Goal: Task Accomplishment & Management: Use online tool/utility

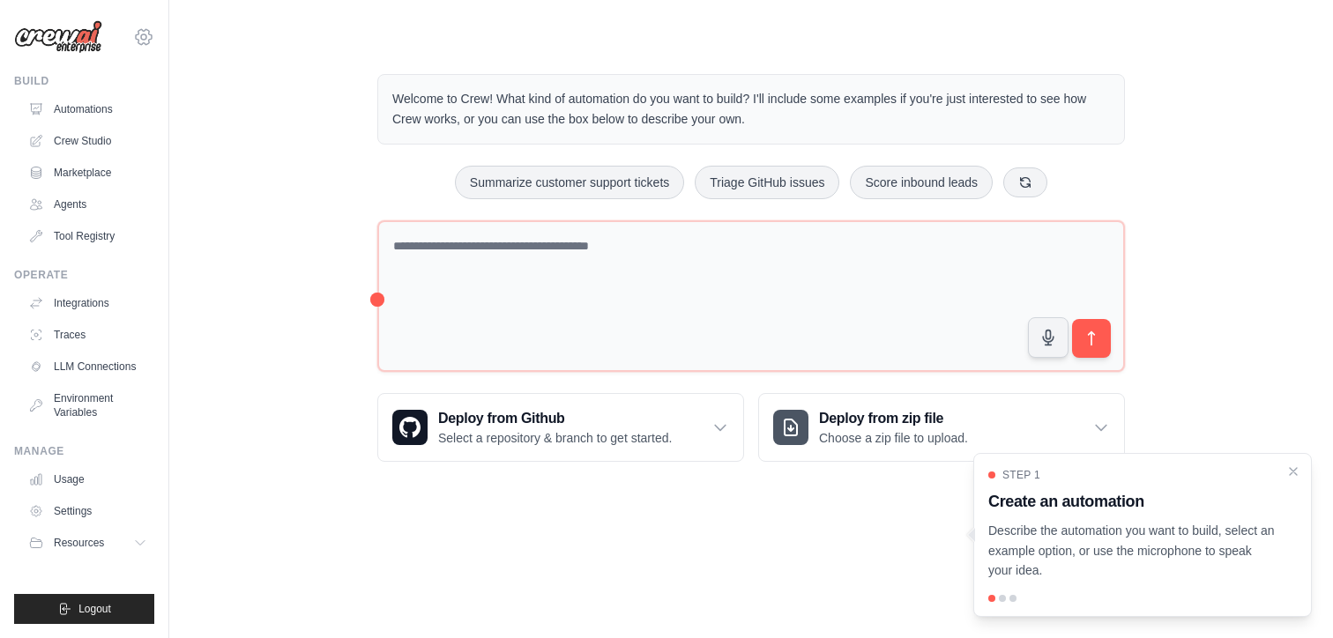
click at [143, 41] on icon at bounding box center [143, 36] width 21 height 21
click at [153, 74] on div "[EMAIL_ADDRESS]" at bounding box center [143, 76] width 127 height 18
click at [92, 199] on link "Agents" at bounding box center [89, 204] width 133 height 28
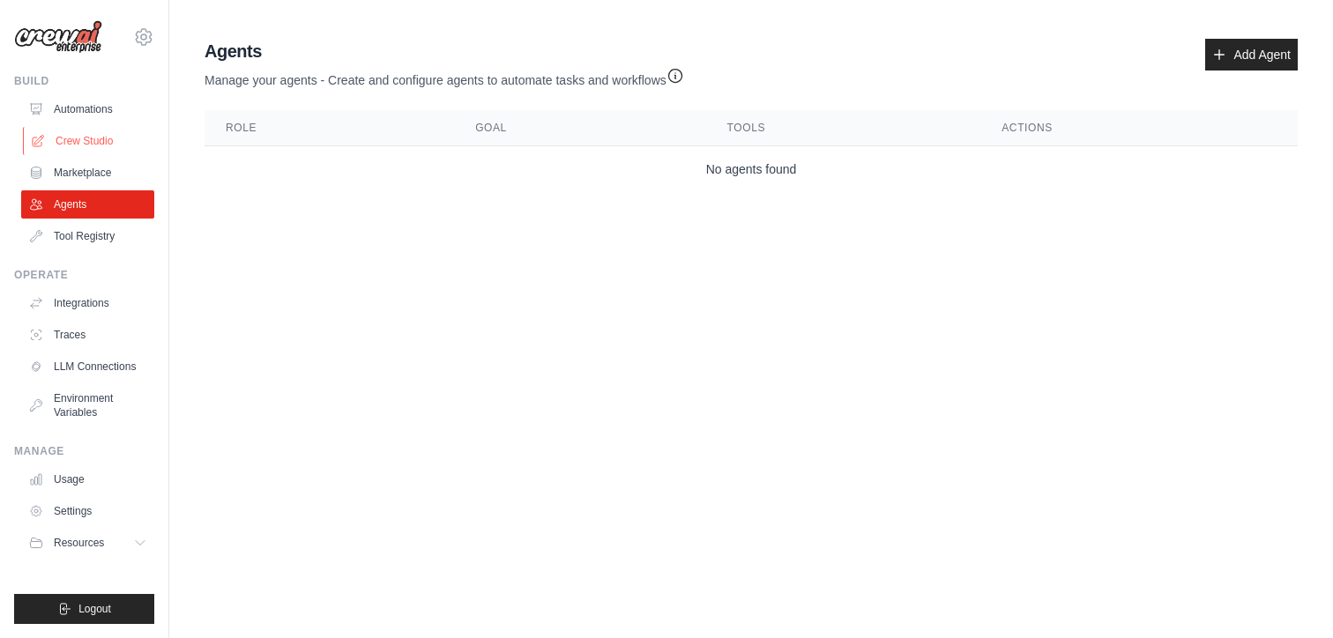
click at [97, 128] on link "Crew Studio" at bounding box center [89, 141] width 133 height 28
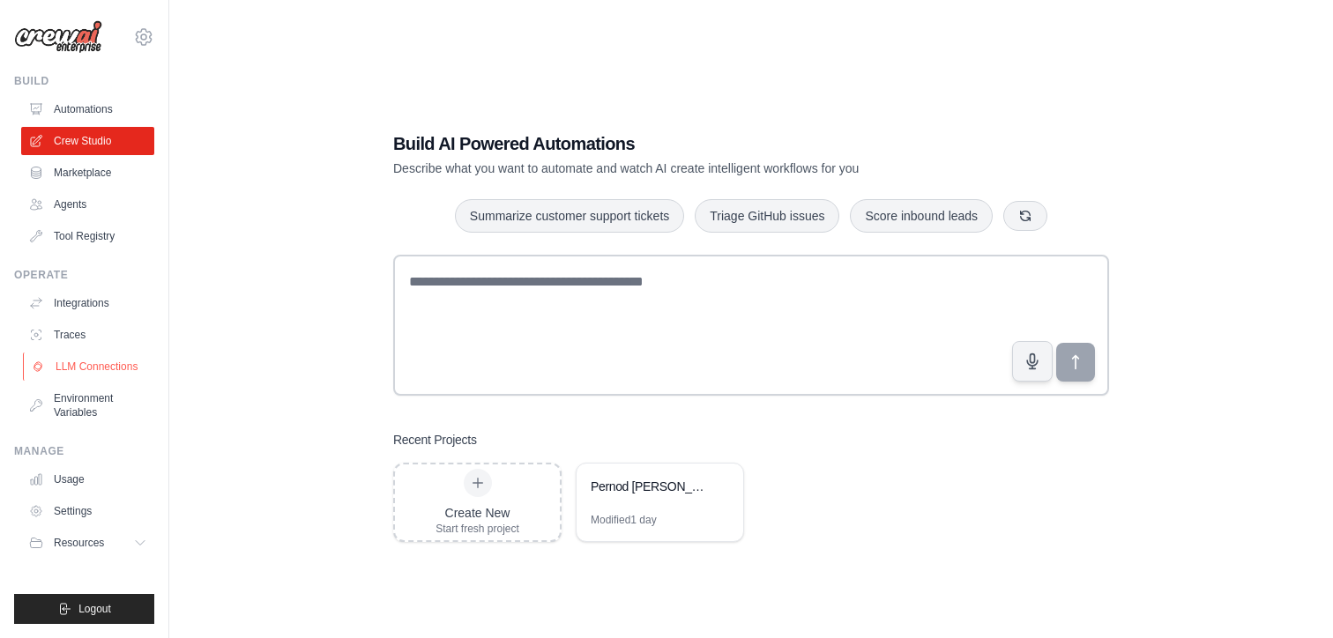
scroll to position [35, 0]
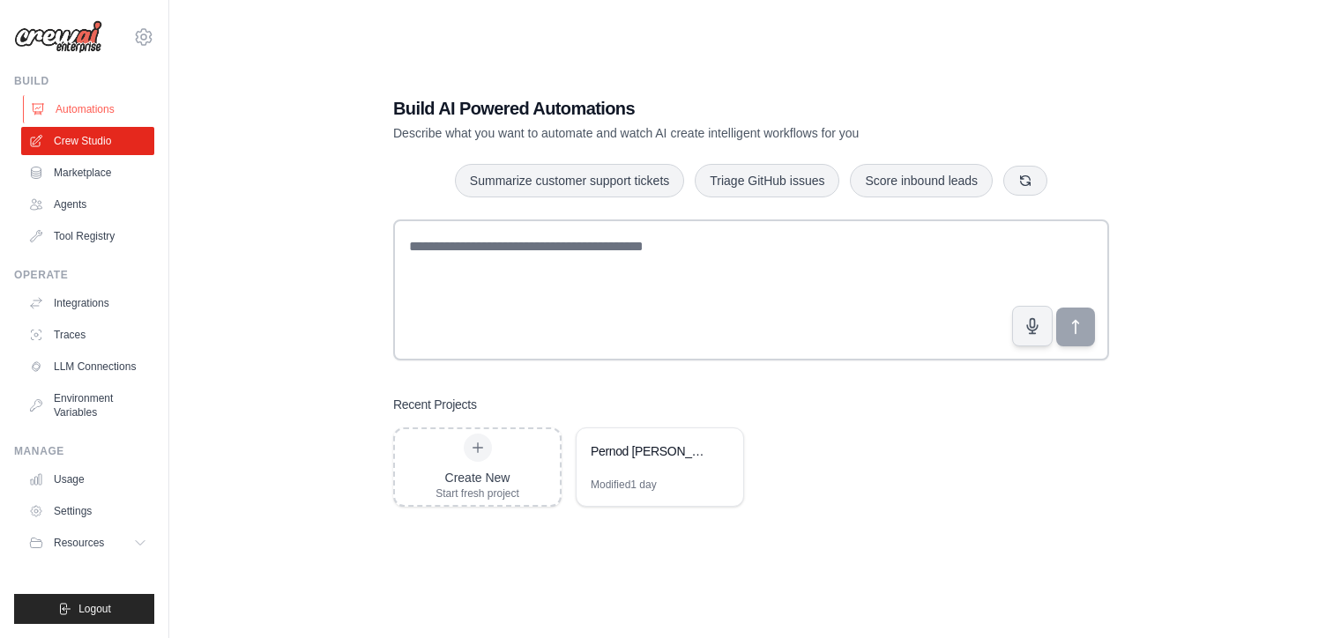
click at [112, 106] on link "Automations" at bounding box center [89, 109] width 133 height 28
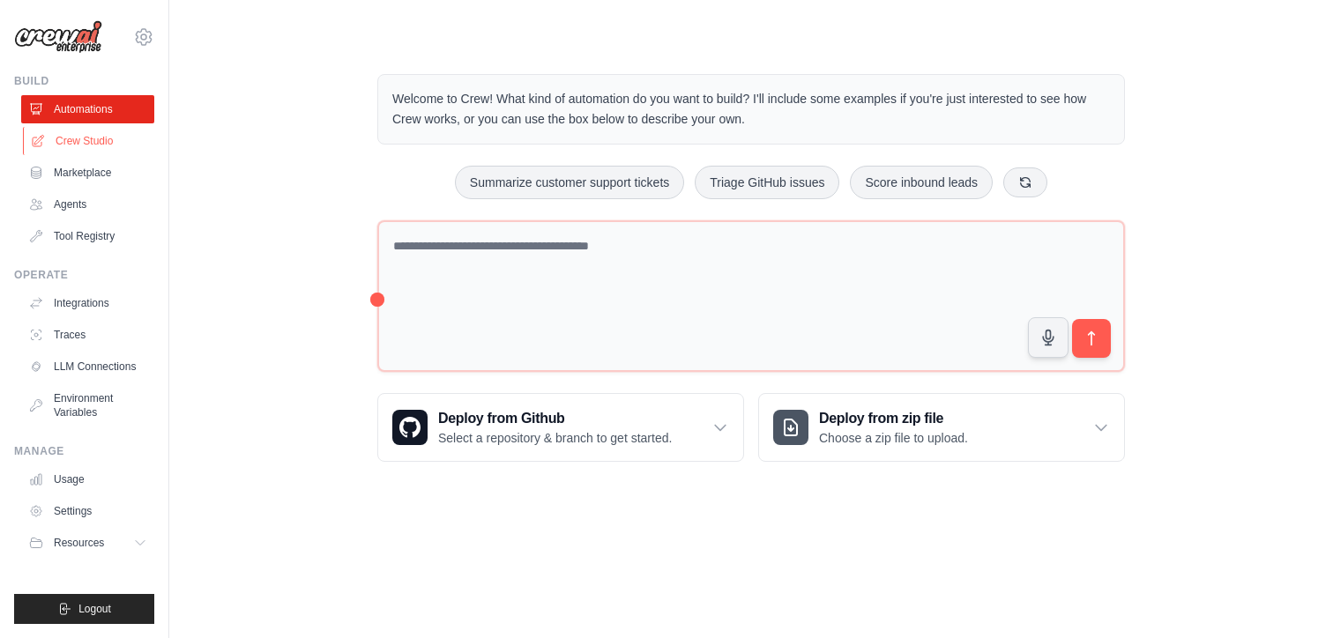
click at [79, 138] on link "Crew Studio" at bounding box center [89, 141] width 133 height 28
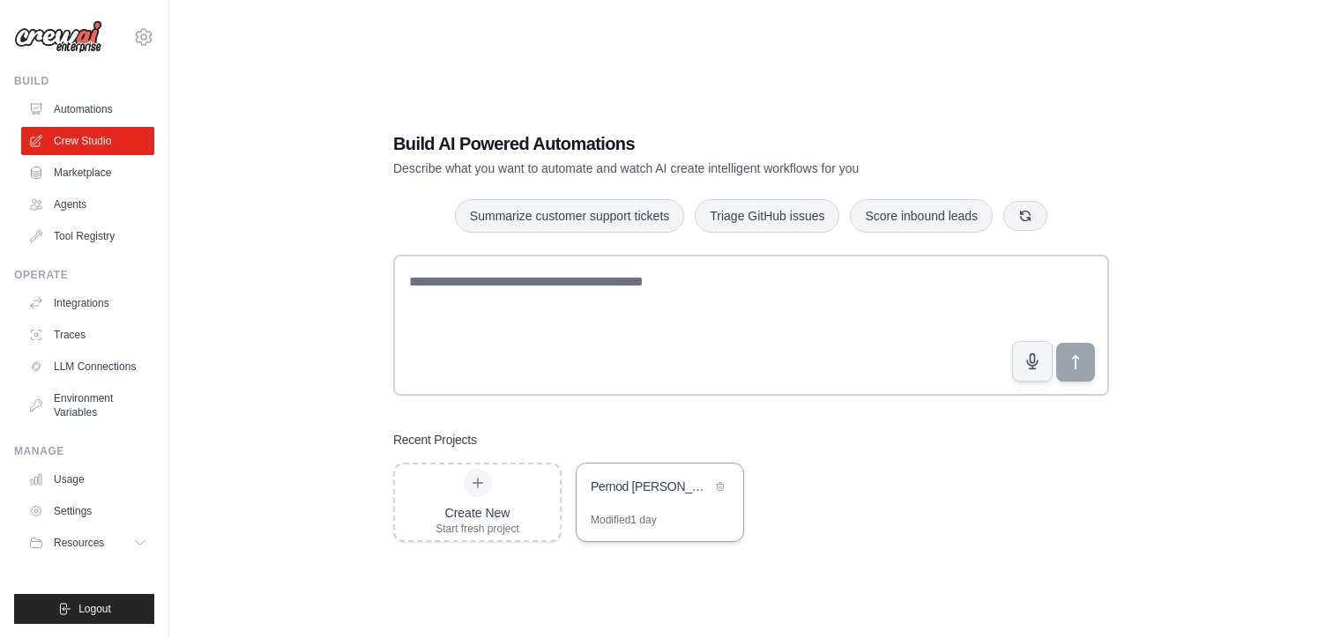
click at [600, 475] on div "Pernod [PERSON_NAME] Global Whiskey Campaign Automation" at bounding box center [660, 488] width 167 height 49
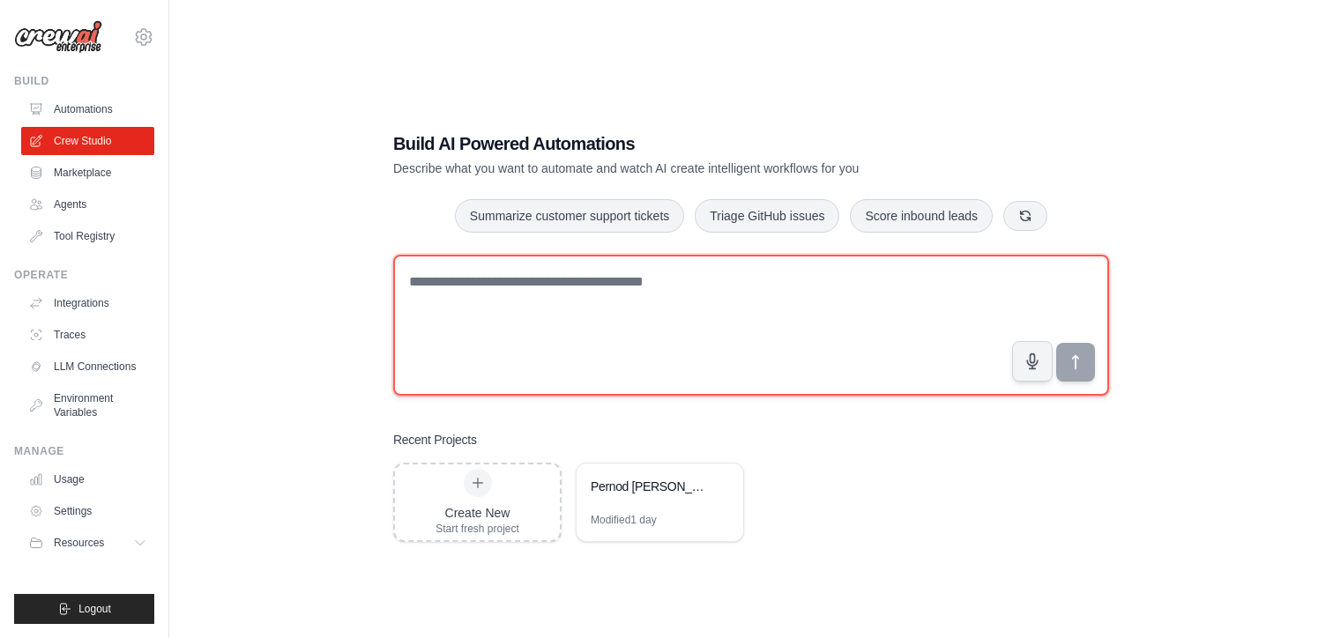
click at [506, 290] on textarea at bounding box center [751, 325] width 716 height 141
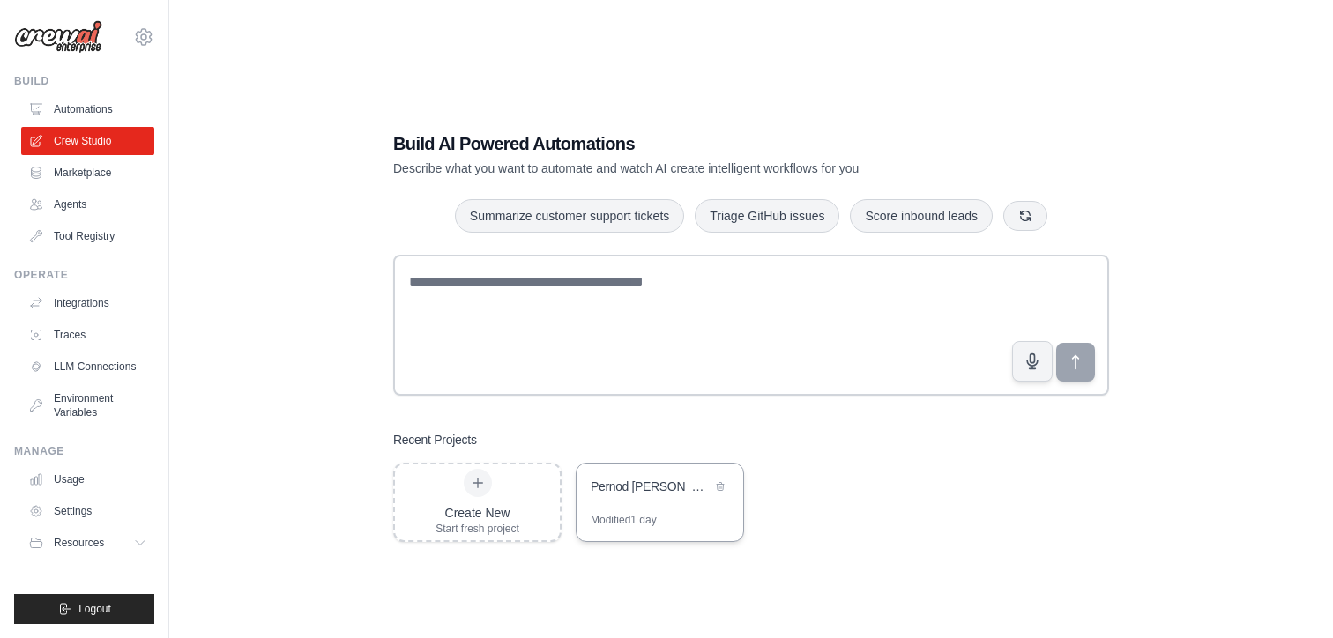
click at [642, 515] on div "Modified 1 day" at bounding box center [624, 520] width 66 height 14
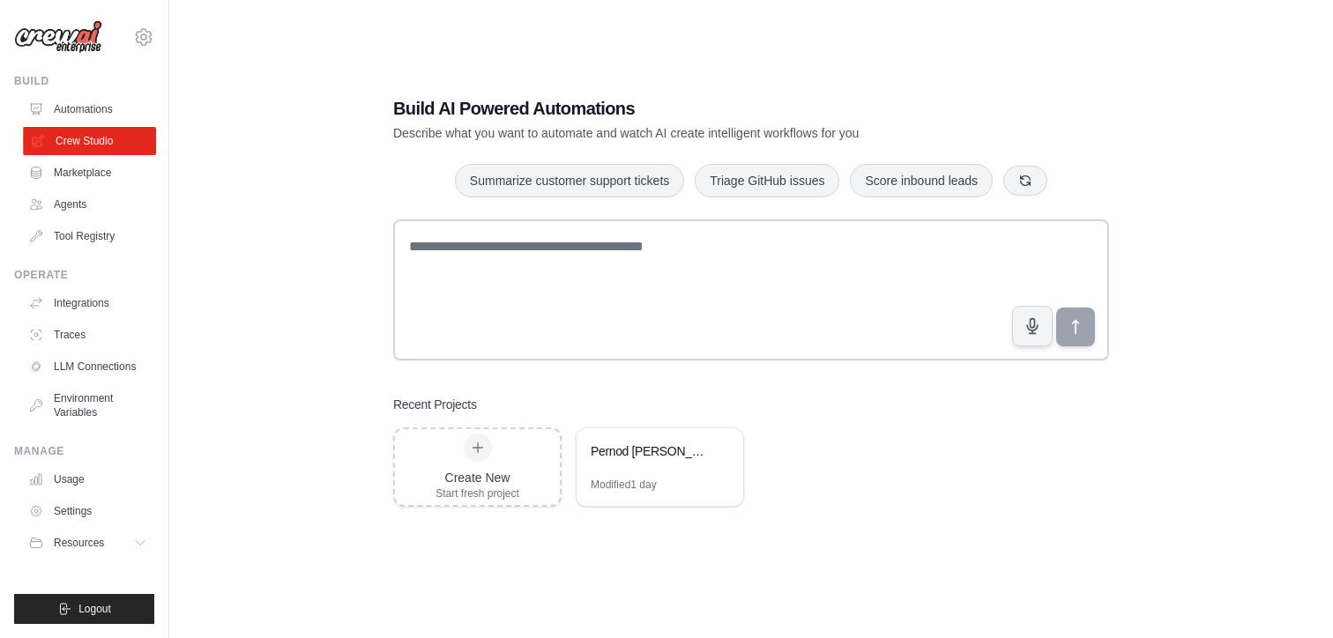
click at [88, 145] on link "Crew Studio" at bounding box center [89, 141] width 133 height 28
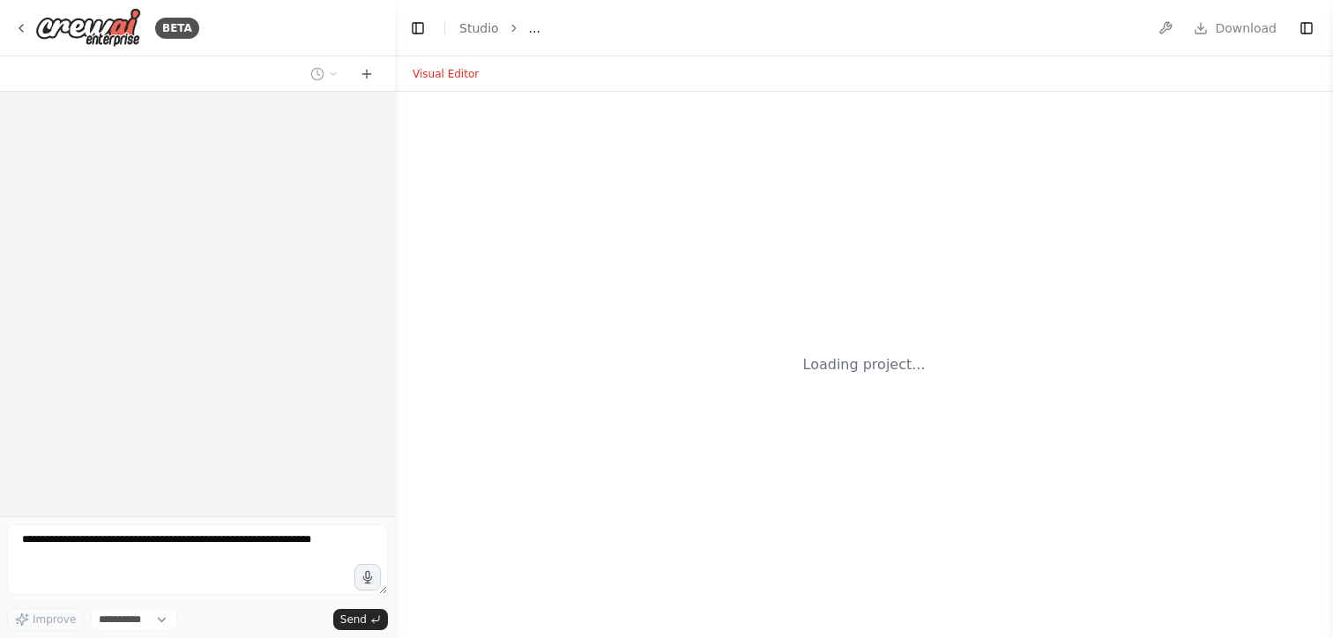
select select "****"
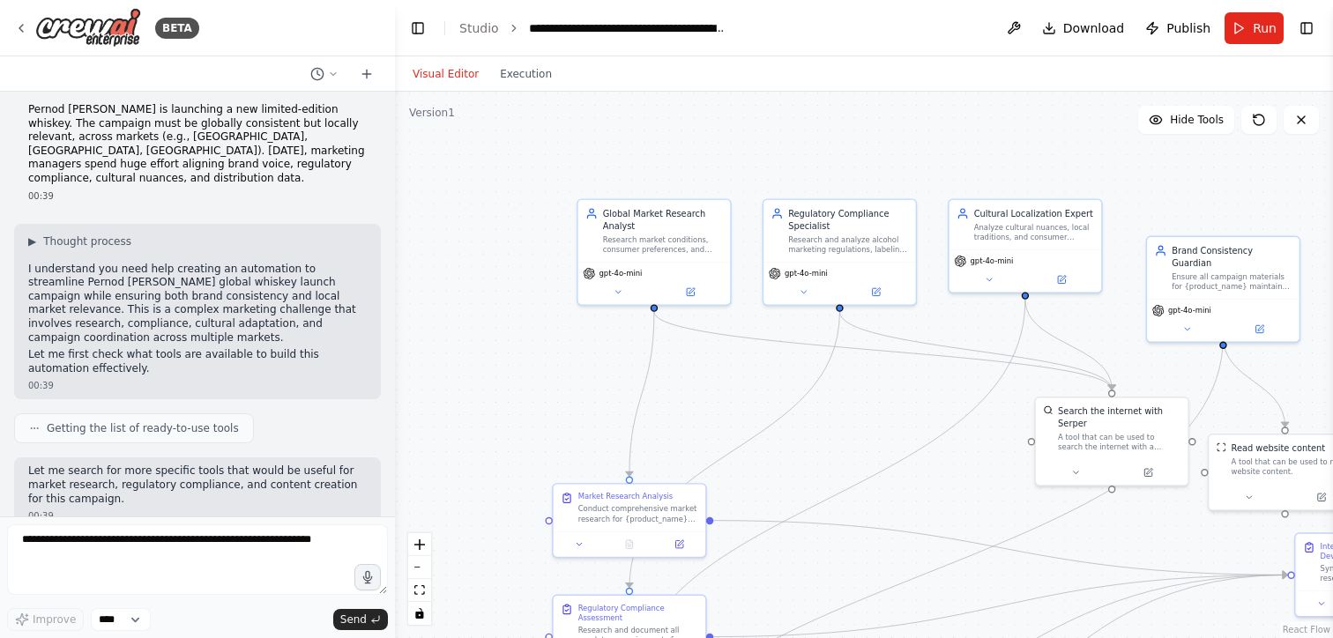
scroll to position [4, 0]
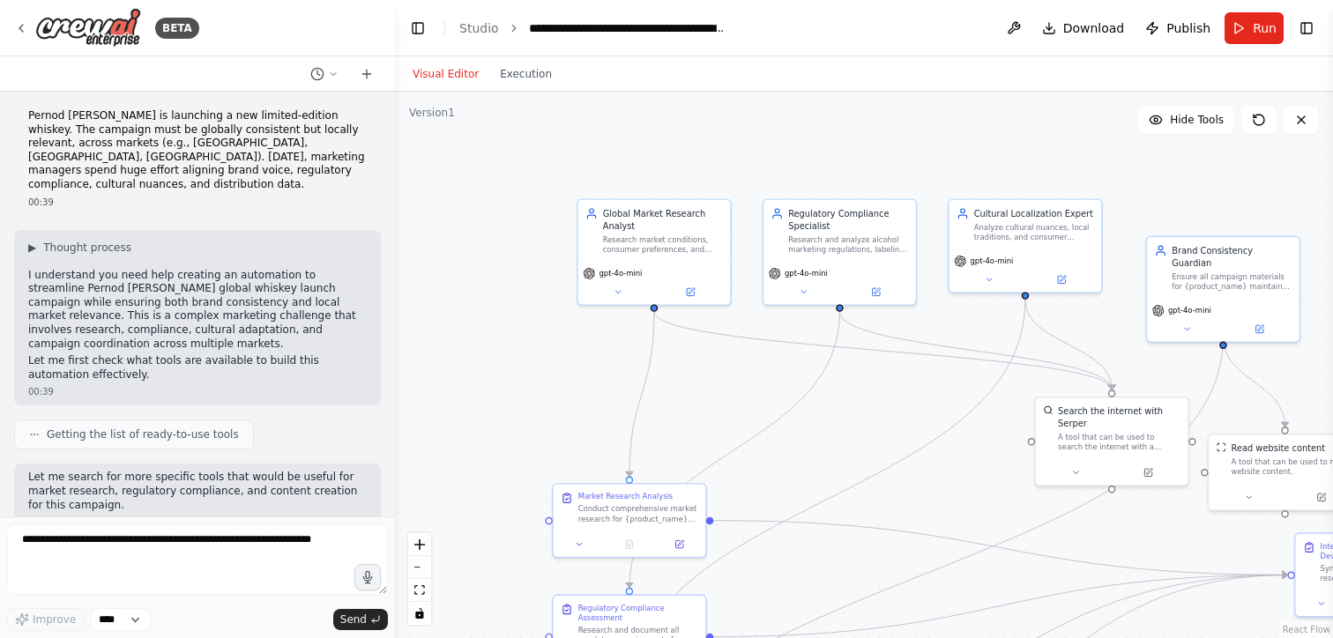
click at [540, 352] on div ".deletable-edge-delete-btn { width: 20px; height: 20px; border: 0px solid #ffff…" at bounding box center [864, 365] width 938 height 547
click at [669, 257] on div "Global Market Research Analyst Research market conditions, consumer preferences…" at bounding box center [654, 228] width 153 height 62
click at [642, 232] on div "Research market conditions, consumer preferences, and competitive landscape for…" at bounding box center [663, 241] width 120 height 19
click at [642, 233] on div "Research market conditions, consumer preferences, and competitive landscape for…" at bounding box center [663, 241] width 120 height 19
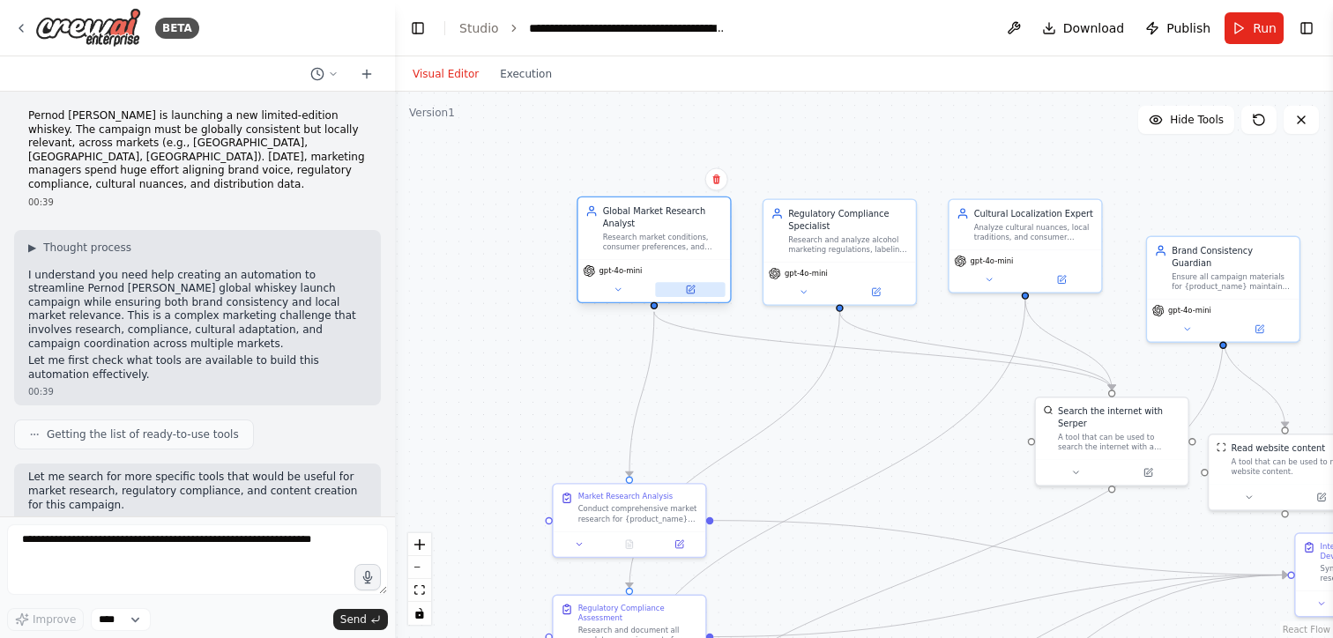
click at [693, 291] on icon at bounding box center [690, 289] width 7 height 7
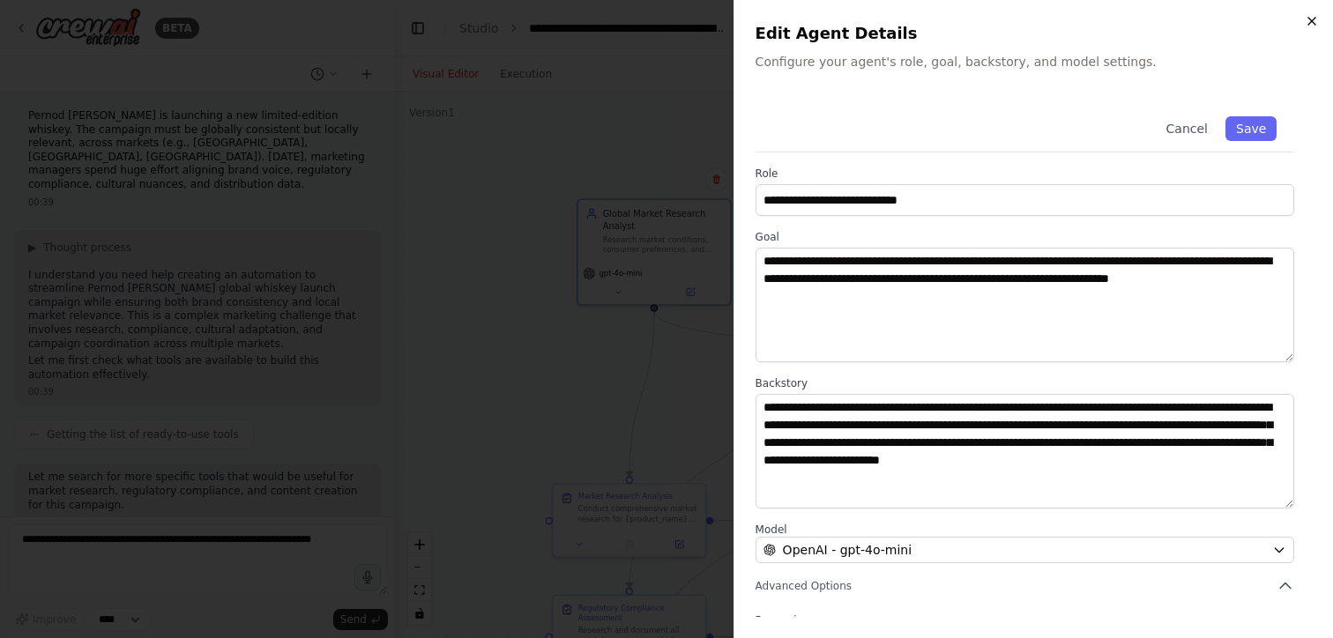
click at [1310, 19] on icon "button" at bounding box center [1311, 21] width 7 height 7
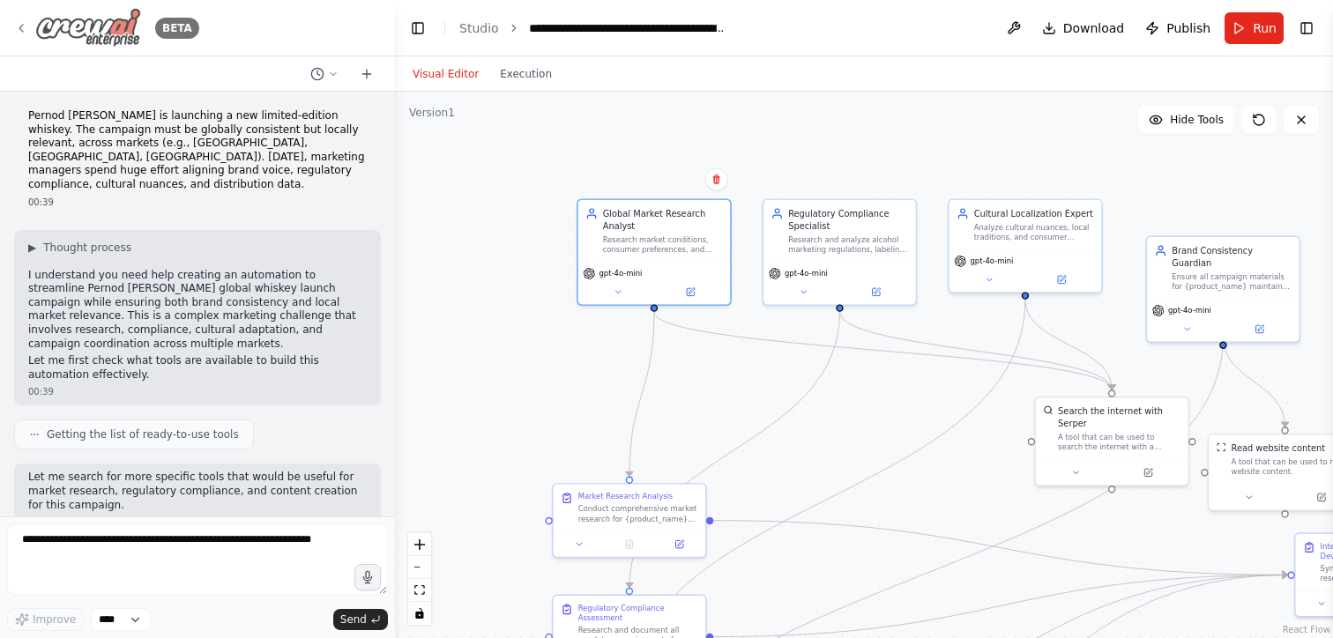
click at [21, 25] on icon at bounding box center [21, 28] width 4 height 7
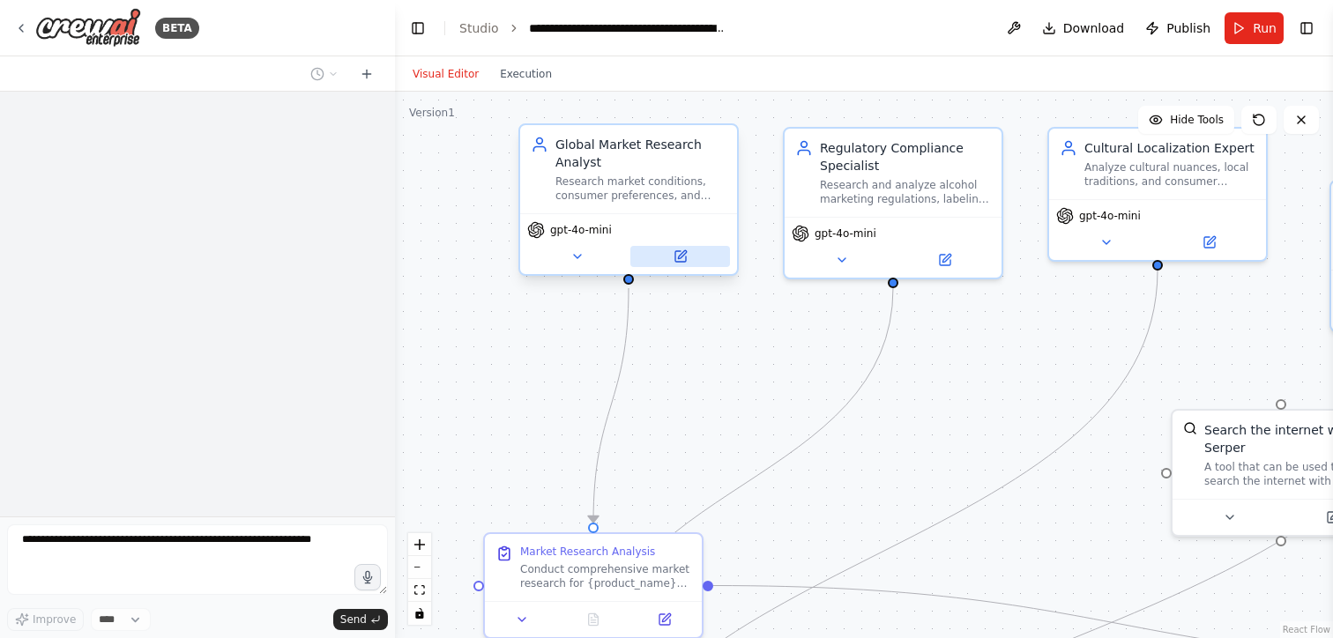
scroll to position [1658, 0]
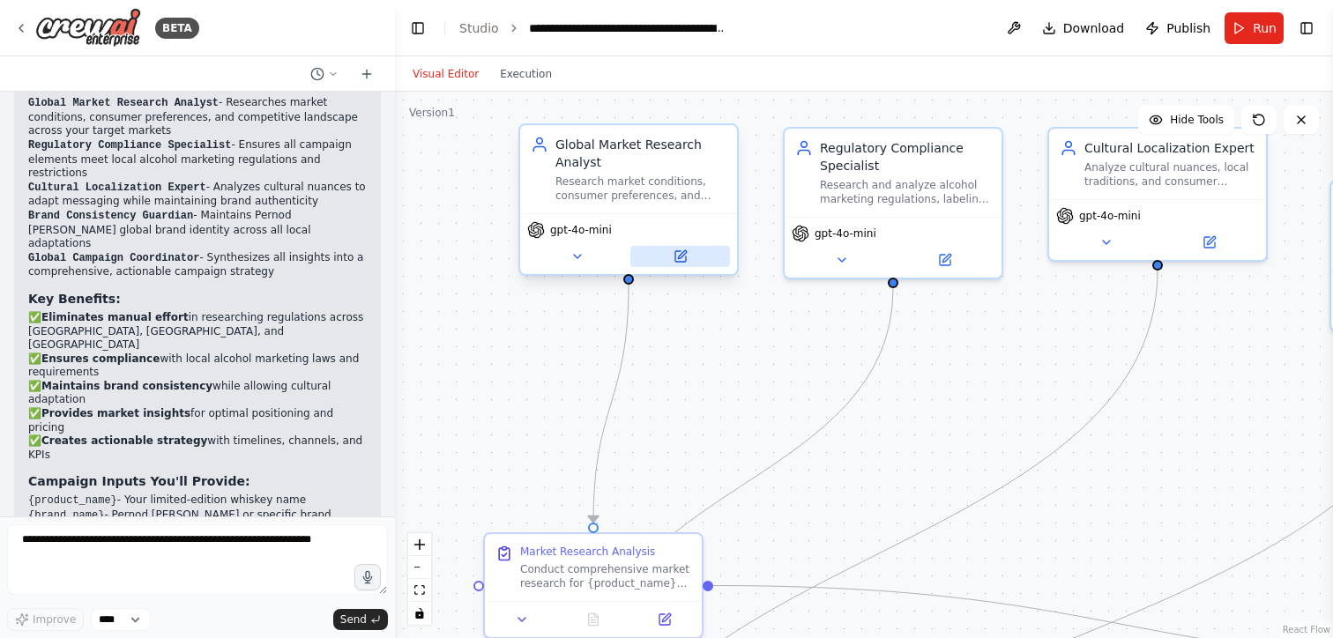
click at [681, 252] on icon at bounding box center [680, 256] width 11 height 11
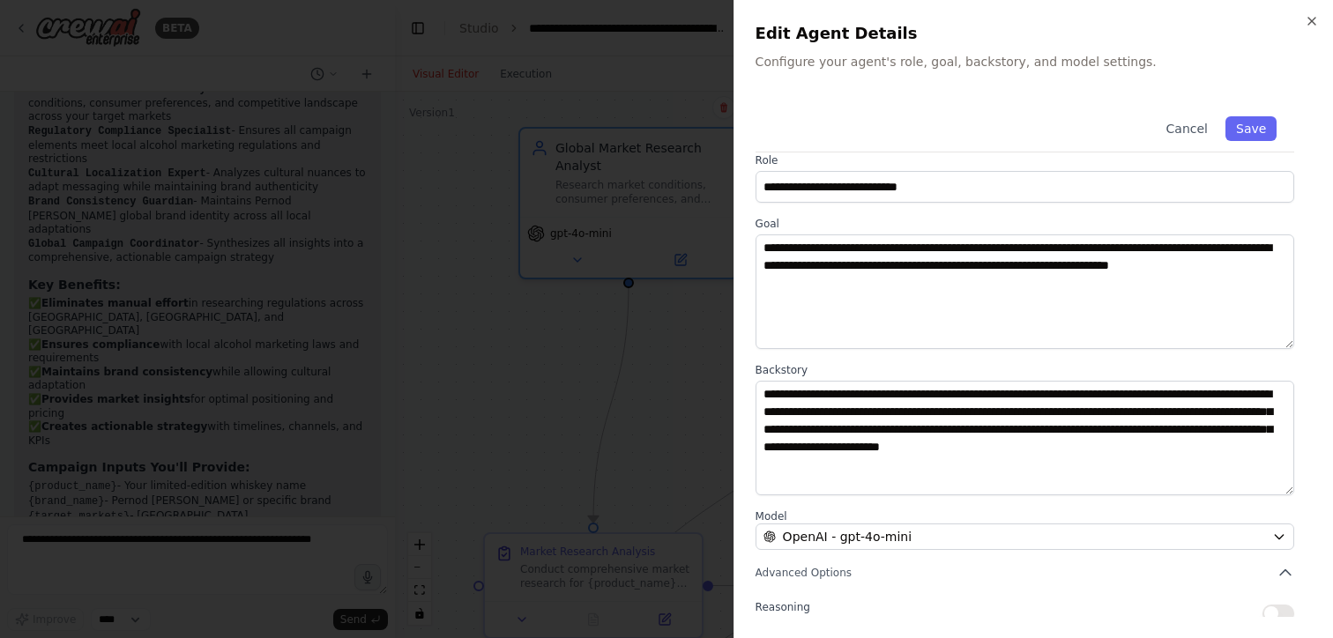
scroll to position [9, 0]
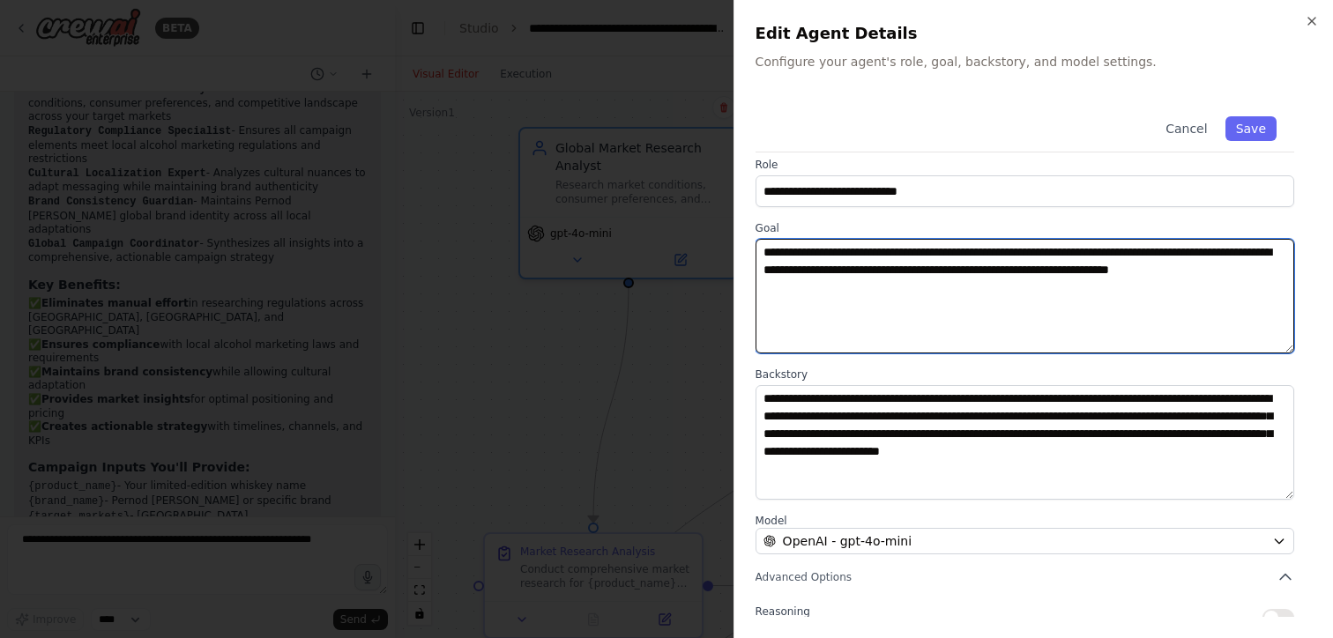
click at [853, 246] on textarea "**********" at bounding box center [1025, 296] width 539 height 115
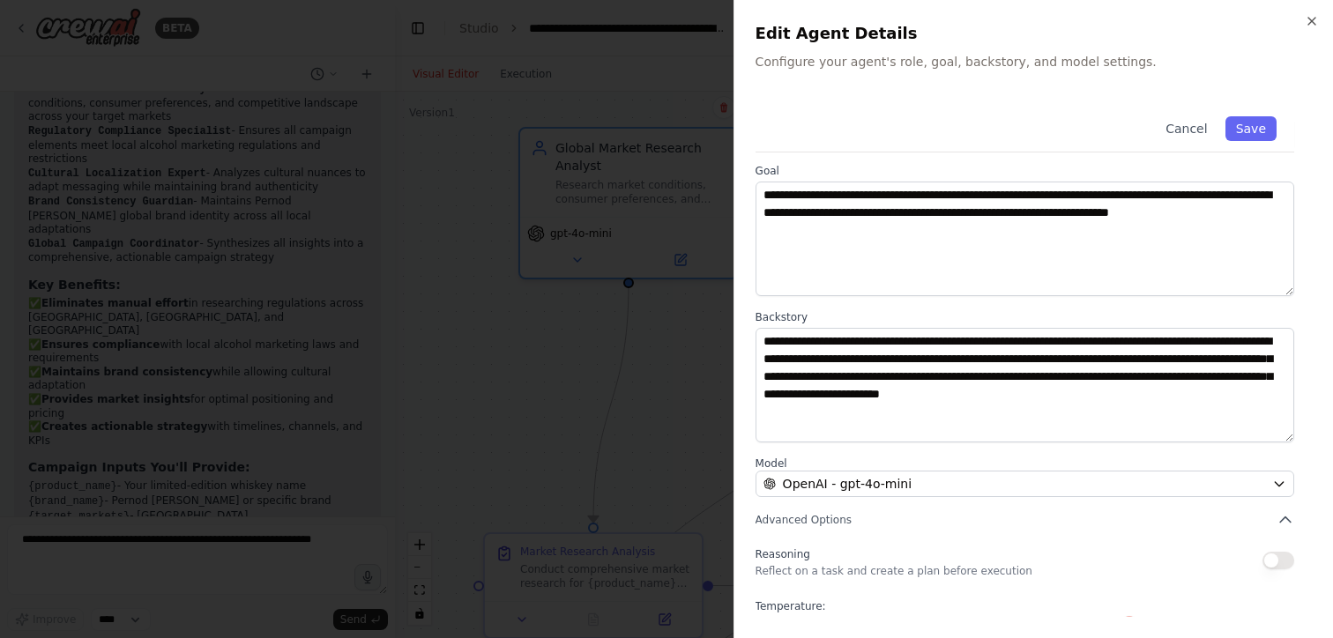
scroll to position [0, 0]
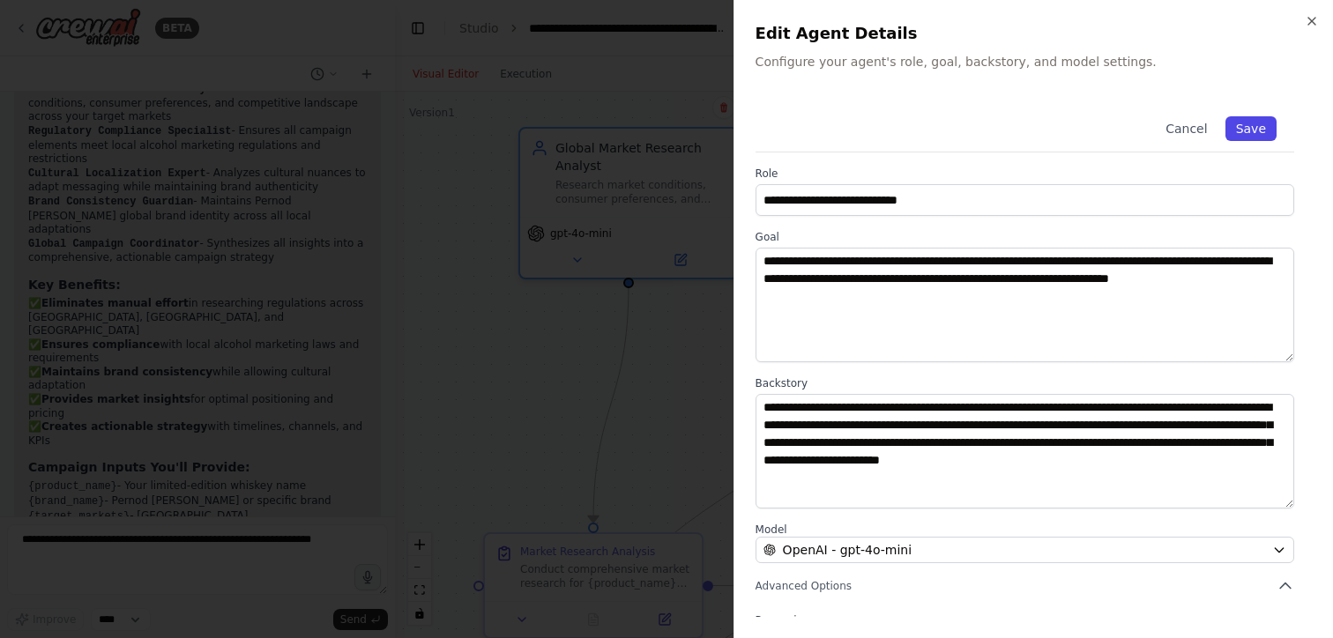
click at [1262, 130] on button "Save" at bounding box center [1250, 128] width 51 height 25
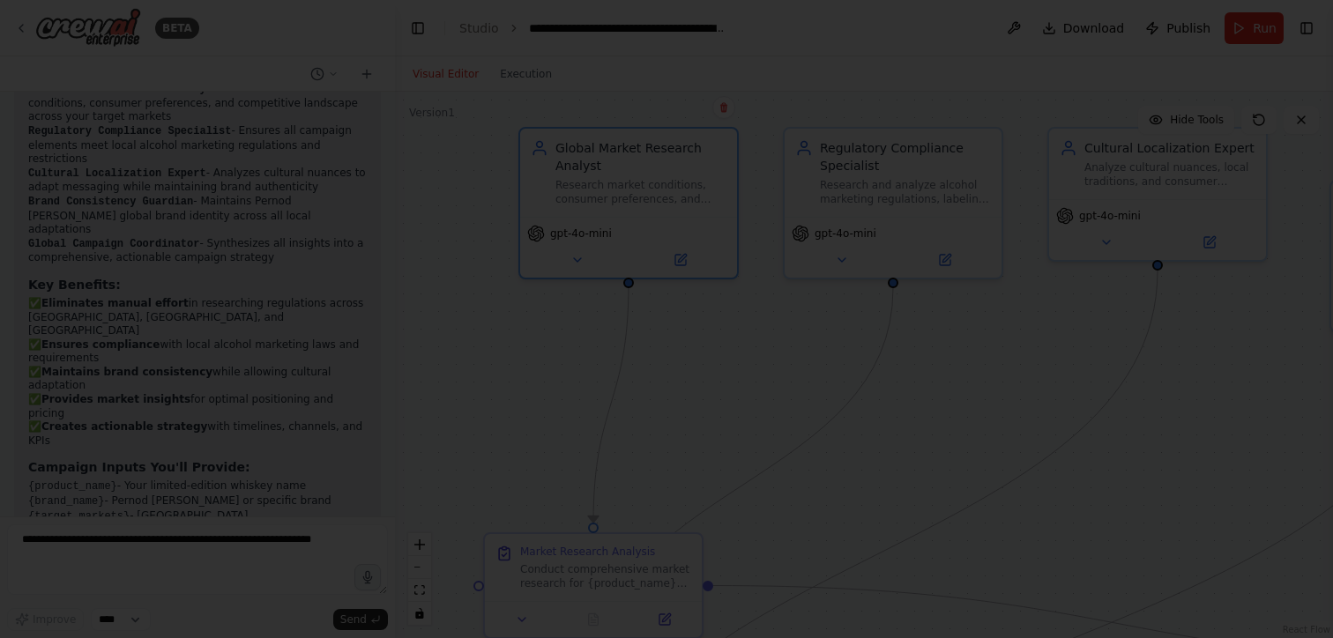
click at [1310, 13] on header "**********" at bounding box center [864, 28] width 938 height 56
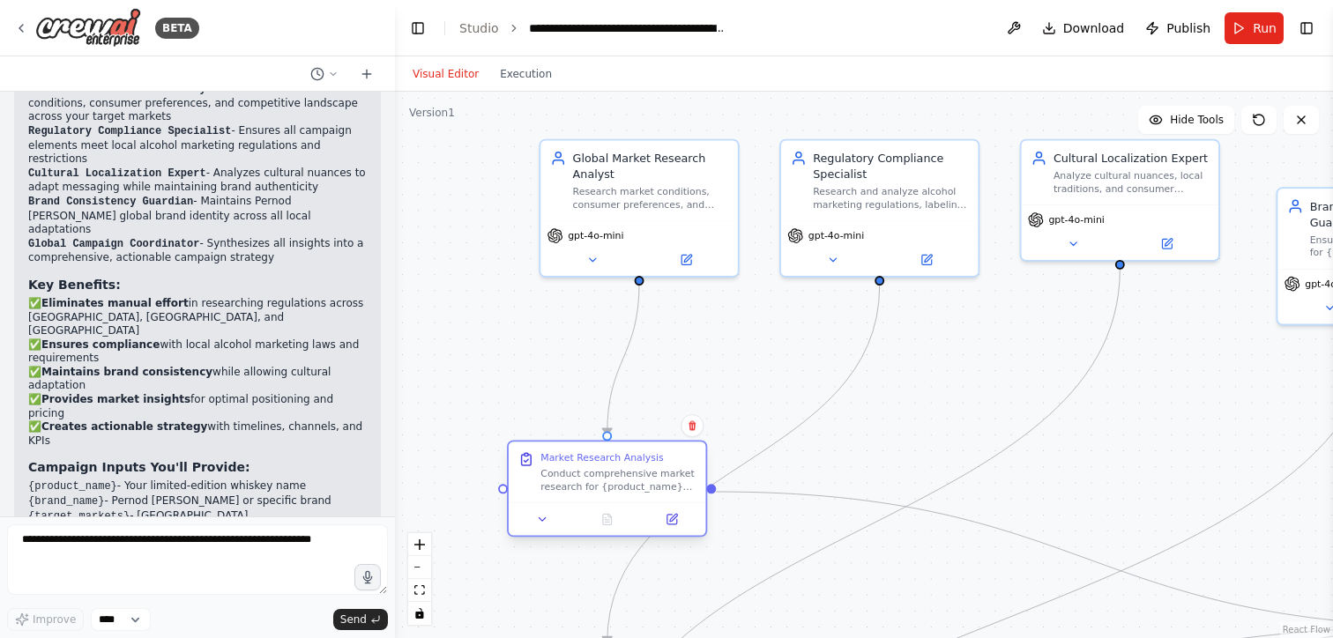
drag, startPoint x: 589, startPoint y: 533, endPoint x: 591, endPoint y: 456, distance: 77.6
click at [592, 467] on div "Conduct comprehensive market research for {product_name} launch across {target_…" at bounding box center [617, 480] width 155 height 26
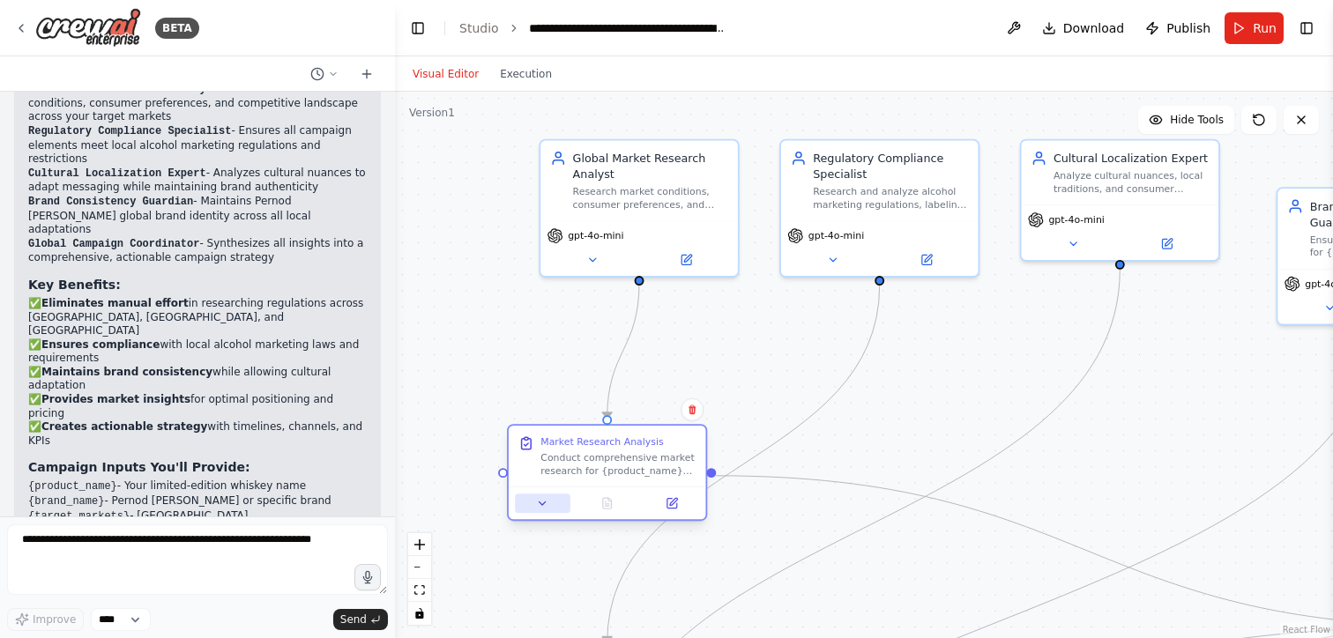
click at [547, 502] on icon at bounding box center [542, 503] width 13 height 13
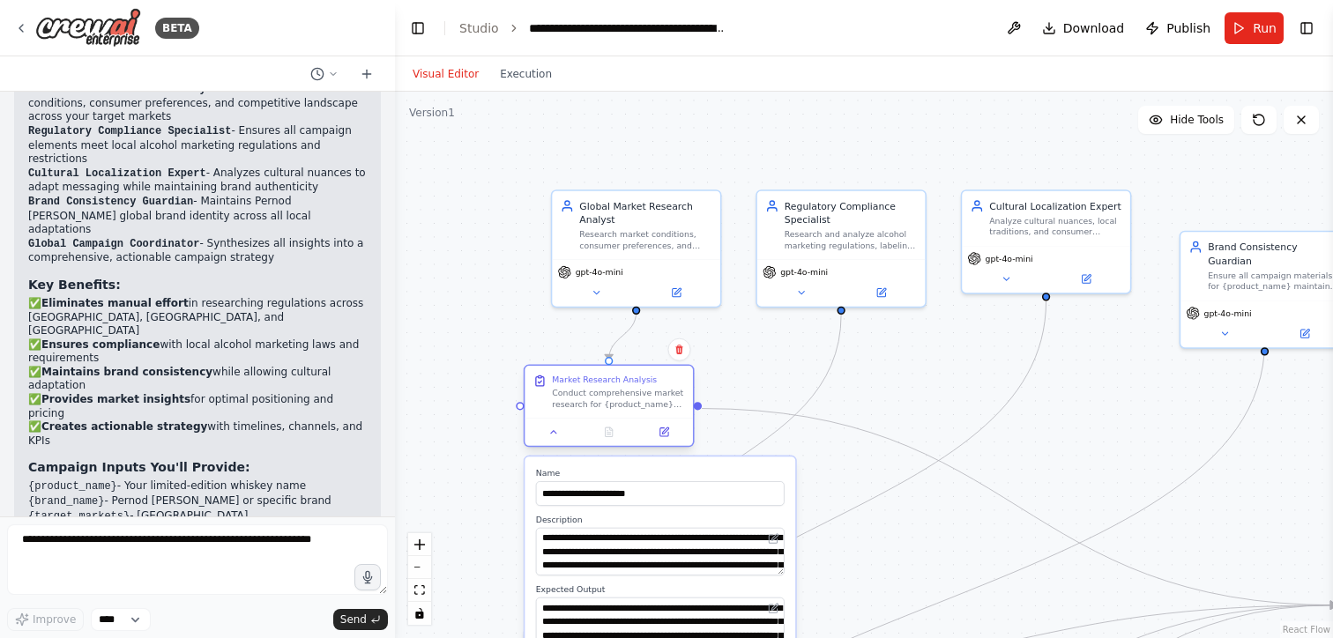
drag, startPoint x: 635, startPoint y: 466, endPoint x: 639, endPoint y: 395, distance: 70.7
click at [639, 395] on div "Conduct comprehensive market research for {product_name} launch across {target_…" at bounding box center [618, 399] width 132 height 22
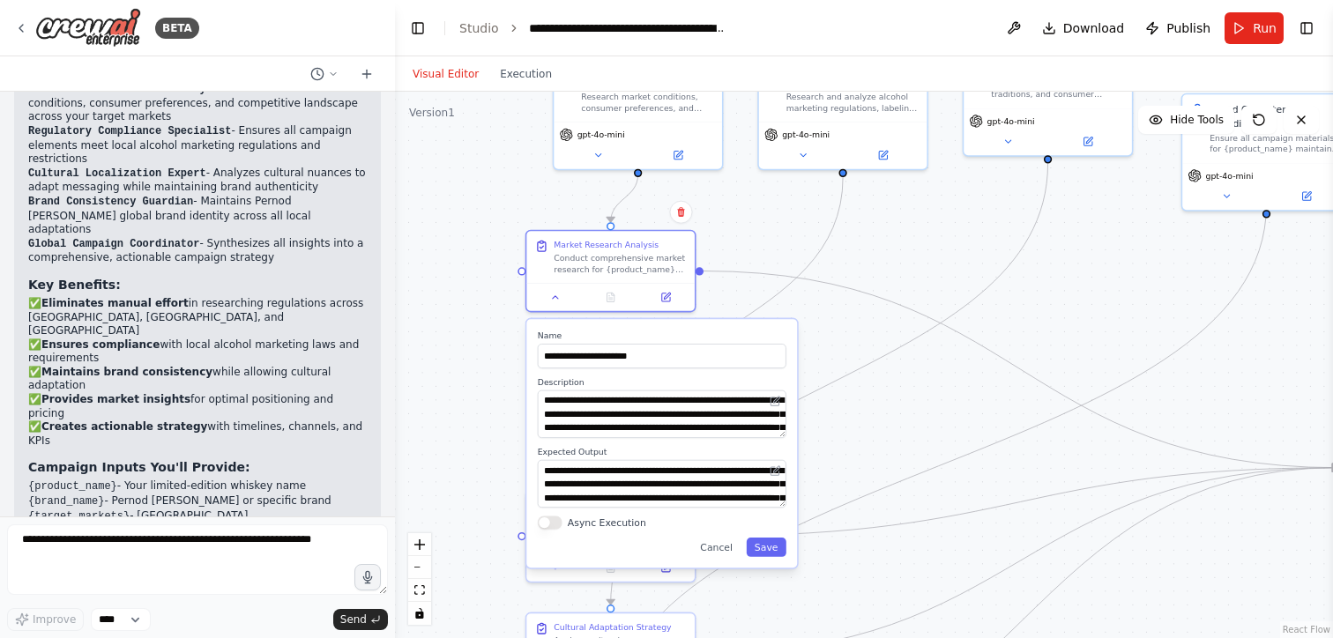
drag, startPoint x: 827, startPoint y: 533, endPoint x: 829, endPoint y: 396, distance: 137.5
click at [829, 396] on div ".deletable-edge-delete-btn { width: 20px; height: 20px; border: 0px solid #ffff…" at bounding box center [864, 365] width 938 height 547
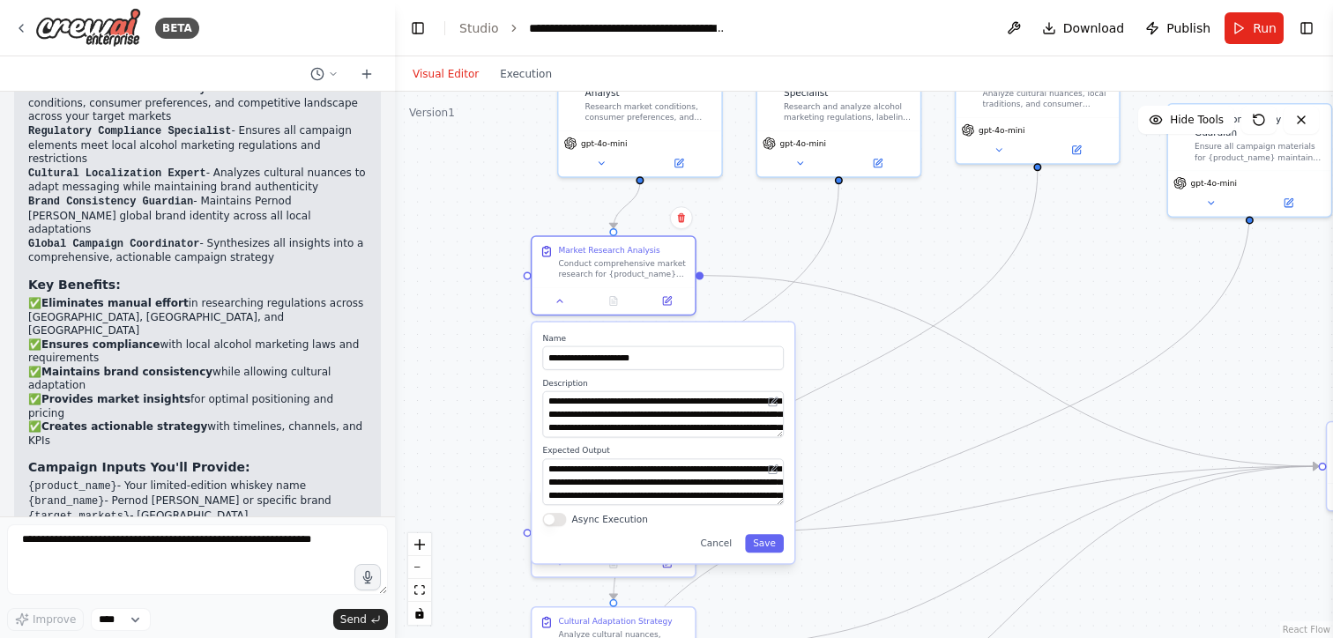
click at [934, 375] on div ".deletable-edge-delete-btn { width: 20px; height: 20px; border: 0px solid #ffff…" at bounding box center [864, 365] width 938 height 547
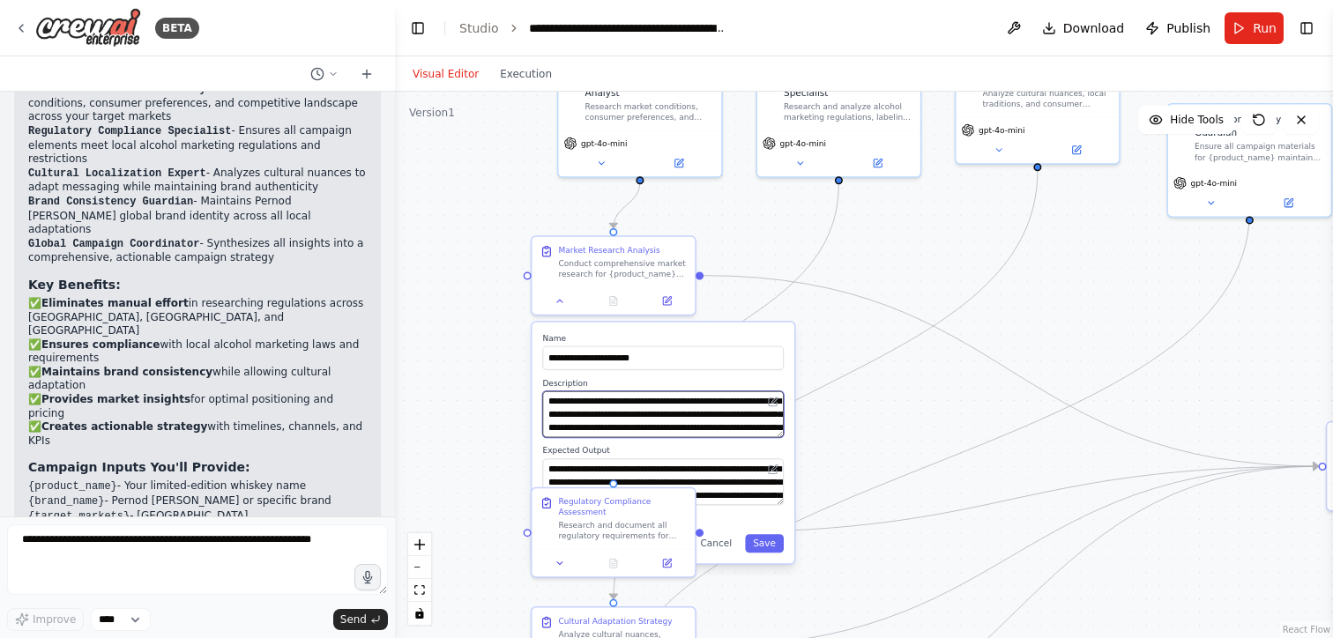
click at [731, 427] on textarea "**********" at bounding box center [663, 414] width 242 height 47
click at [724, 399] on textarea "**********" at bounding box center [663, 414] width 242 height 47
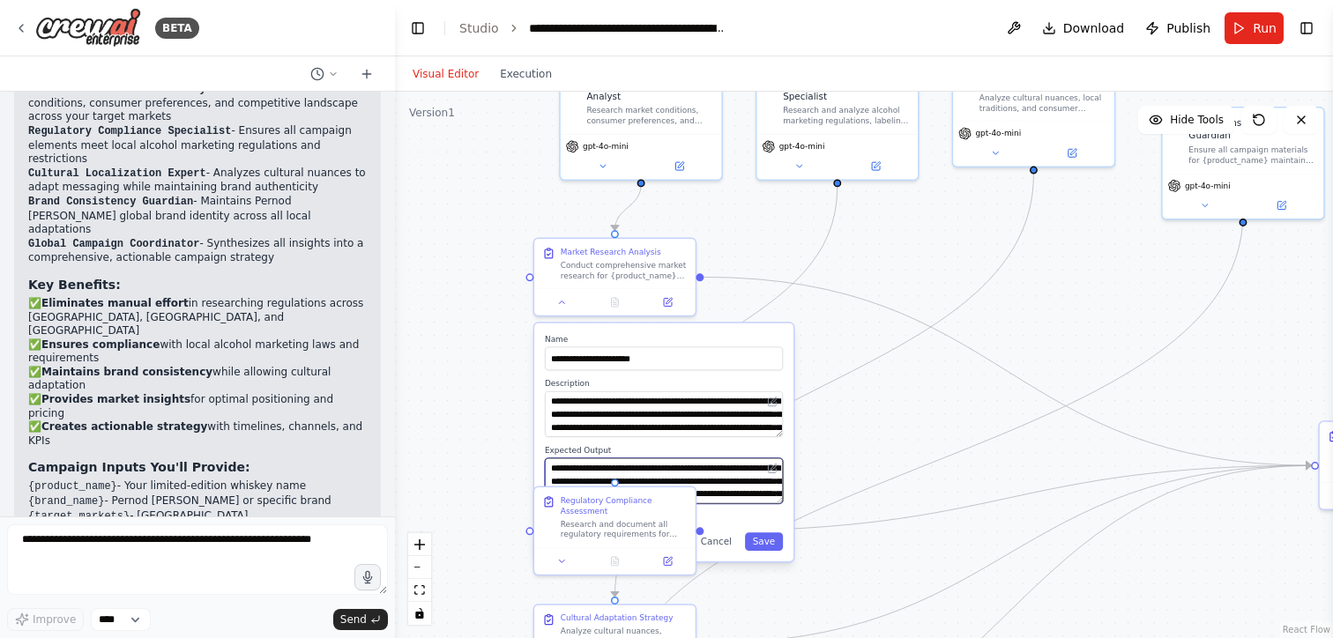
click at [716, 466] on textarea "**********" at bounding box center [664, 481] width 238 height 46
click at [837, 496] on icon "Edge from 3cca91fe-d4ed-4ead-8758-15b41807d606 to 13f3ef6e-4386-4f84-bac1-abcf7…" at bounding box center [929, 464] width 629 height 502
click at [541, 472] on div "**********" at bounding box center [663, 443] width 259 height 238
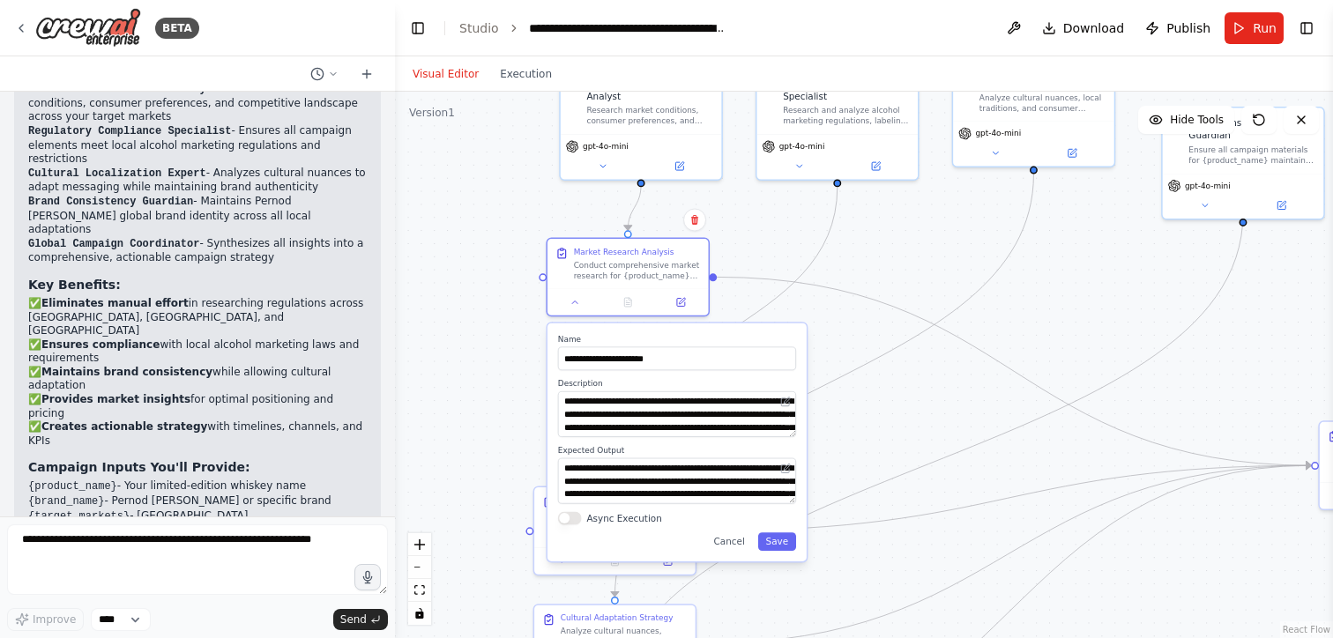
drag, startPoint x: 789, startPoint y: 341, endPoint x: 803, endPoint y: 335, distance: 15.4
click at [803, 335] on div "**********" at bounding box center [676, 443] width 259 height 238
click at [882, 353] on icon "Edge from ad5fa1ce-6c22-48b7-9da1-2c2e0a1bfd60 to dd8c669e-24b2-43ee-b1f2-509f3…" at bounding box center [824, 386] width 419 height 423
click at [787, 267] on div ".deletable-edge-delete-btn { width: 20px; height: 20px; border: 0px solid #ffff…" at bounding box center [864, 365] width 938 height 547
click at [544, 275] on div at bounding box center [543, 275] width 8 height 8
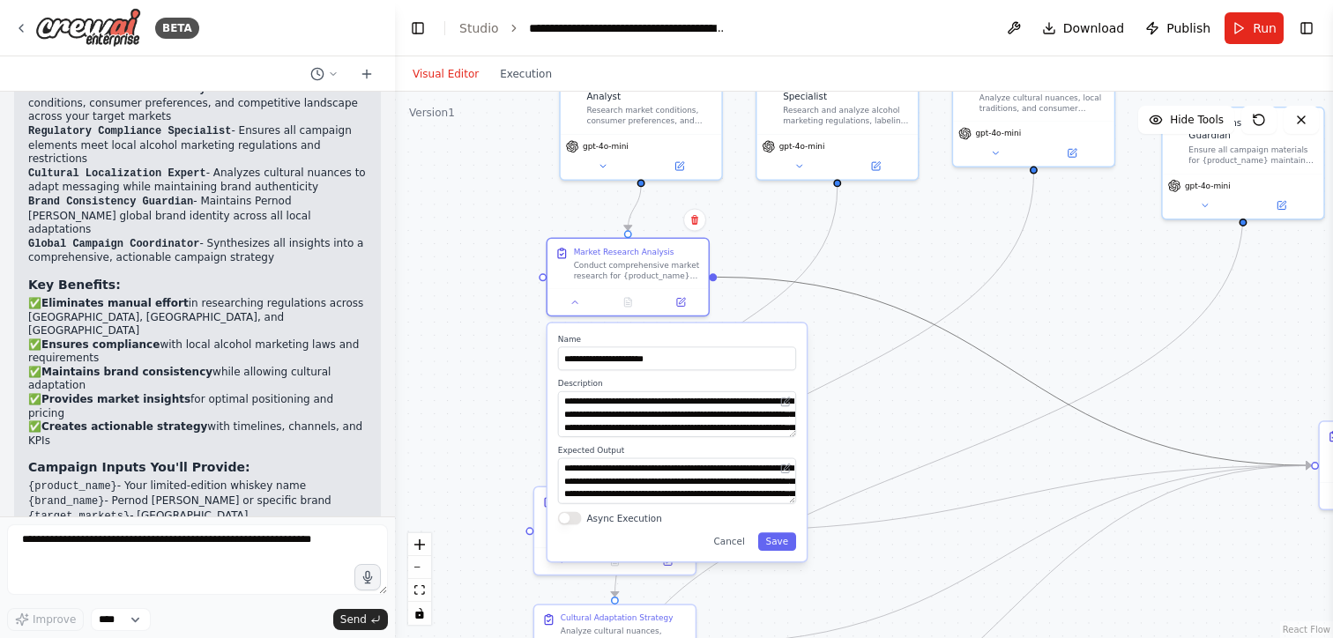
click at [827, 293] on icon "Edge from 6d4d3338-34d9-4339-94b6-61d6771cd458 to 87886291-db39-4aaf-8024-605f4…" at bounding box center [1014, 371] width 594 height 189
click at [728, 536] on button "Cancel" at bounding box center [729, 542] width 47 height 19
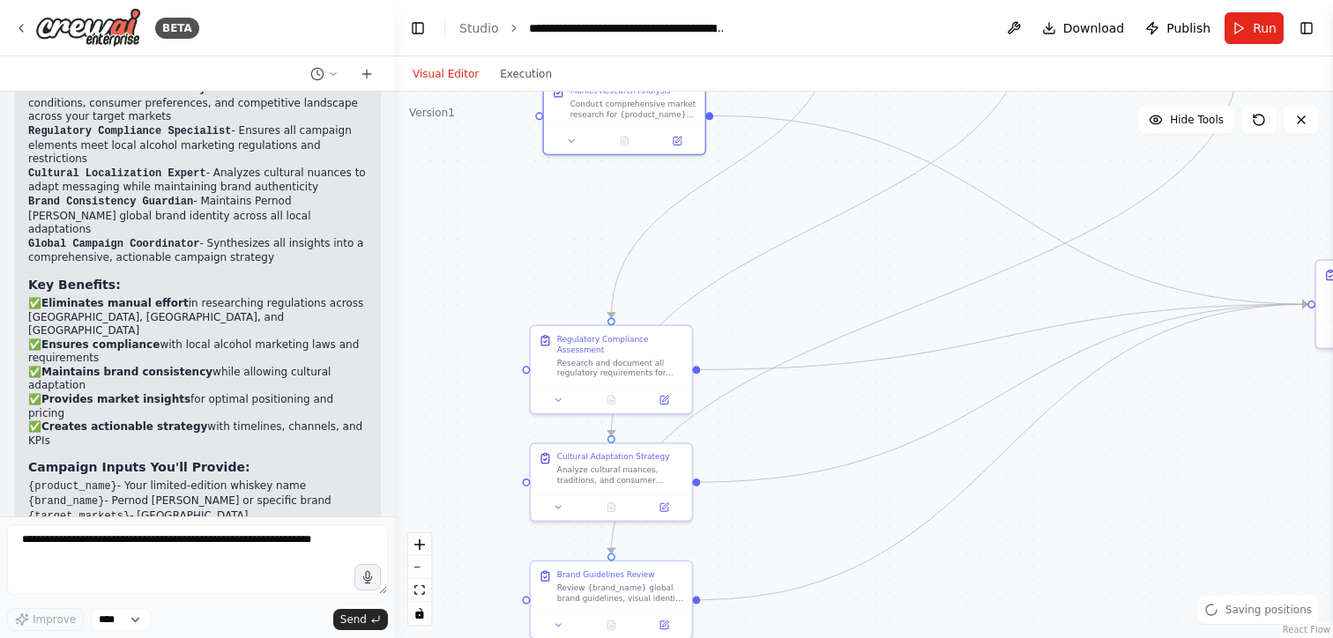
drag, startPoint x: 853, startPoint y: 587, endPoint x: 846, endPoint y: 428, distance: 158.8
click at [847, 427] on div ".deletable-edge-delete-btn { width: 20px; height: 20px; border: 0px solid #ffff…" at bounding box center [864, 365] width 938 height 547
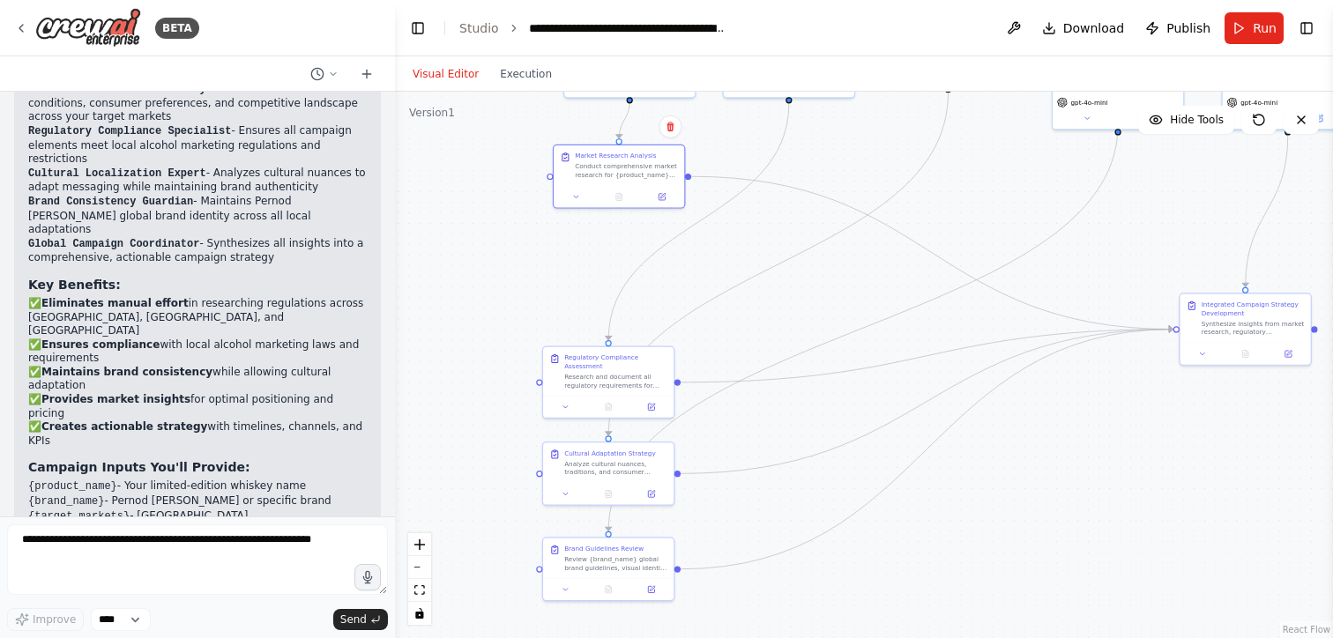
drag, startPoint x: 1099, startPoint y: 436, endPoint x: 833, endPoint y: 494, distance: 272.4
click at [832, 490] on div ".deletable-edge-delete-btn { width: 20px; height: 20px; border: 0px solid #ffff…" at bounding box center [864, 365] width 938 height 547
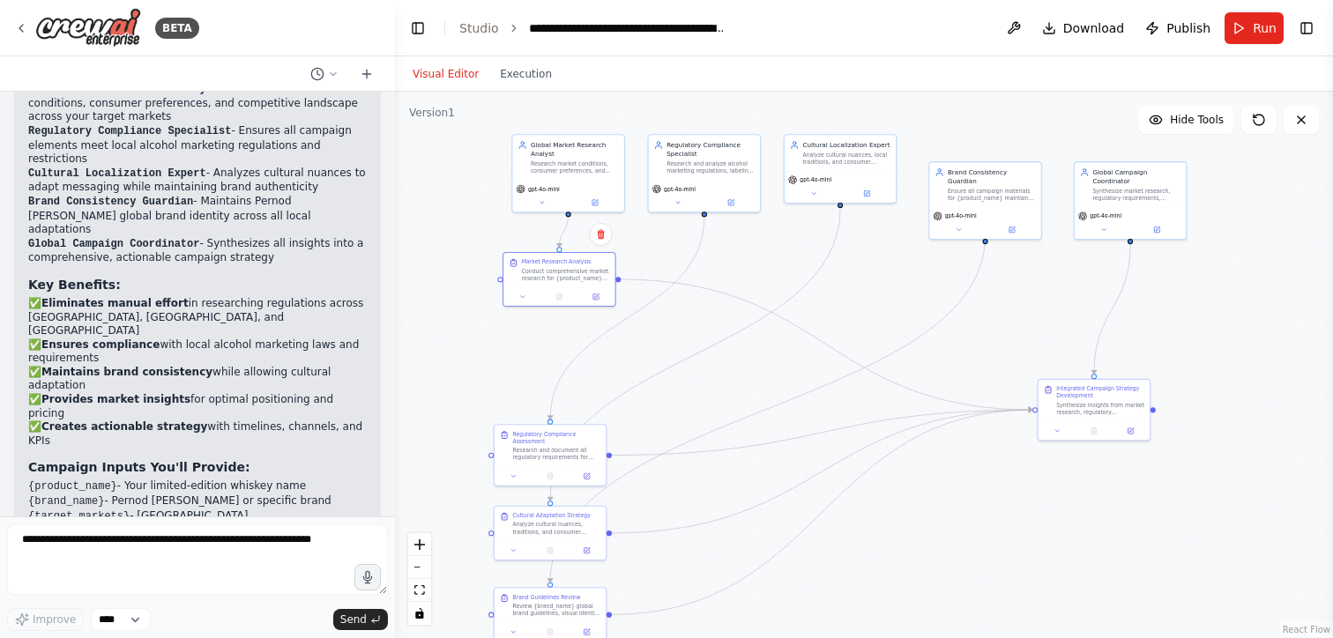
drag, startPoint x: 676, startPoint y: 361, endPoint x: 772, endPoint y: 370, distance: 96.5
click at [774, 372] on div ".deletable-edge-delete-btn { width: 20px; height: 20px; border: 0px solid #ffff…" at bounding box center [864, 365] width 938 height 547
drag, startPoint x: 588, startPoint y: 272, endPoint x: 806, endPoint y: 294, distance: 219.0
click at [791, 297] on div "Conduct comprehensive market research for {product_name} launch across {target_…" at bounding box center [747, 290] width 88 height 14
click at [777, 290] on div "Market Research Analysis Conduct comprehensive market research for {product_nam…" at bounding box center [783, 295] width 88 height 24
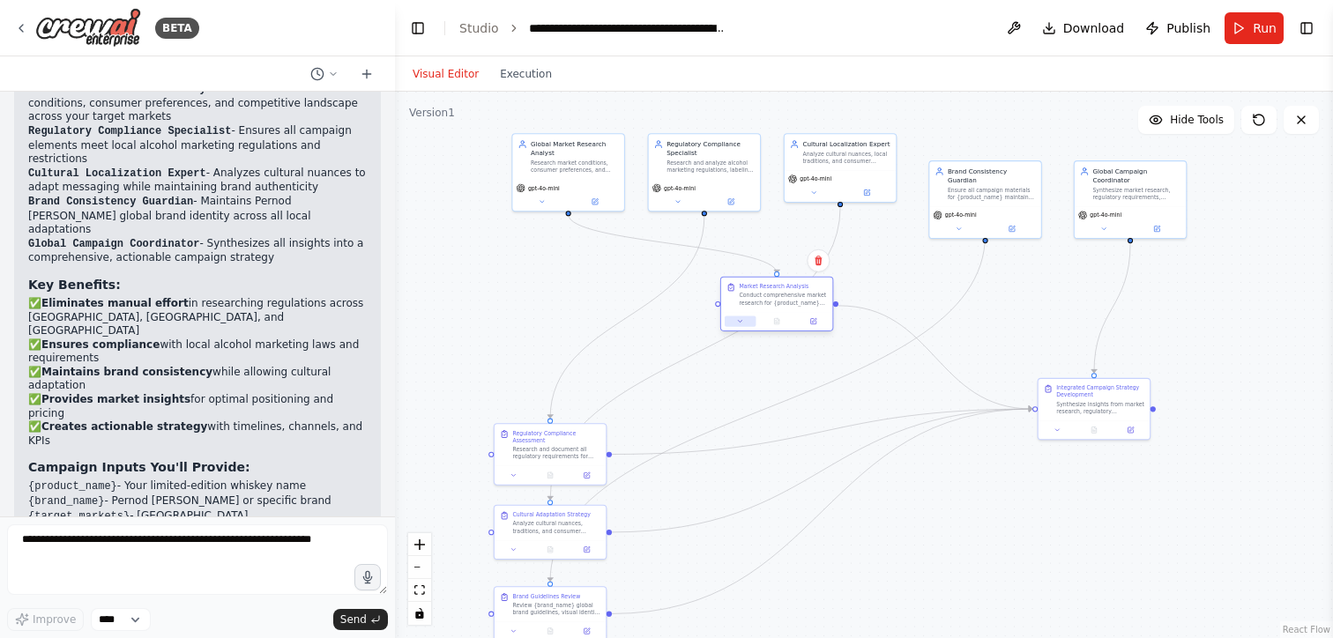
click at [738, 323] on icon at bounding box center [740, 320] width 7 height 7
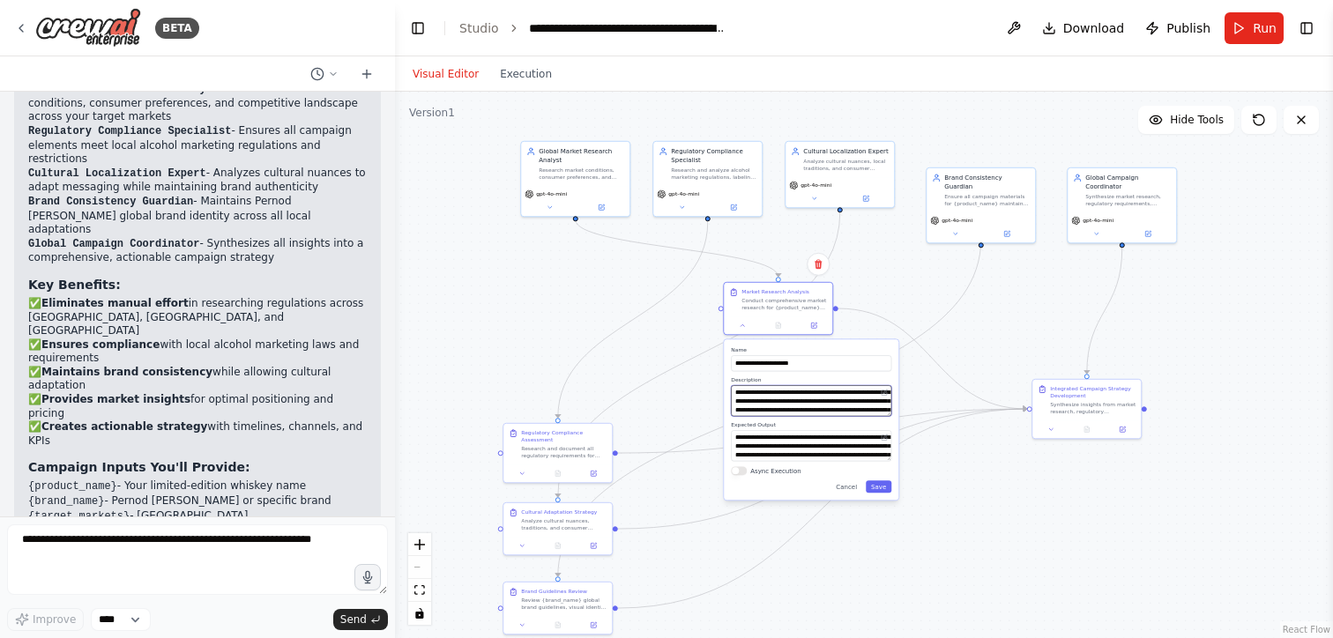
click at [822, 406] on textarea "**********" at bounding box center [811, 400] width 160 height 31
click at [922, 296] on div ".deletable-edge-delete-btn { width: 20px; height: 20px; border: 0px solid #ffff…" at bounding box center [864, 365] width 938 height 547
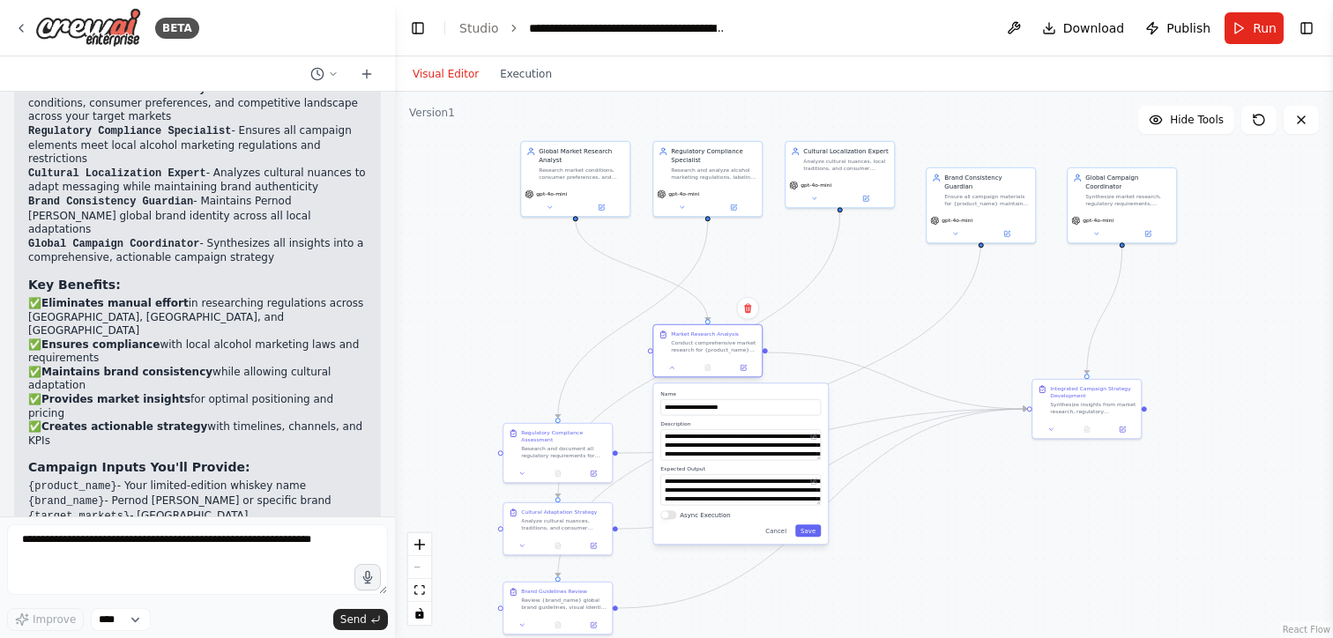
drag, startPoint x: 810, startPoint y: 299, endPoint x: 738, endPoint y: 340, distance: 83.3
click at [738, 340] on div "Conduct comprehensive market research for {product_name} launch across {target_…" at bounding box center [714, 346] width 86 height 14
click at [525, 71] on button "Execution" at bounding box center [525, 73] width 73 height 21
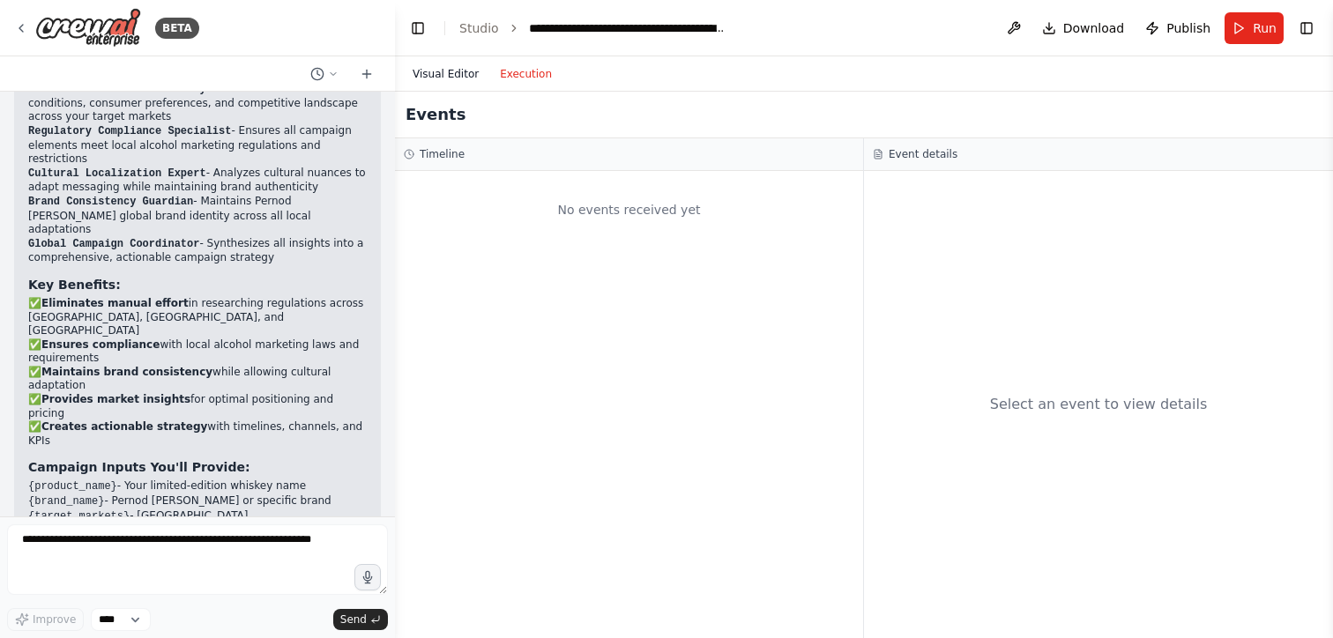
click at [466, 74] on button "Visual Editor" at bounding box center [445, 73] width 87 height 21
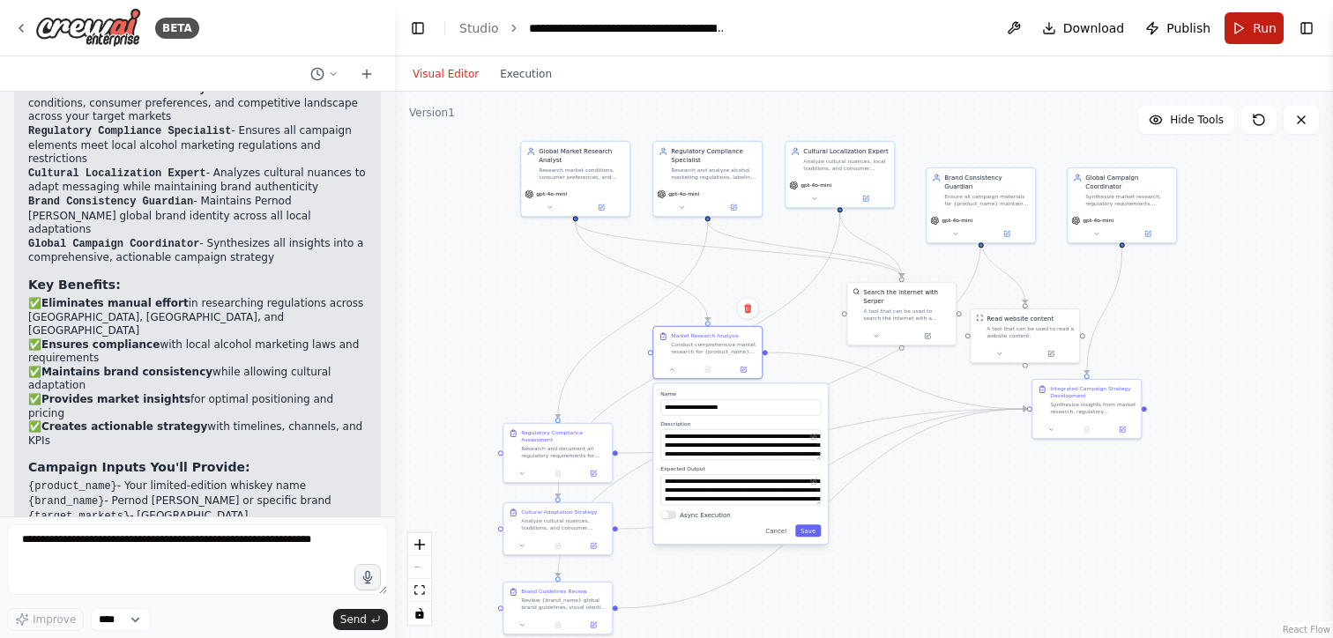
click at [1245, 31] on button "Run" at bounding box center [1254, 28] width 59 height 32
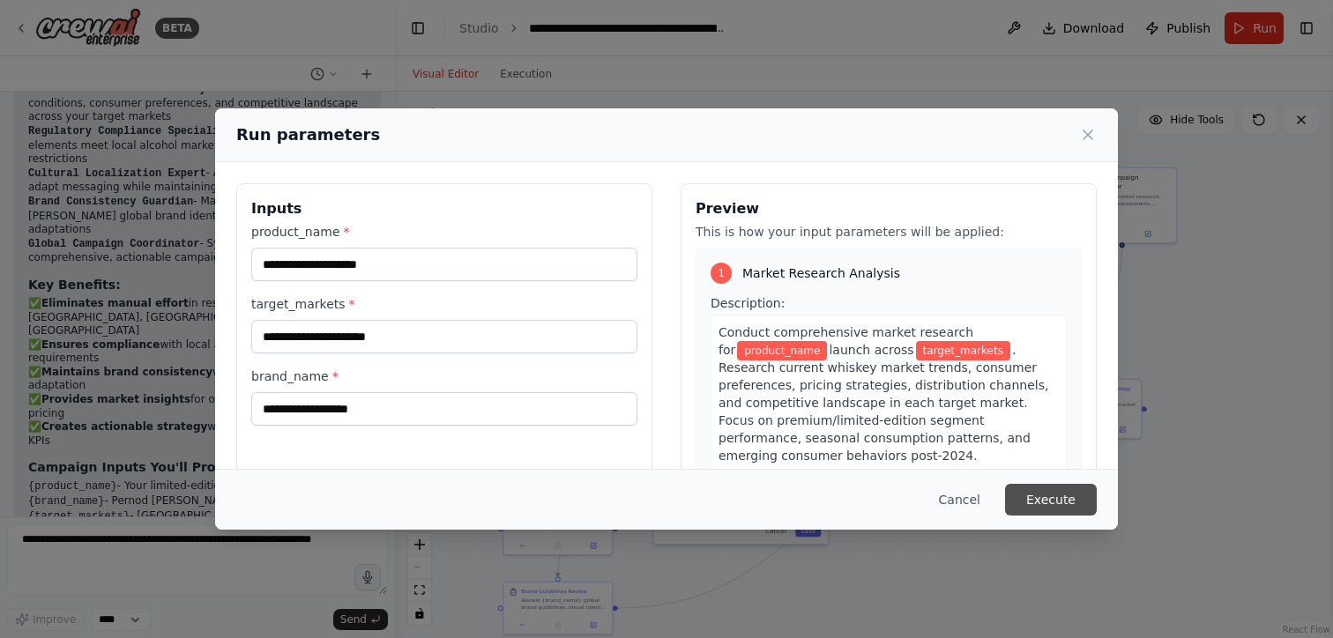
click at [1022, 494] on button "Execute" at bounding box center [1051, 500] width 92 height 32
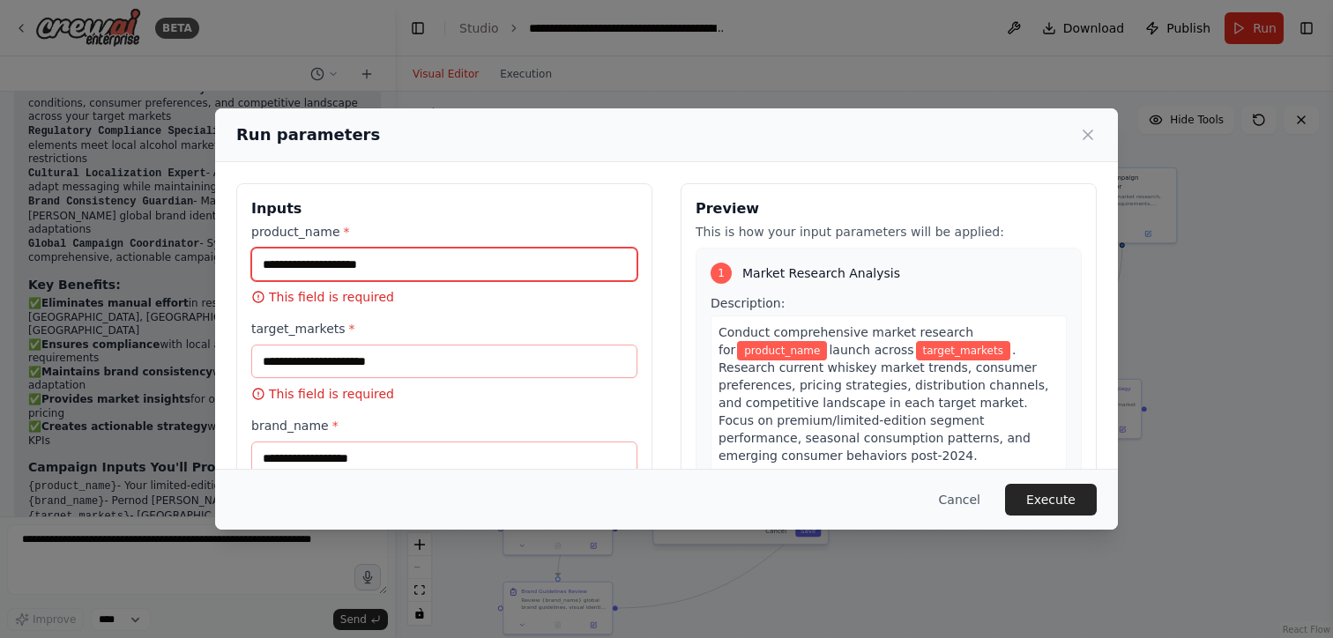
click at [424, 276] on input "product_name *" at bounding box center [444, 265] width 386 height 34
click at [958, 499] on button "Cancel" at bounding box center [960, 500] width 70 height 32
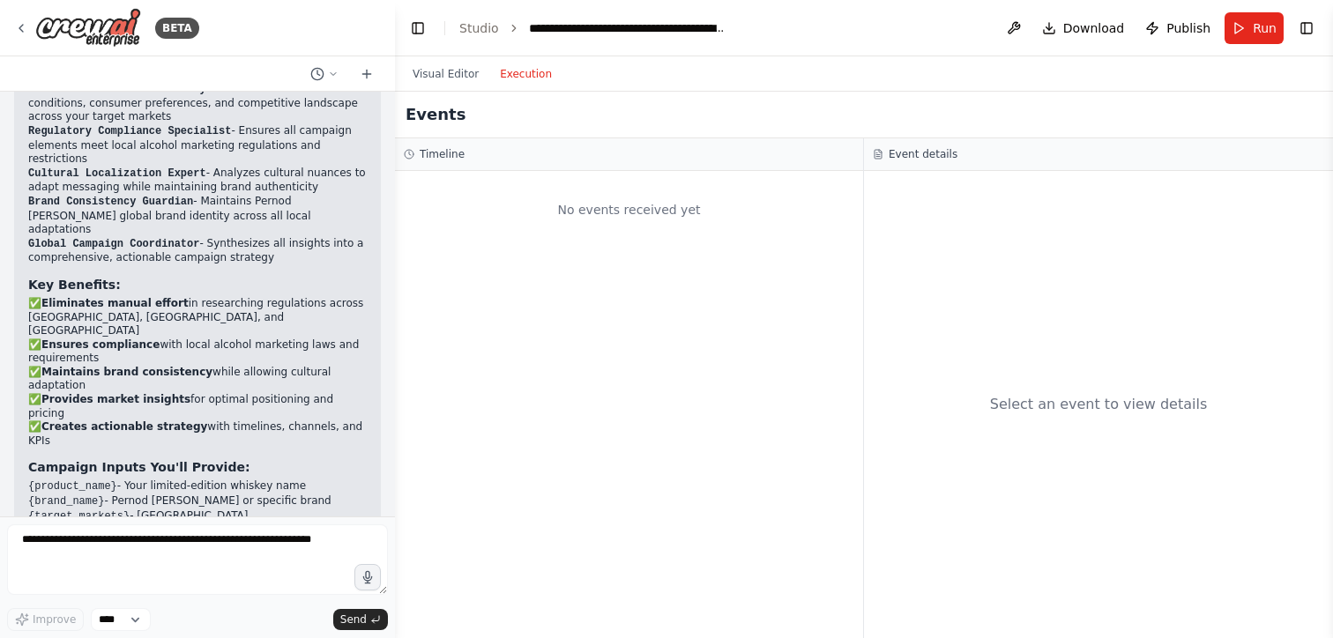
click at [526, 72] on button "Execution" at bounding box center [525, 73] width 73 height 21
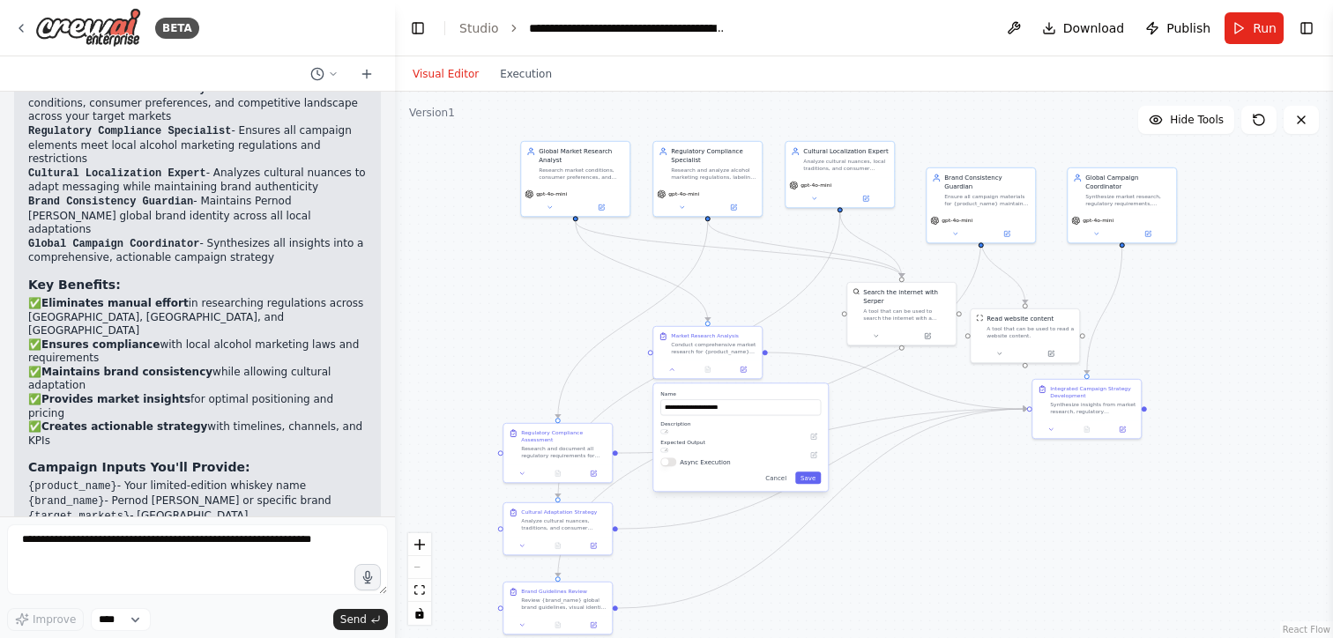
click at [468, 71] on button "Visual Editor" at bounding box center [445, 73] width 87 height 21
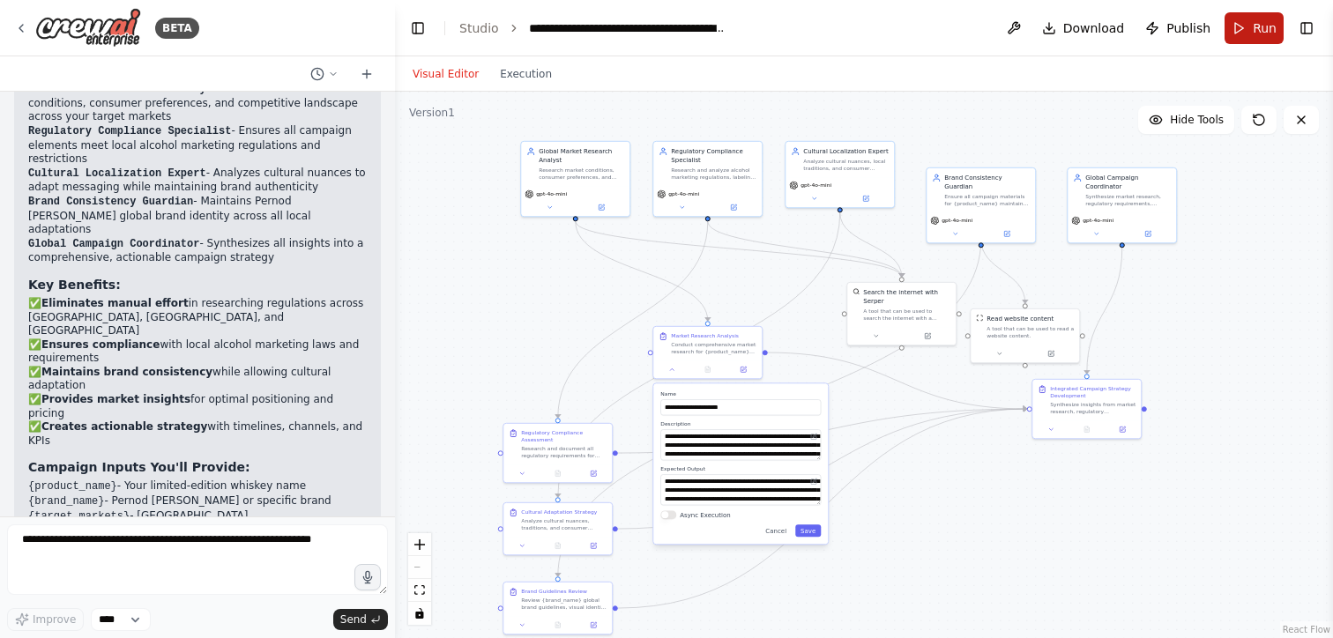
click at [1255, 26] on span "Run" at bounding box center [1265, 28] width 24 height 18
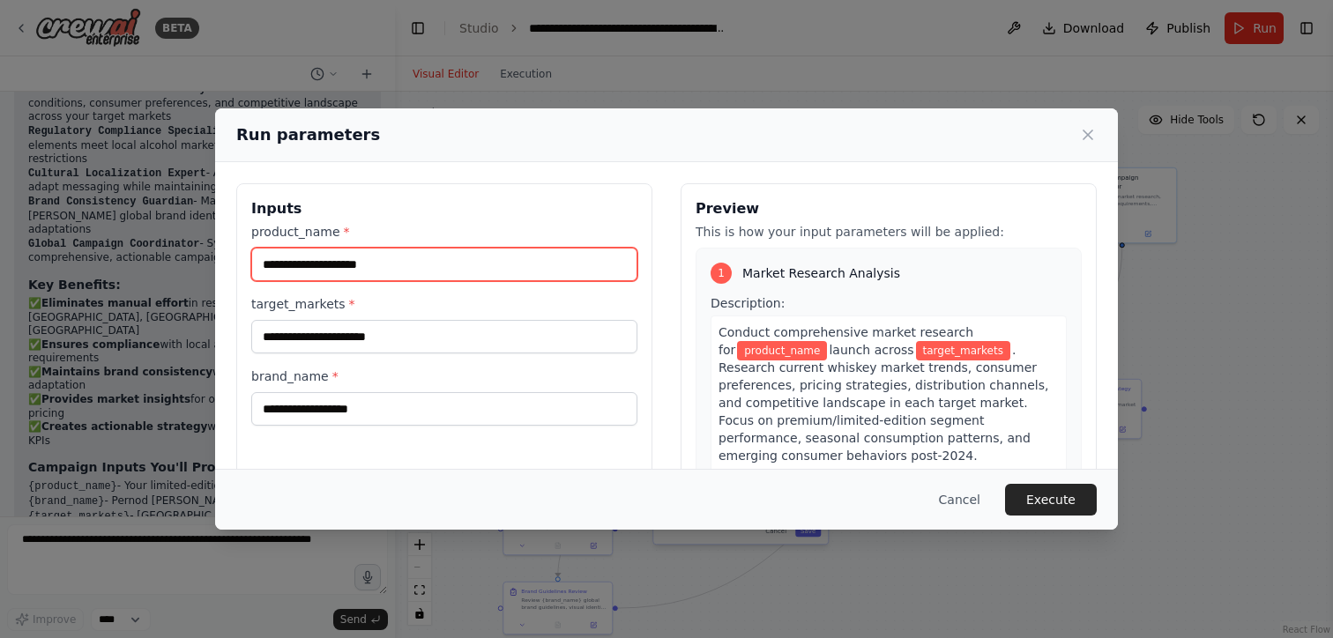
click at [578, 270] on input "product_name *" at bounding box center [444, 265] width 386 height 34
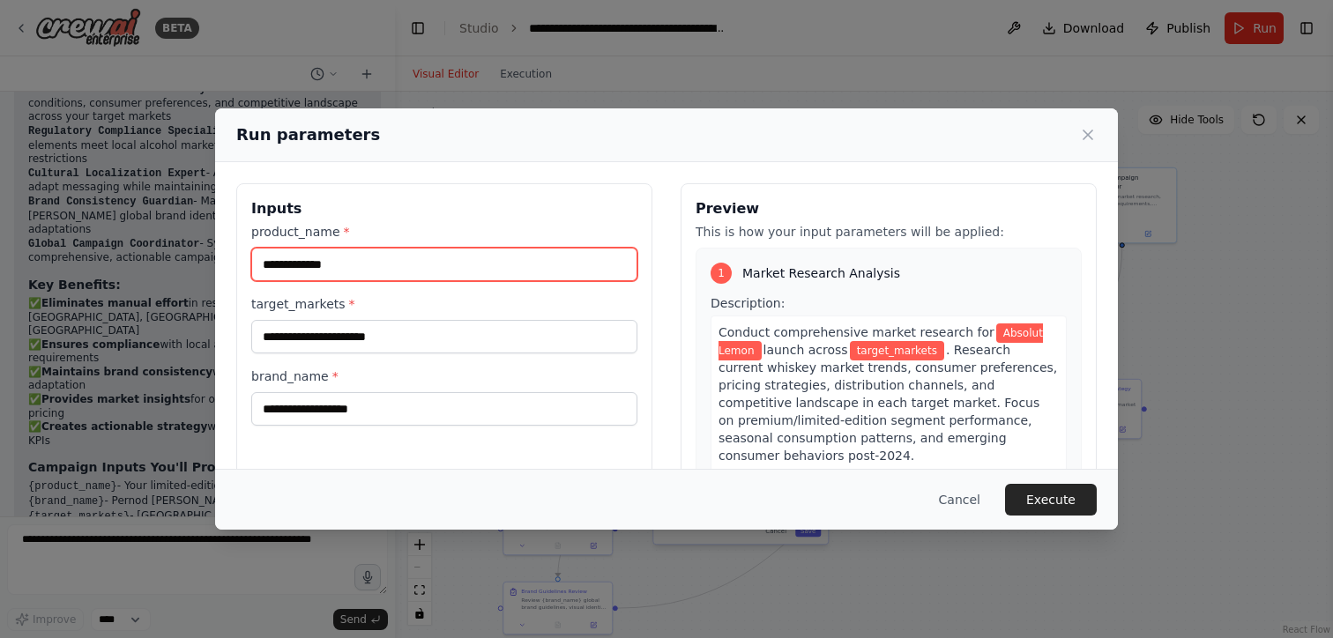
type input "**********"
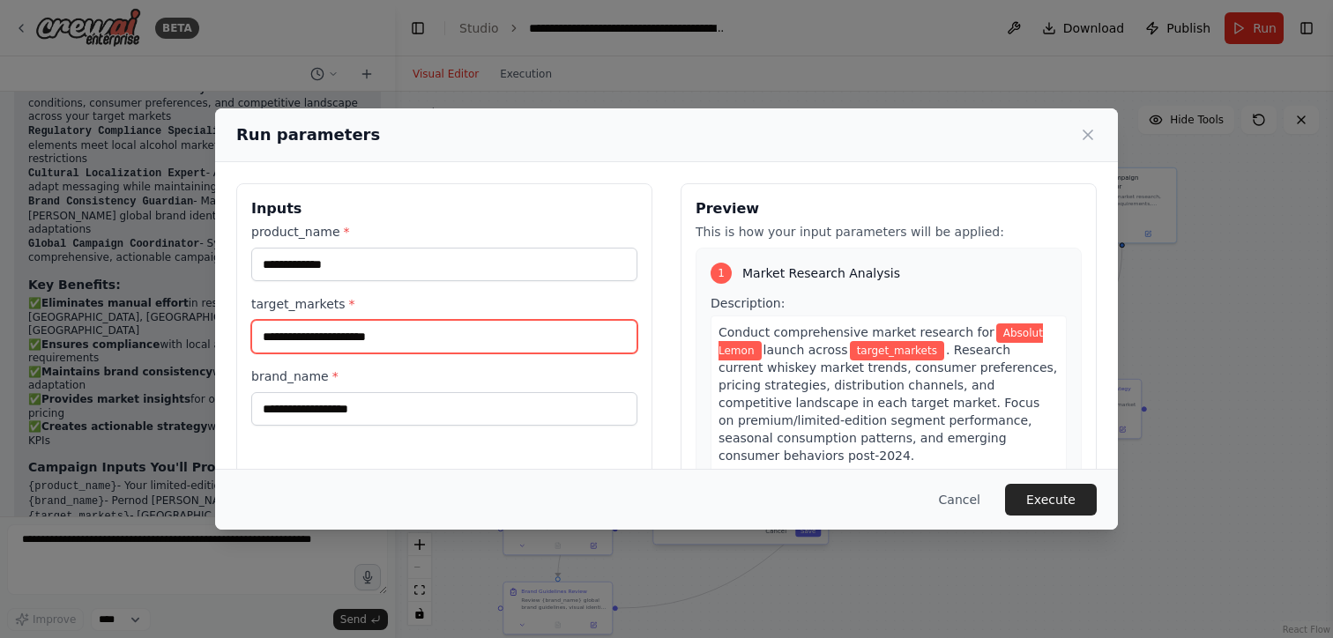
click at [504, 335] on input "target_markets *" at bounding box center [444, 337] width 386 height 34
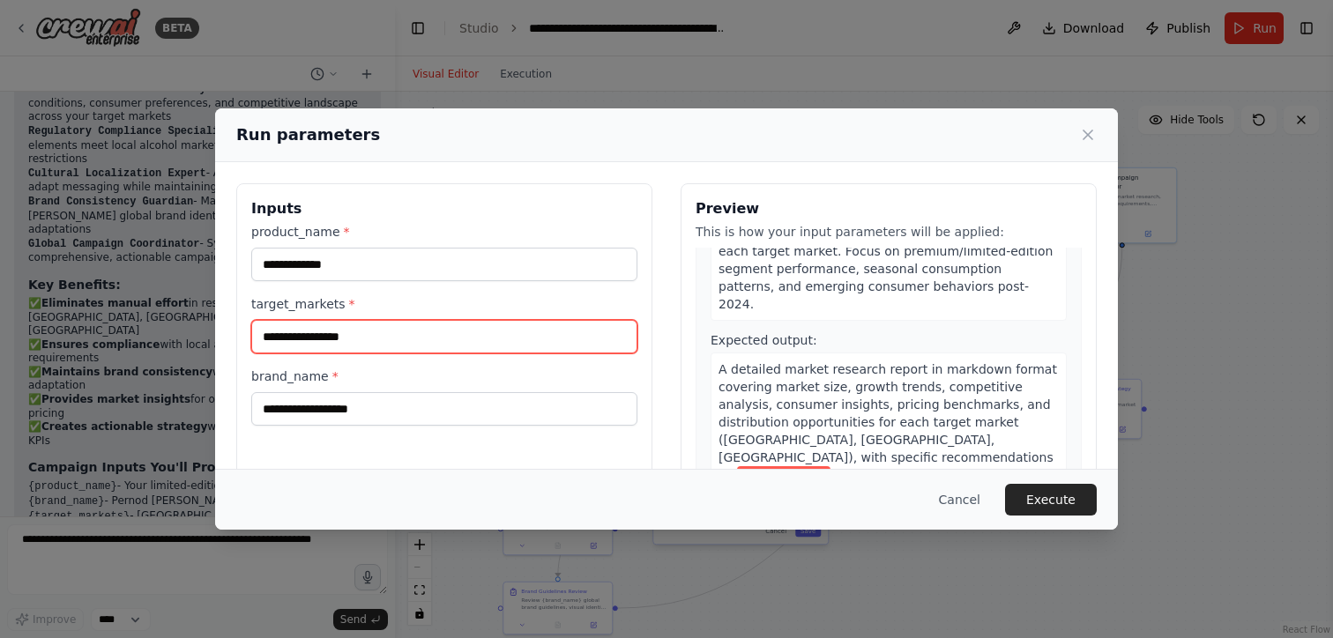
scroll to position [179, 0]
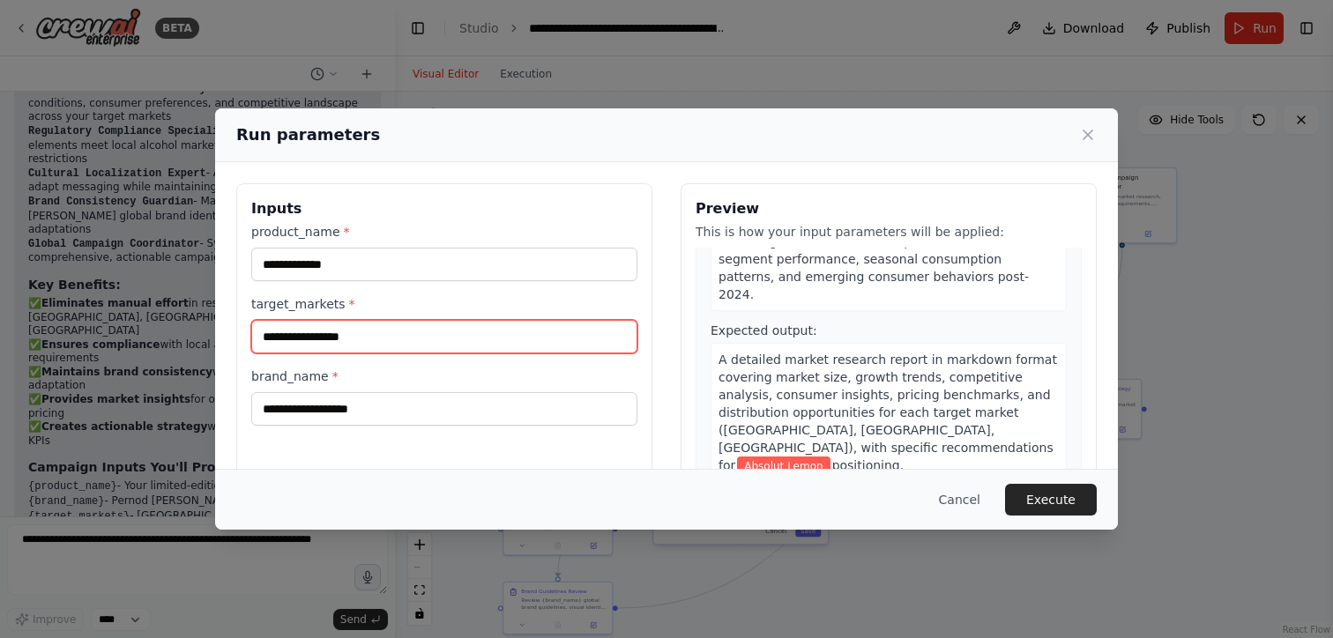
type input "**********"
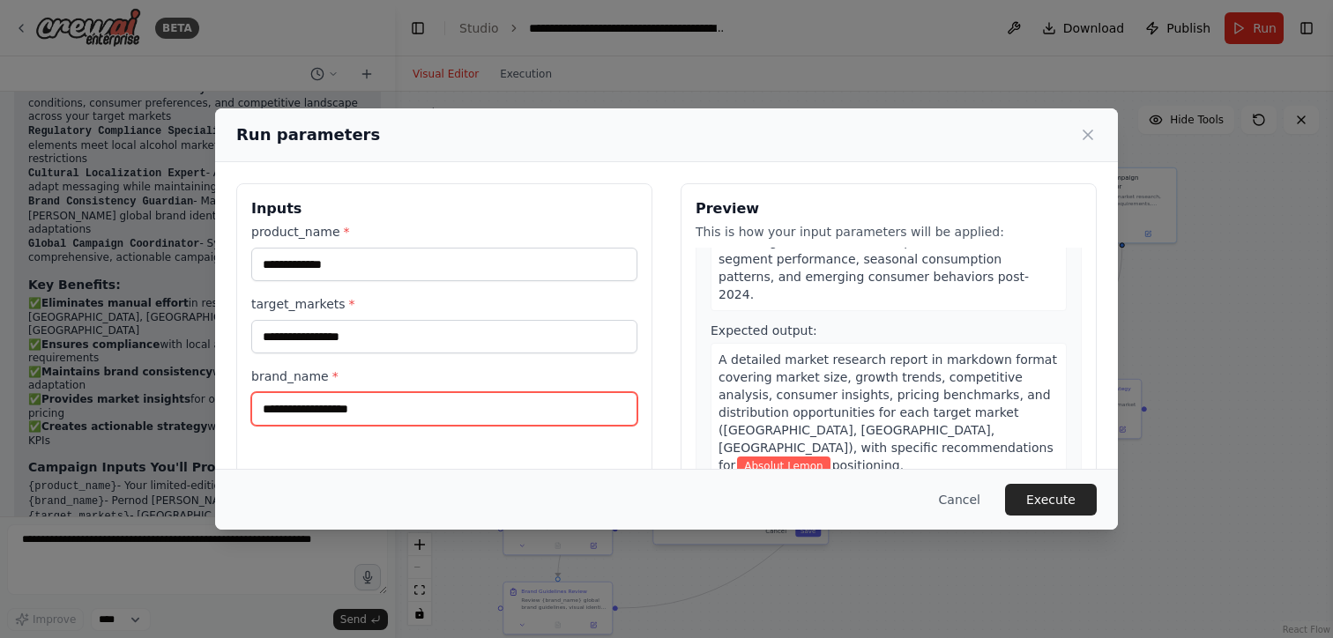
click at [421, 406] on input "brand_name *" at bounding box center [444, 409] width 386 height 34
type input "*******"
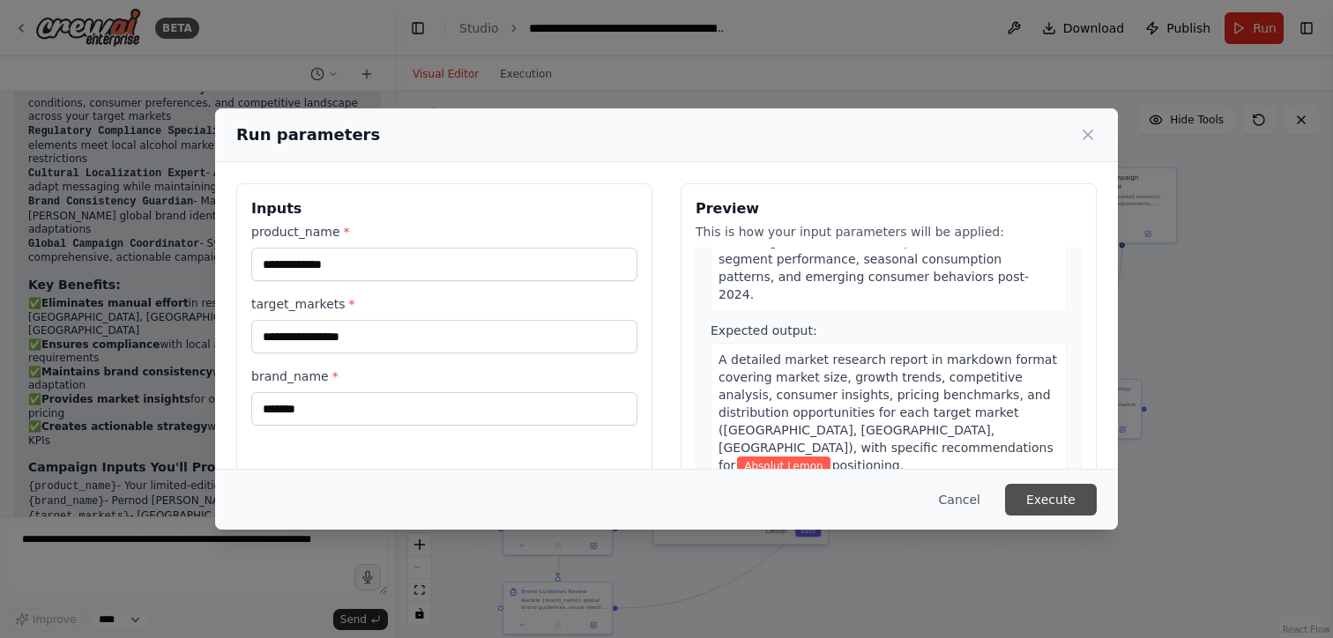
click at [1059, 498] on button "Execute" at bounding box center [1051, 500] width 92 height 32
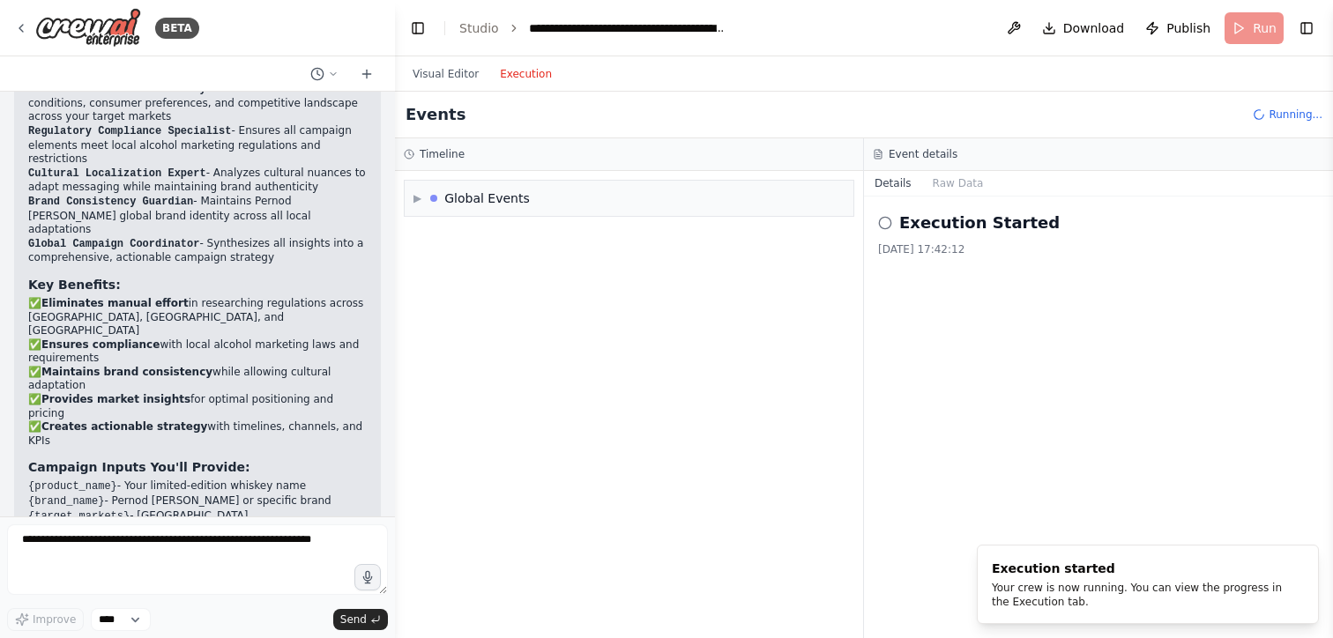
click at [533, 77] on button "Execution" at bounding box center [525, 73] width 73 height 21
click at [412, 197] on div "▶ Global Events" at bounding box center [629, 198] width 449 height 35
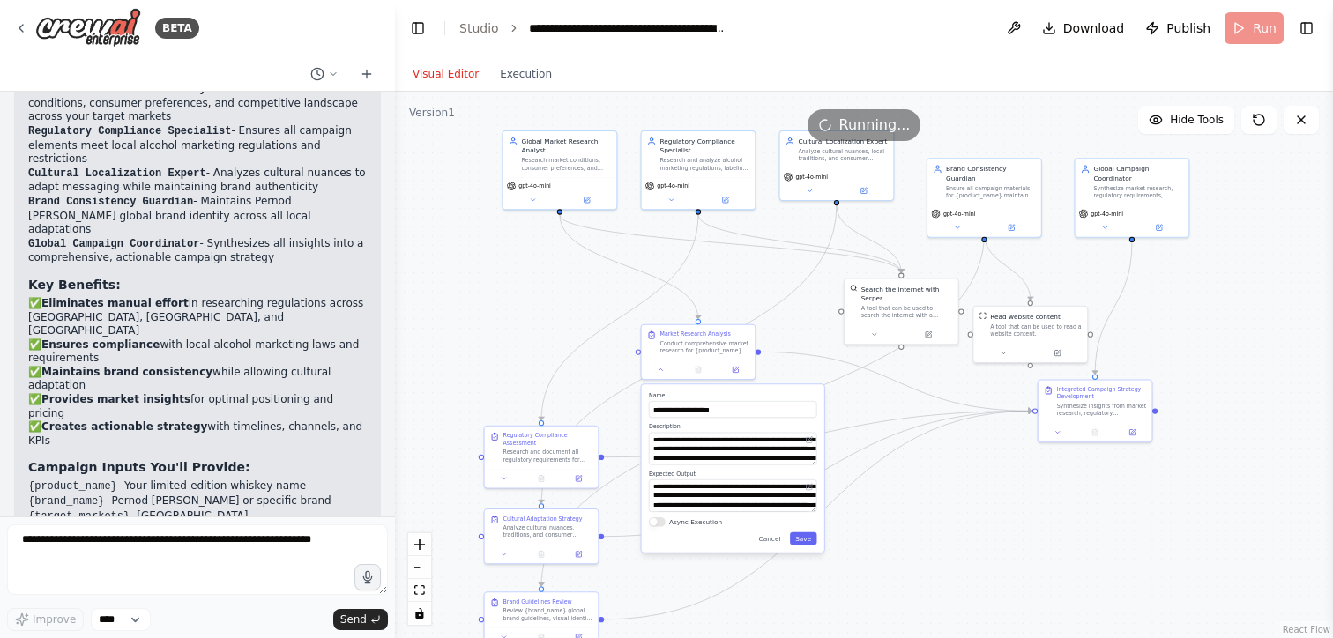
click at [449, 82] on button "Visual Editor" at bounding box center [445, 73] width 87 height 21
click at [594, 173] on div "Global Market Research Analyst Research market conditions, consumer preferences…" at bounding box center [560, 153] width 114 height 46
click at [512, 79] on button "Execution" at bounding box center [525, 73] width 73 height 21
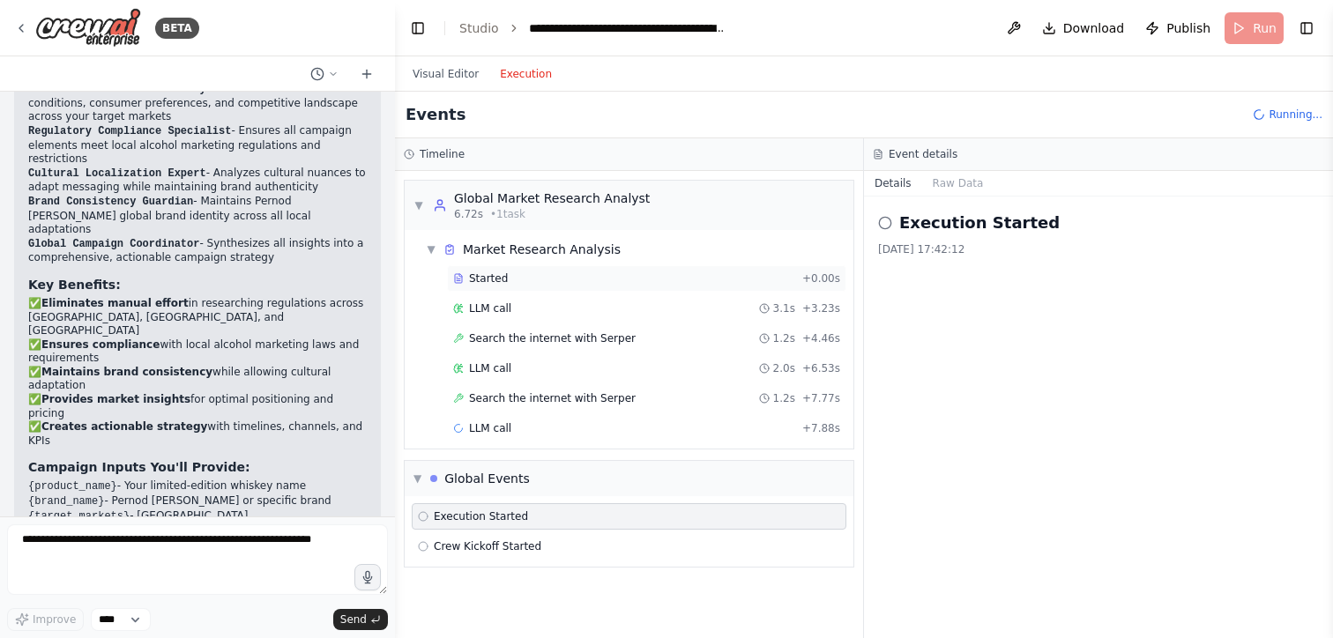
click at [483, 276] on span "Started" at bounding box center [488, 279] width 39 height 14
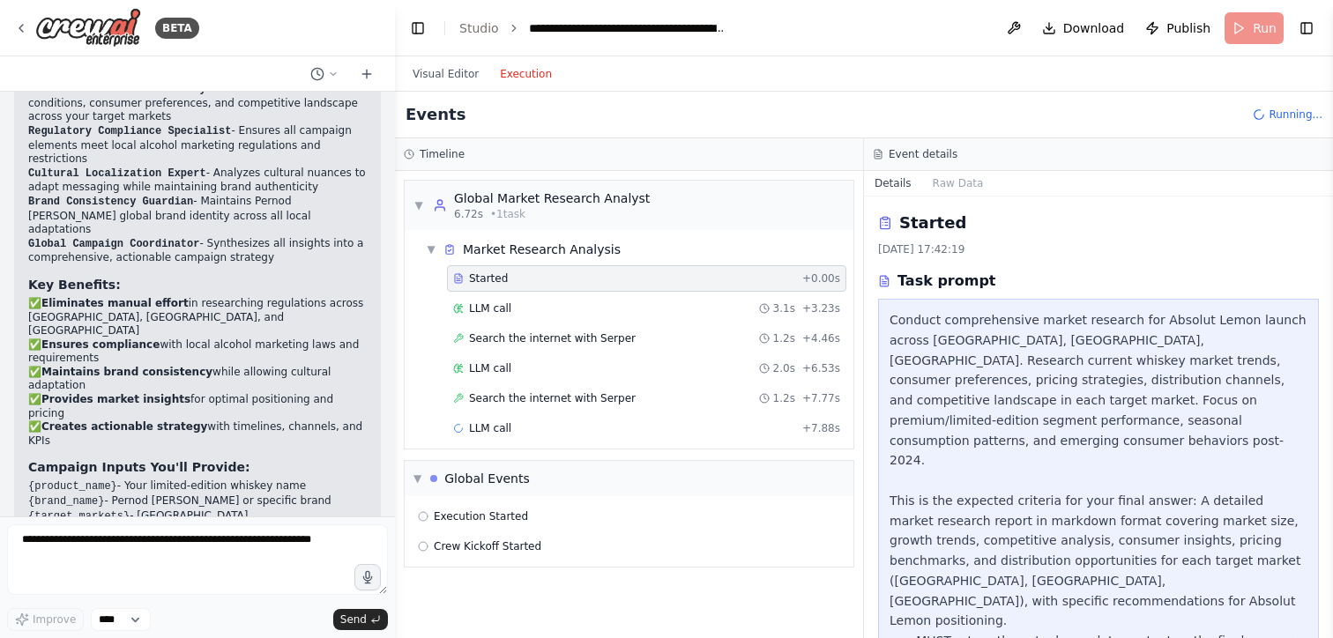
click at [949, 497] on div "Conduct comprehensive market research for Absolut Lemon launch across US, Franc…" at bounding box center [1099, 490] width 418 height 361
click at [634, 309] on div "LLM call 3.1s + 3.23s" at bounding box center [646, 309] width 387 height 14
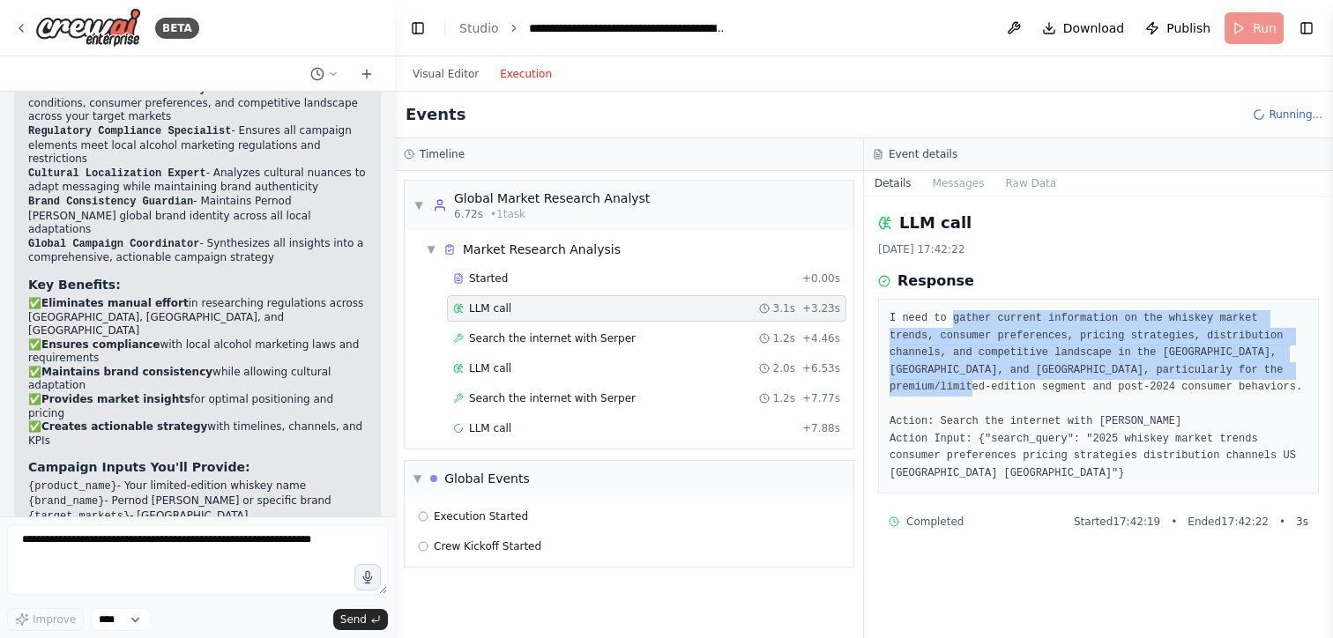
drag, startPoint x: 951, startPoint y: 324, endPoint x: 955, endPoint y: 380, distance: 55.7
click at [955, 380] on pre "I need to gather current information on the whiskey market trends, consumer pre…" at bounding box center [1099, 396] width 418 height 172
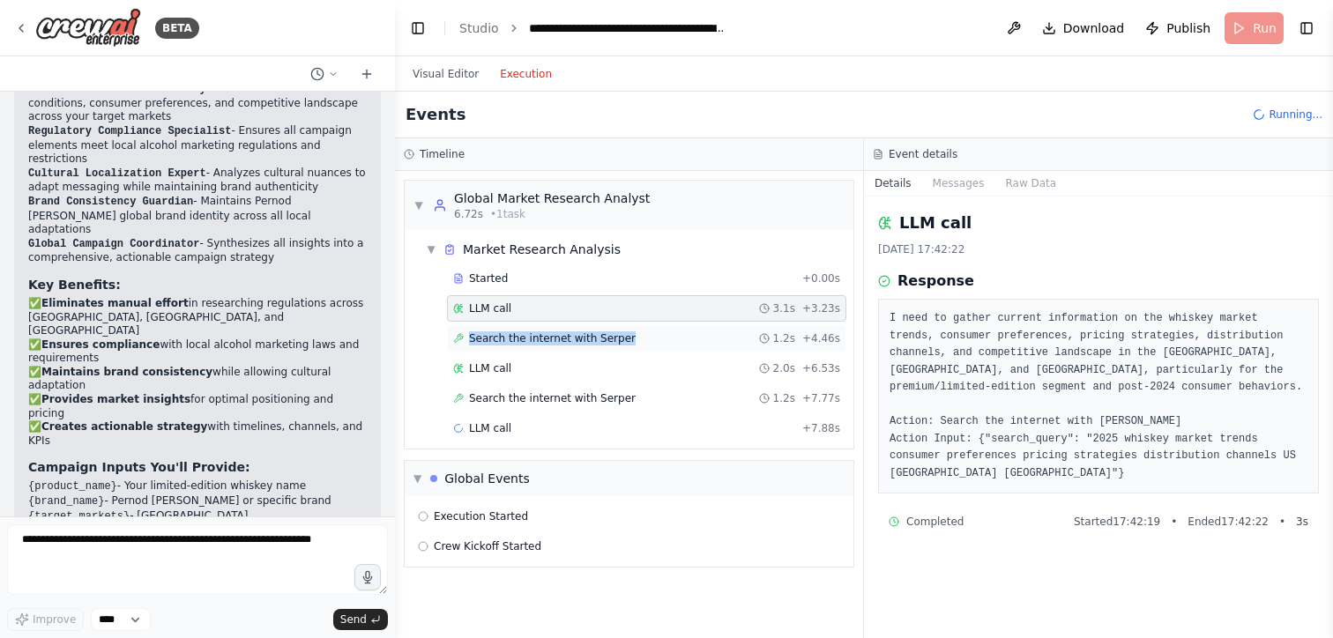
click at [662, 331] on div "Search the internet with Serper 1.2s + 4.46s" at bounding box center [646, 338] width 387 height 14
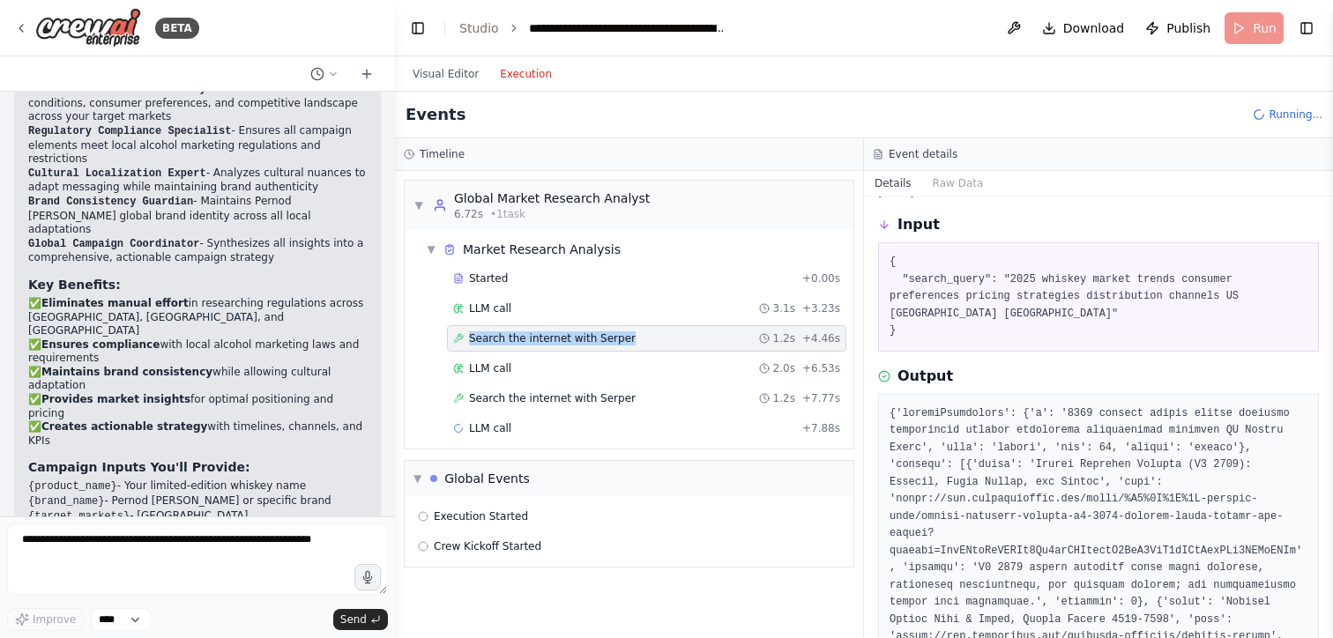
scroll to position [62, 0]
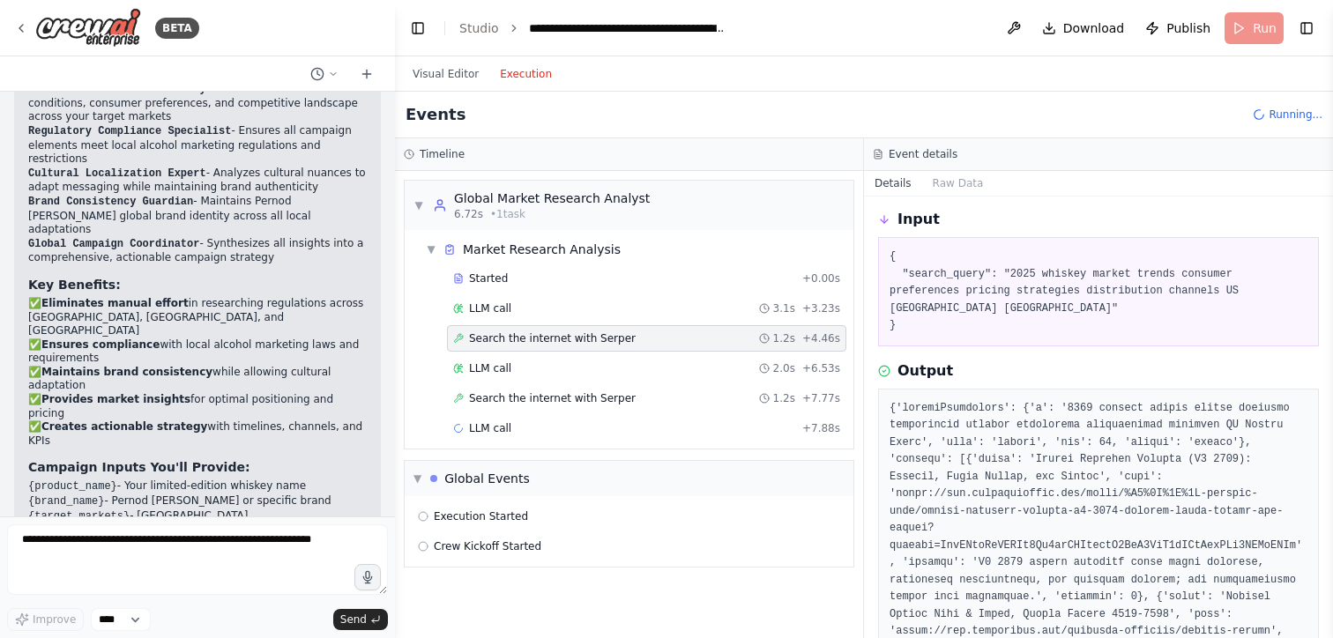
click at [945, 279] on pre "{ "search_query": "2025 whiskey market trends consumer preferences pricing stra…" at bounding box center [1099, 292] width 418 height 86
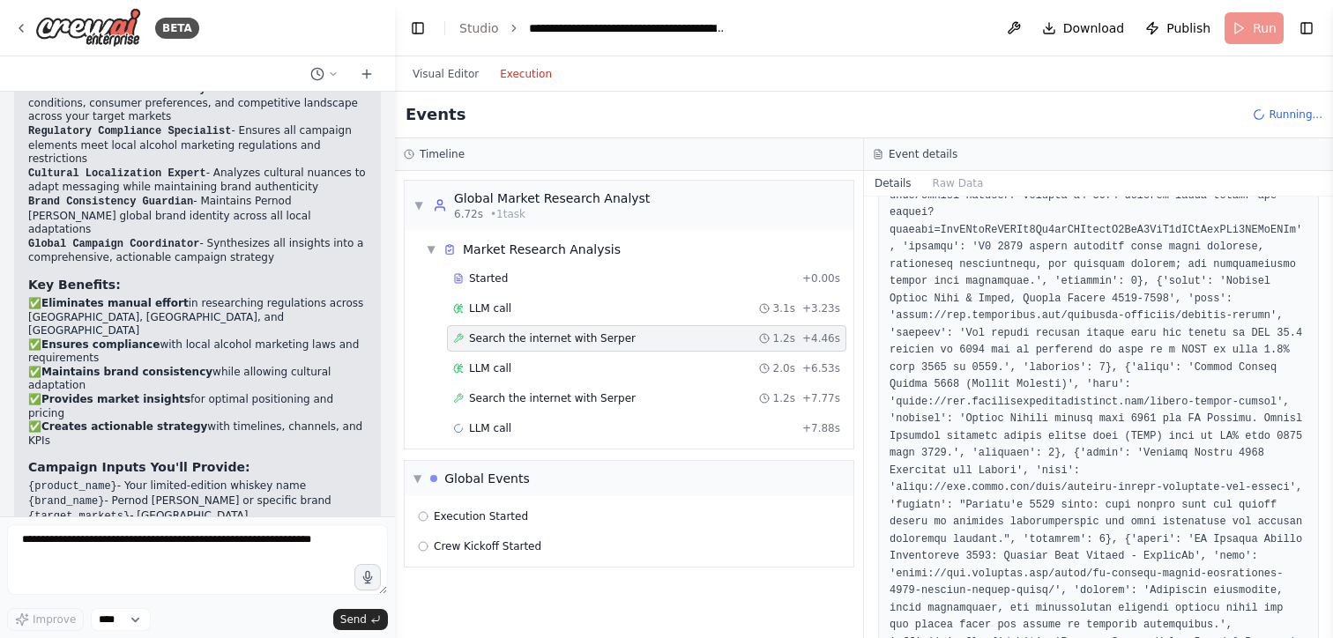
scroll to position [474, 0]
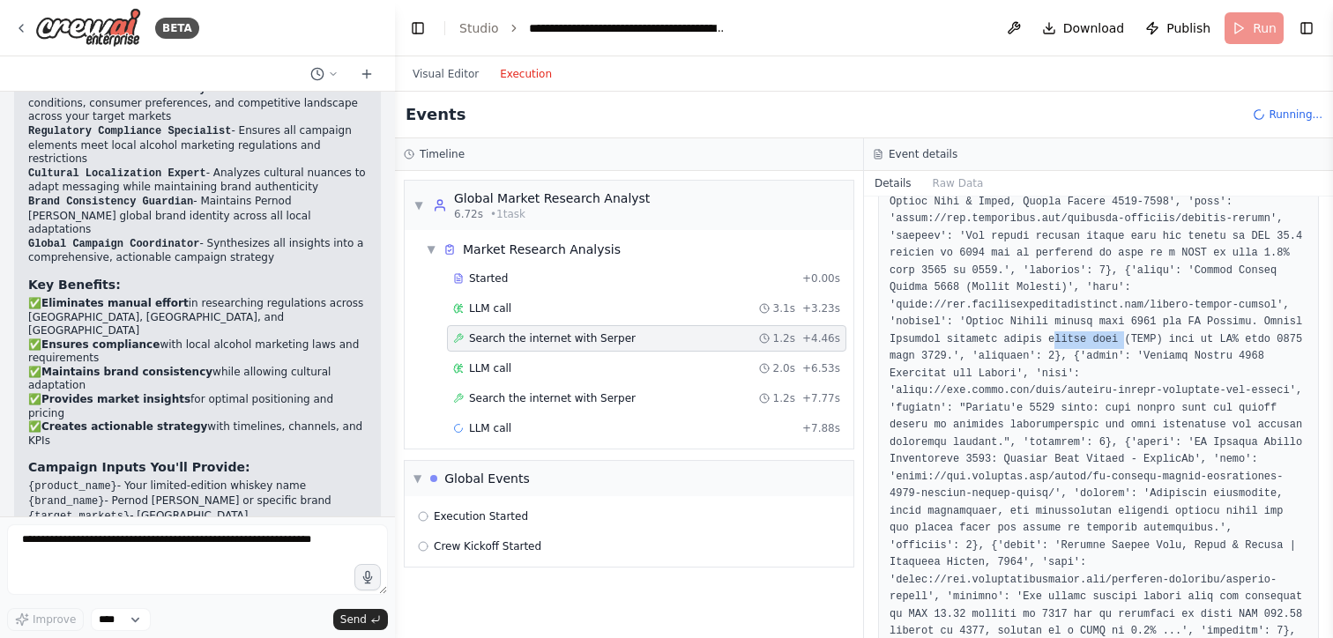
drag, startPoint x: 1054, startPoint y: 345, endPoint x: 1128, endPoint y: 343, distance: 75.0
click at [1128, 343] on pre at bounding box center [1099, 547] width 418 height 1118
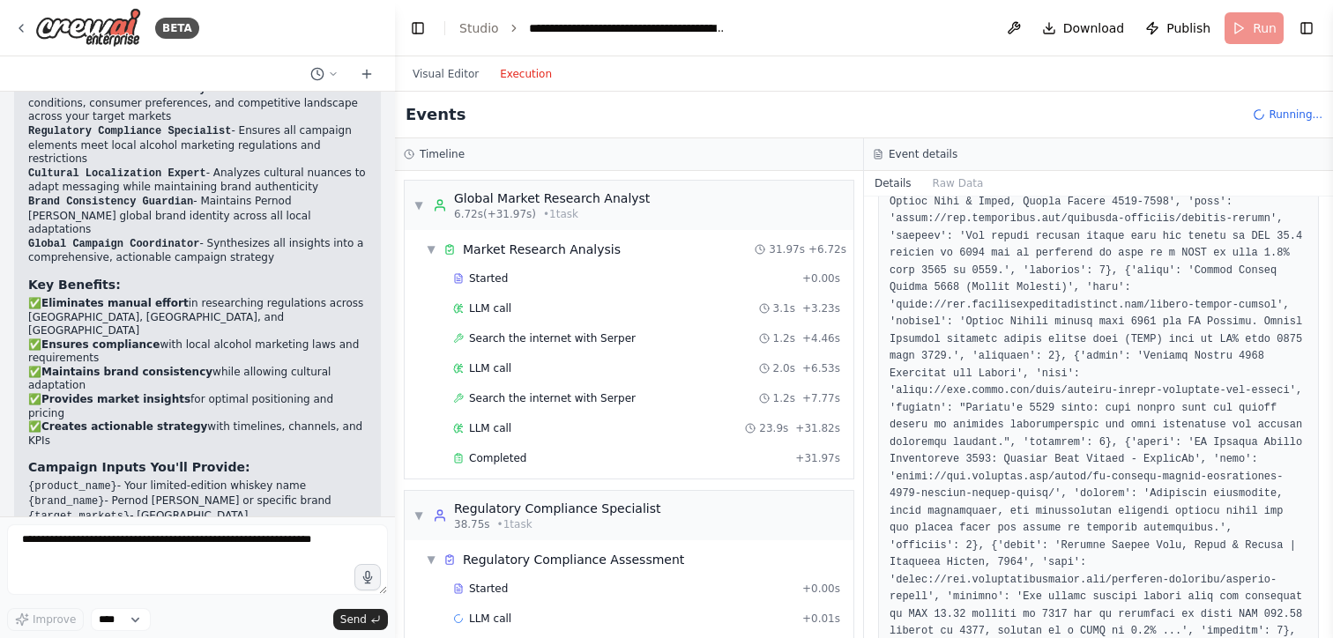
drag, startPoint x: 1047, startPoint y: 318, endPoint x: 1109, endPoint y: 318, distance: 62.6
click at [1109, 318] on pre at bounding box center [1099, 547] width 418 height 1118
click at [623, 376] on div "LLM call 2.0s + 6.53s" at bounding box center [646, 368] width 399 height 26
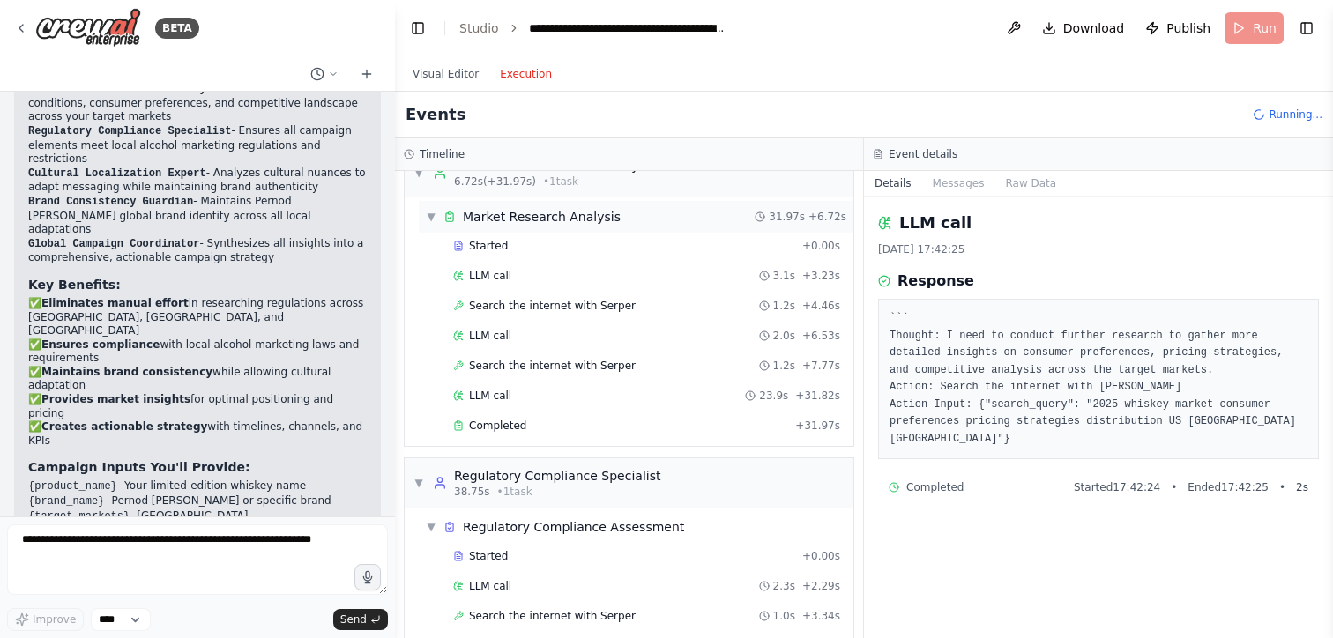
scroll to position [0, 0]
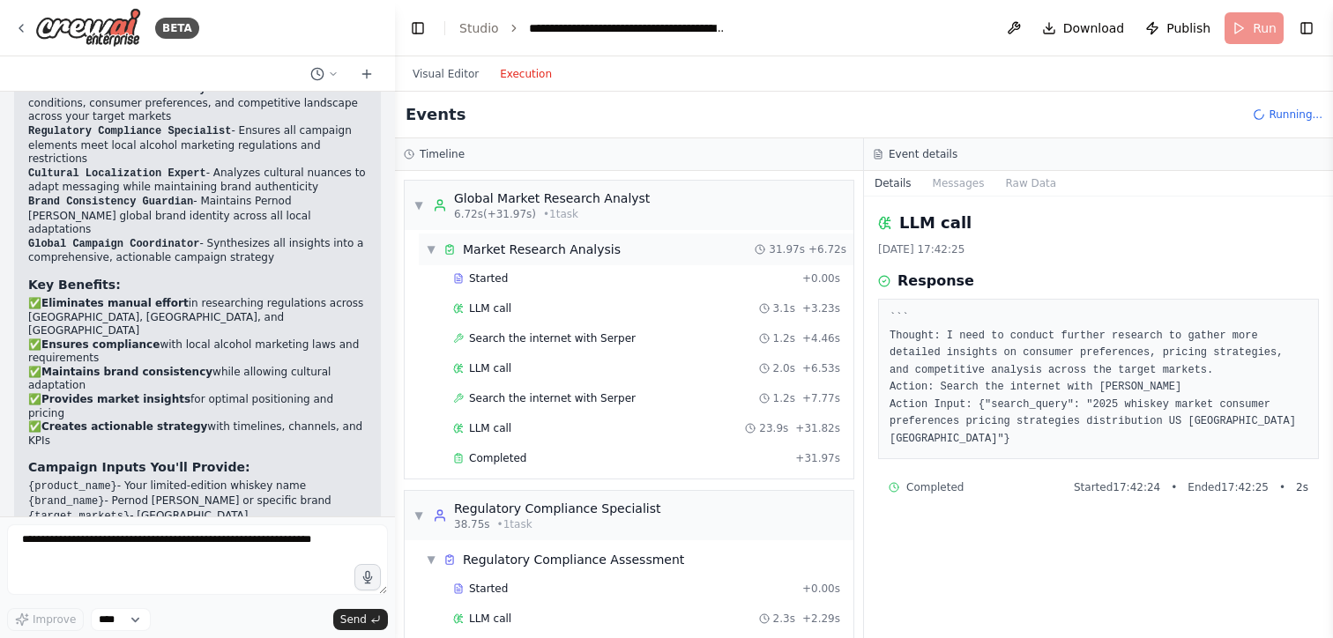
click at [434, 244] on span "▼" at bounding box center [431, 249] width 11 height 14
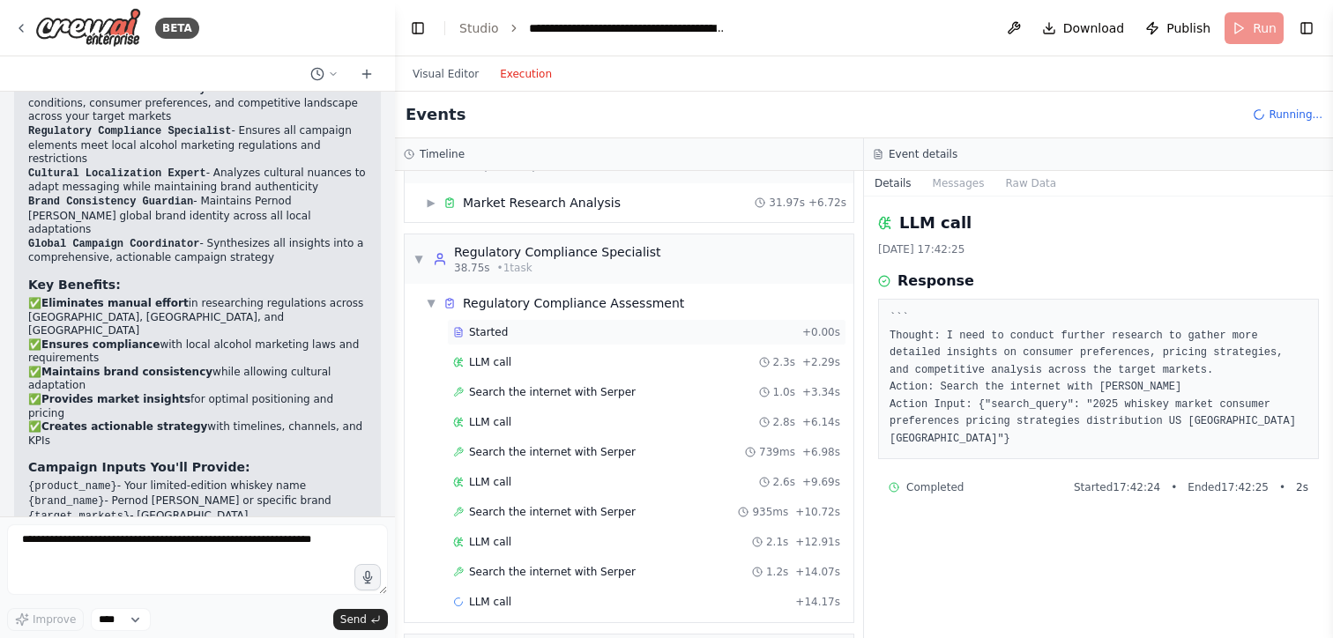
scroll to position [57, 0]
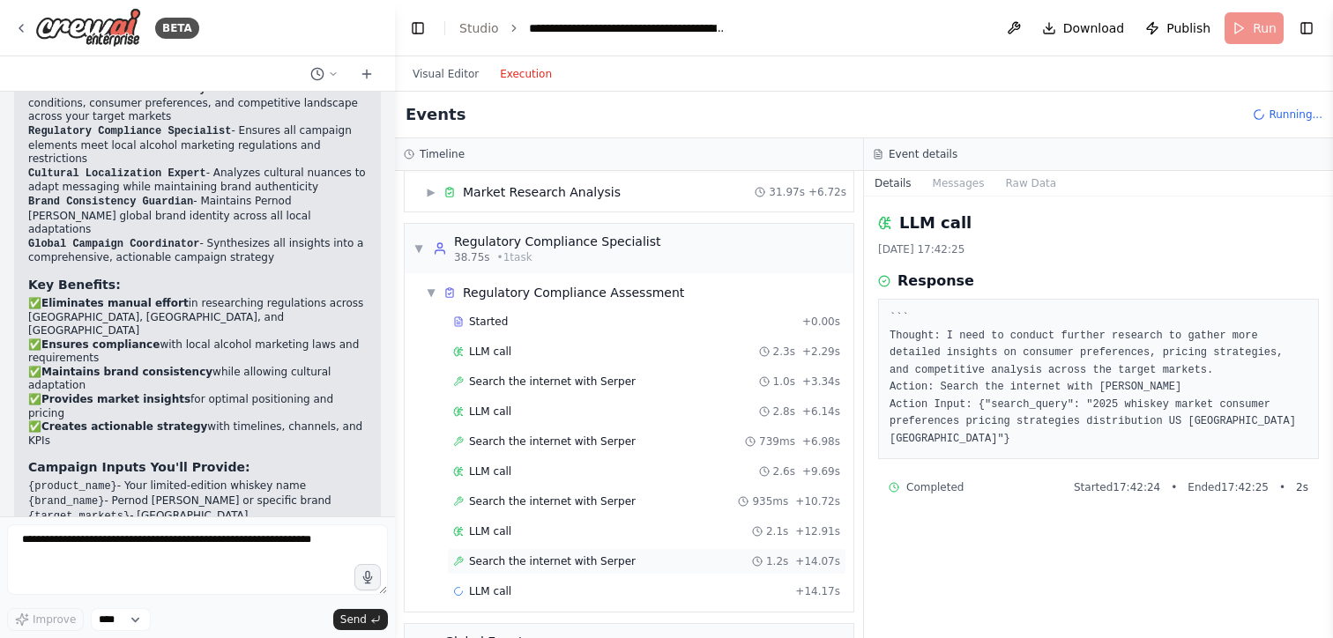
click at [525, 555] on span "Search the internet with Serper" at bounding box center [552, 562] width 167 height 14
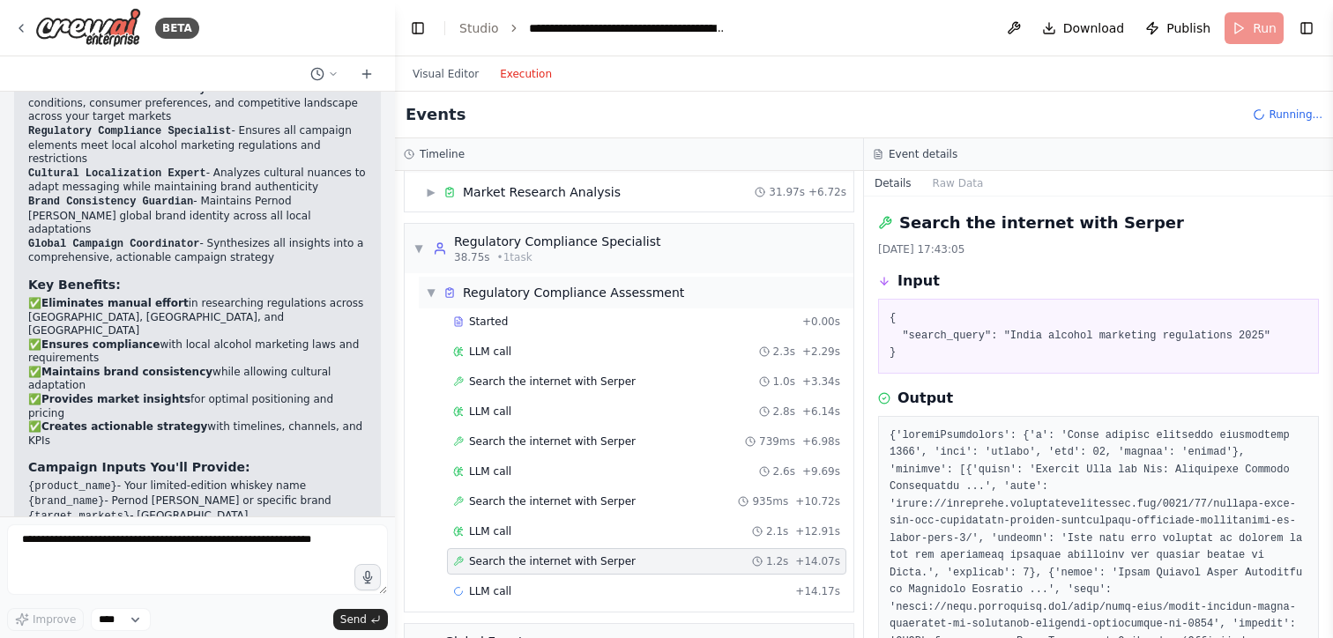
click at [432, 299] on span "▼" at bounding box center [431, 293] width 11 height 14
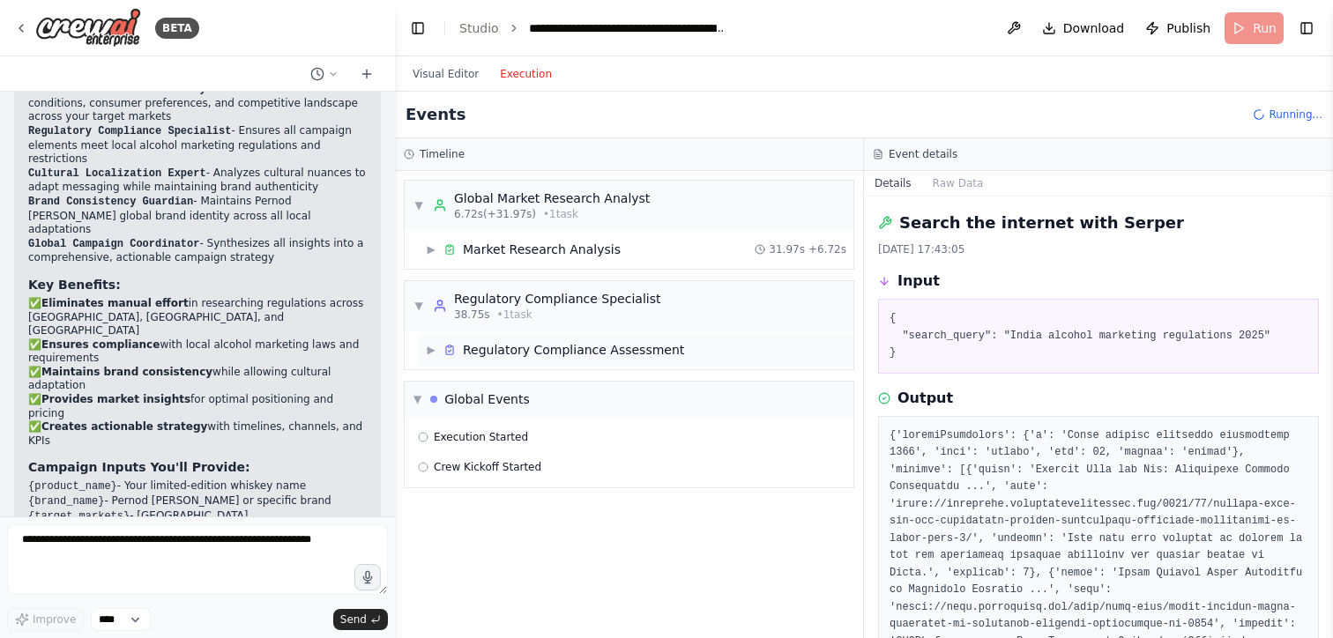
scroll to position [0, 0]
click at [514, 351] on div "Regulatory Compliance Assessment" at bounding box center [573, 350] width 221 height 18
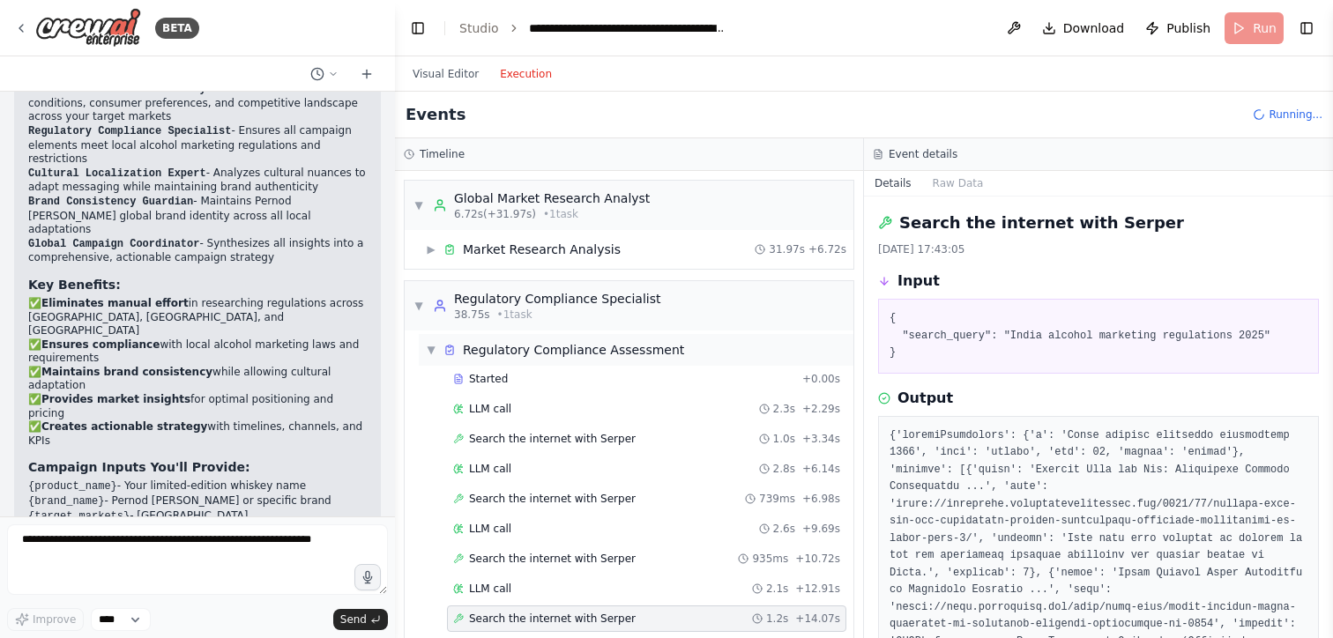
click at [514, 351] on div "Regulatory Compliance Assessment" at bounding box center [573, 350] width 221 height 18
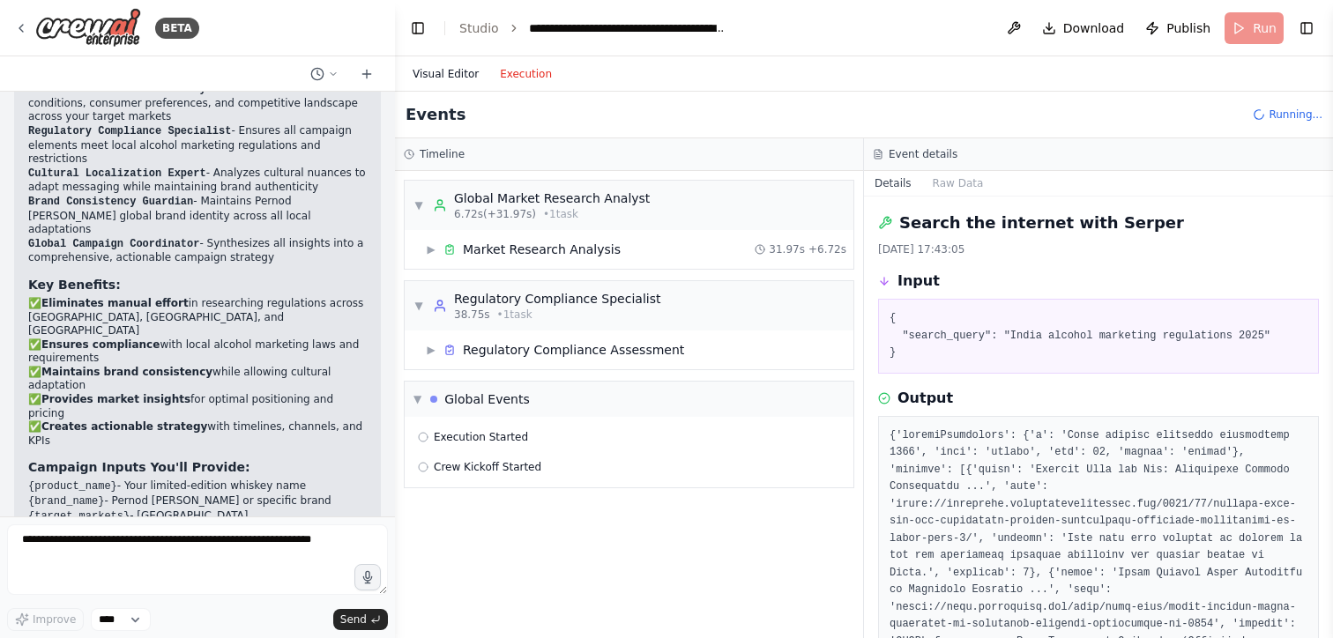
click at [446, 82] on button "Visual Editor" at bounding box center [445, 73] width 87 height 21
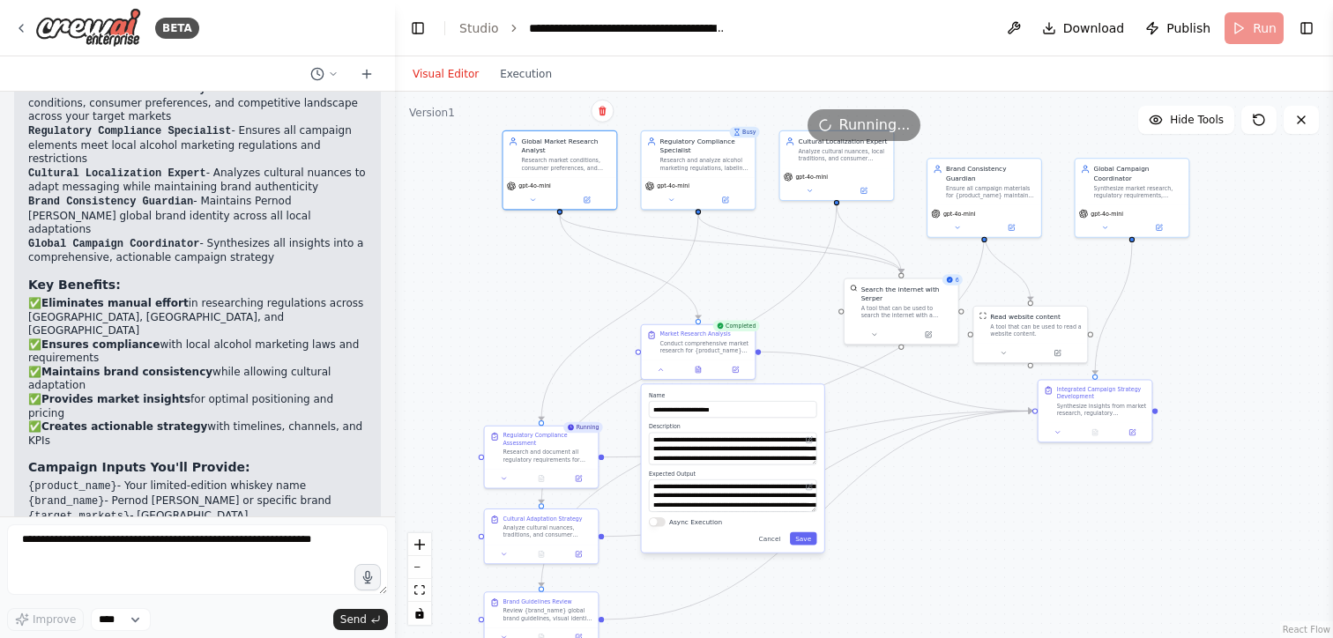
click at [942, 523] on div ".deletable-edge-delete-btn { width: 20px; height: 20px; border: 0px solid #ffff…" at bounding box center [864, 365] width 938 height 547
drag, startPoint x: 559, startPoint y: 448, endPoint x: 558, endPoint y: 384, distance: 63.5
click at [559, 391] on div "Research and document all regulatory requirements for alcohol marketing and adv…" at bounding box center [548, 398] width 90 height 15
drag, startPoint x: 533, startPoint y: 399, endPoint x: 533, endPoint y: 412, distance: 12.3
click at [533, 406] on div "Research and document all regulatory requirements for alcohol marketing and adv…" at bounding box center [548, 398] width 90 height 15
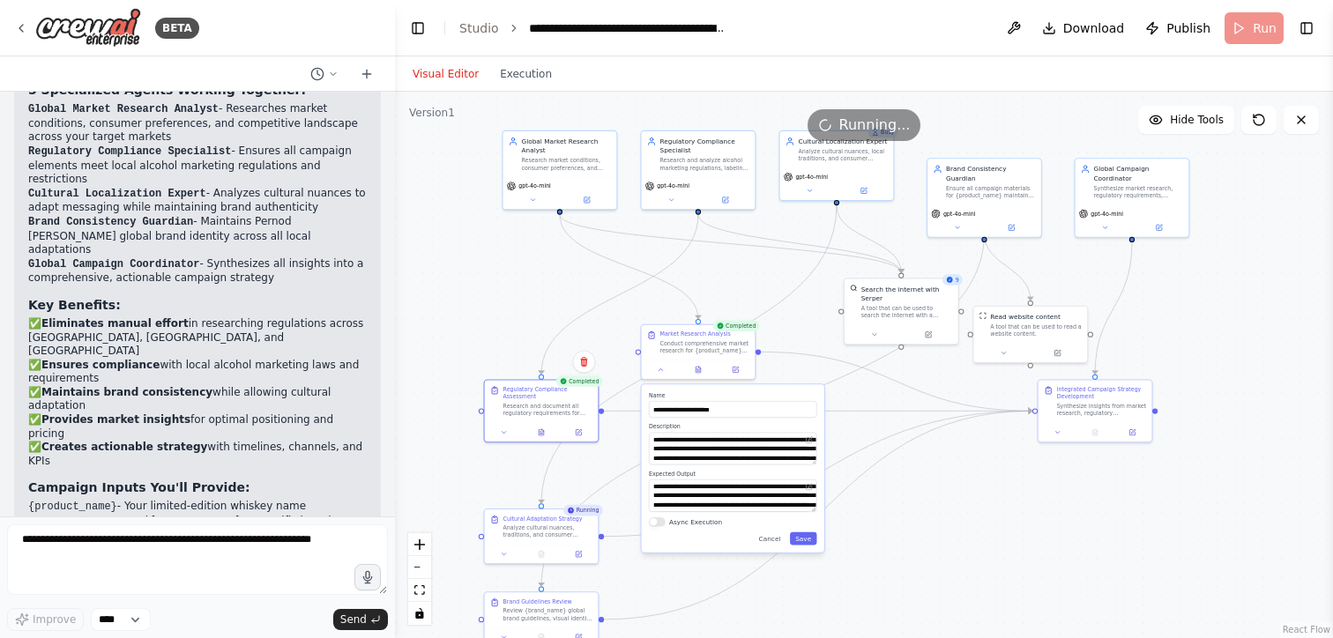
scroll to position [1654, 0]
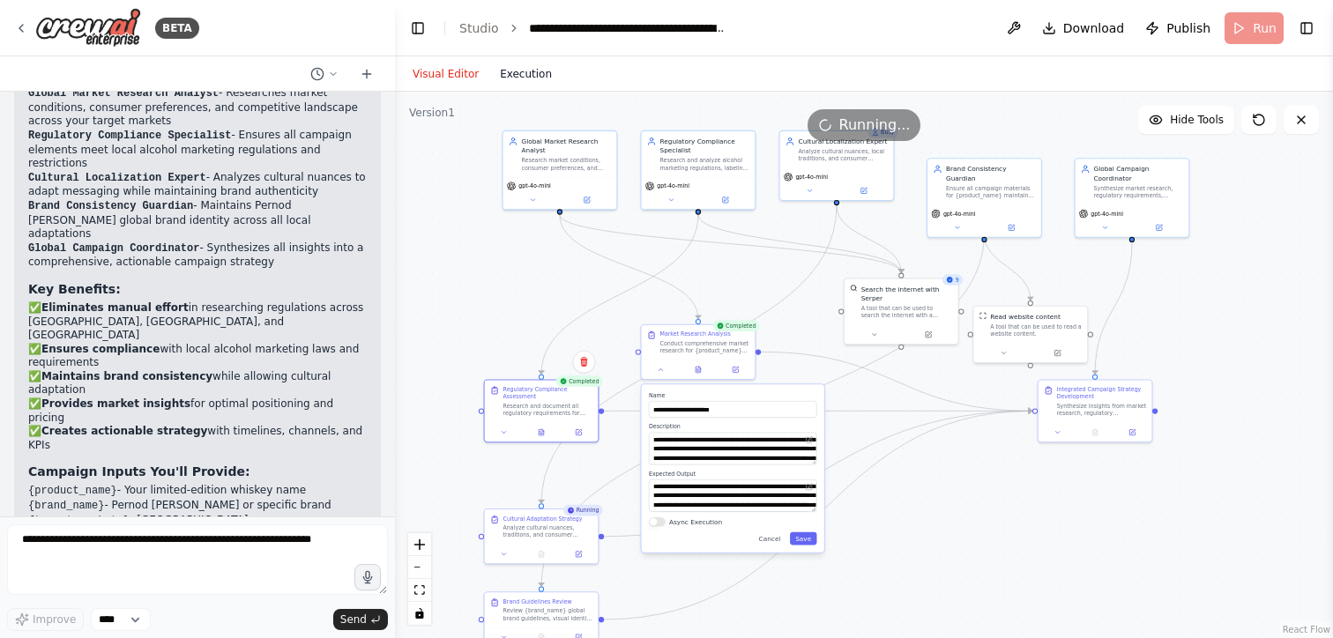
click at [511, 80] on button "Execution" at bounding box center [525, 73] width 73 height 21
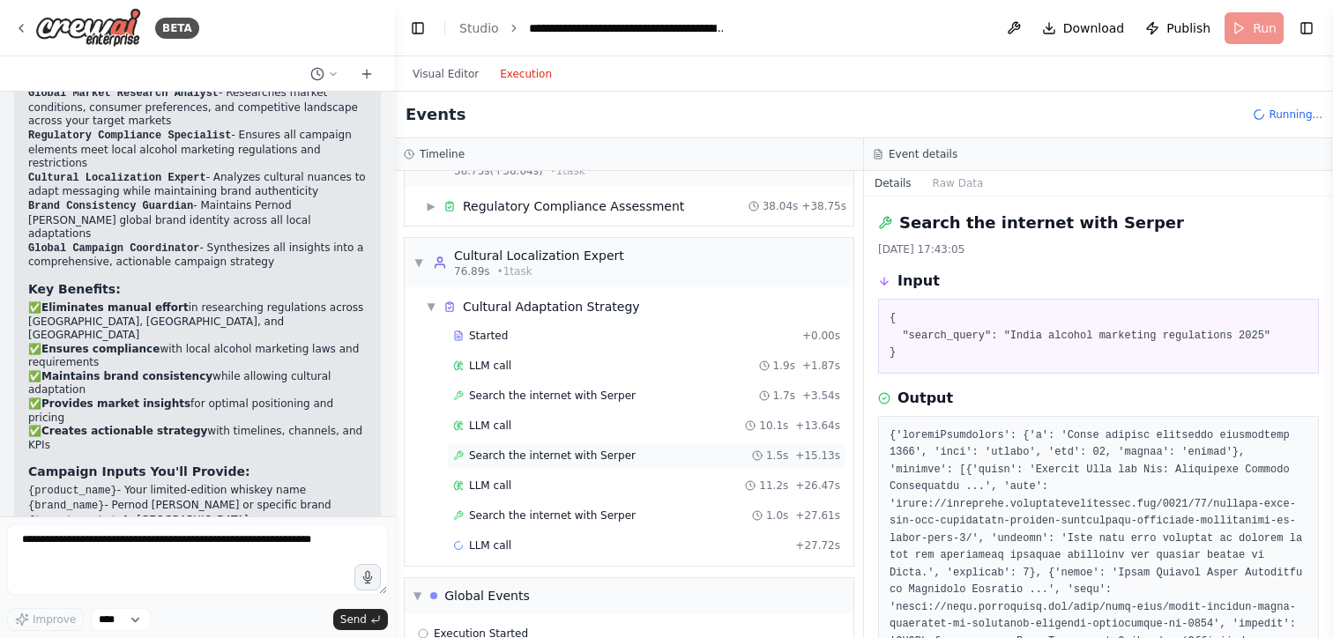
scroll to position [180, 0]
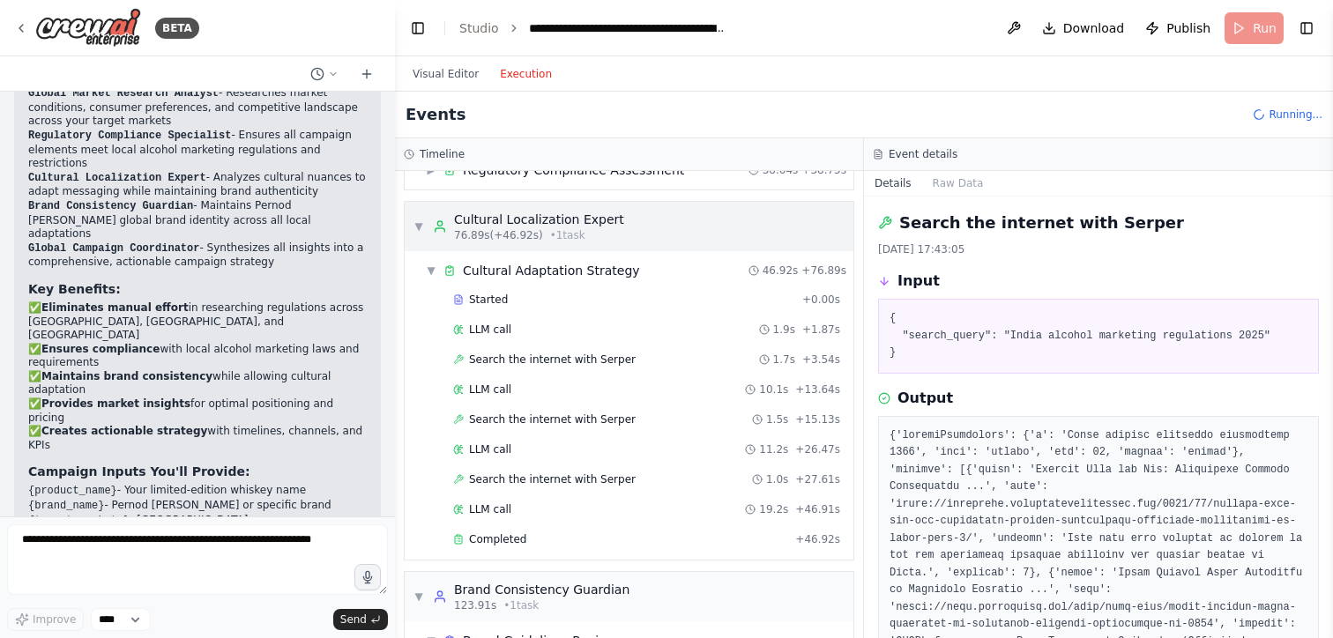
click at [423, 227] on span "▼" at bounding box center [418, 227] width 11 height 14
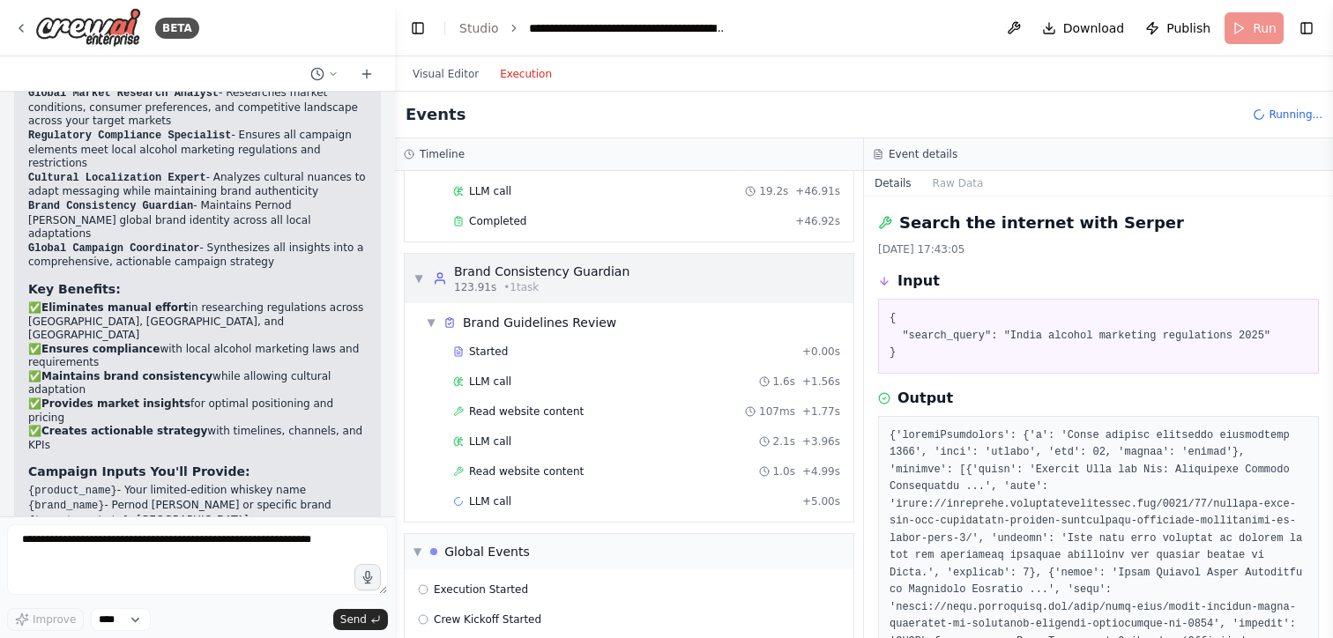
click at [424, 276] on div "▼ Brand Consistency Guardian 123.91s • 1 task" at bounding box center [521, 279] width 216 height 32
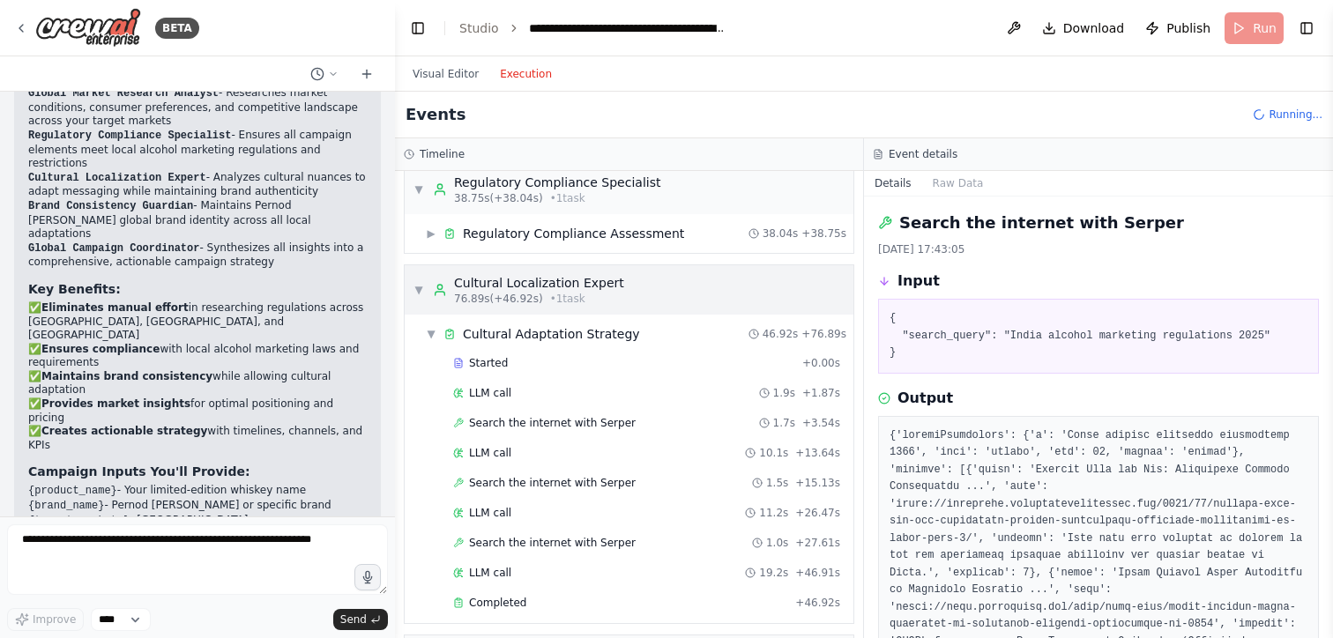
scroll to position [117, 0]
click at [428, 333] on span "▼" at bounding box center [431, 333] width 11 height 14
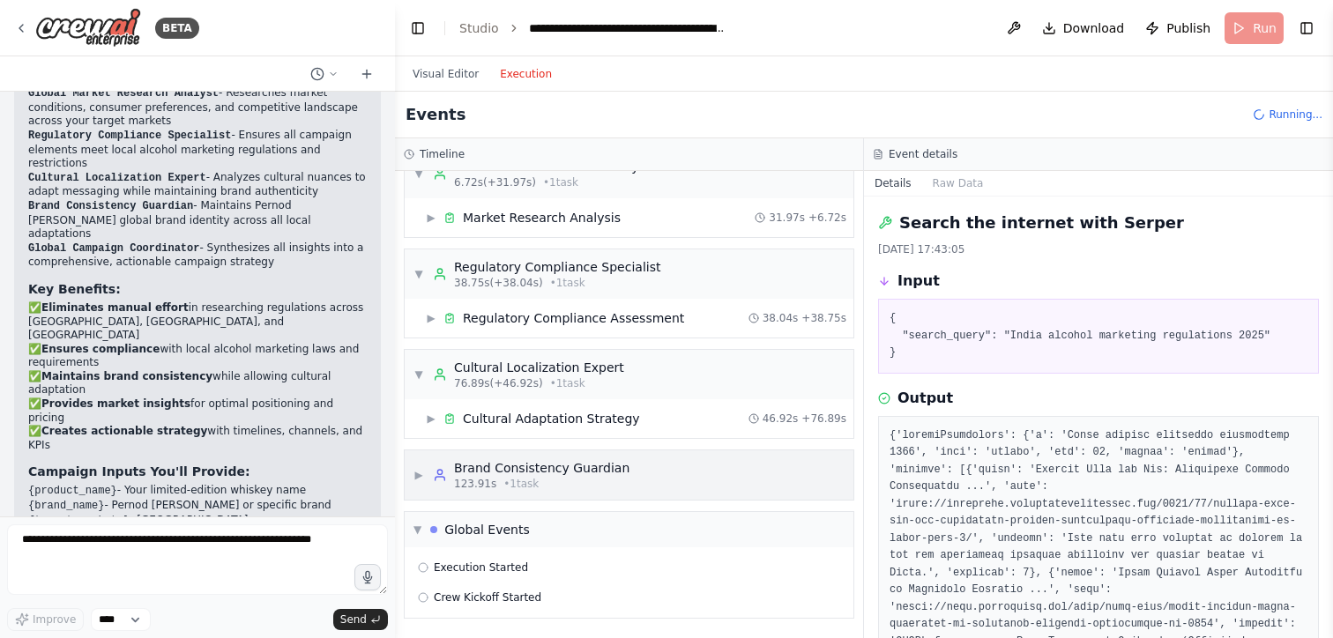
click at [419, 475] on span "▶" at bounding box center [418, 475] width 11 height 14
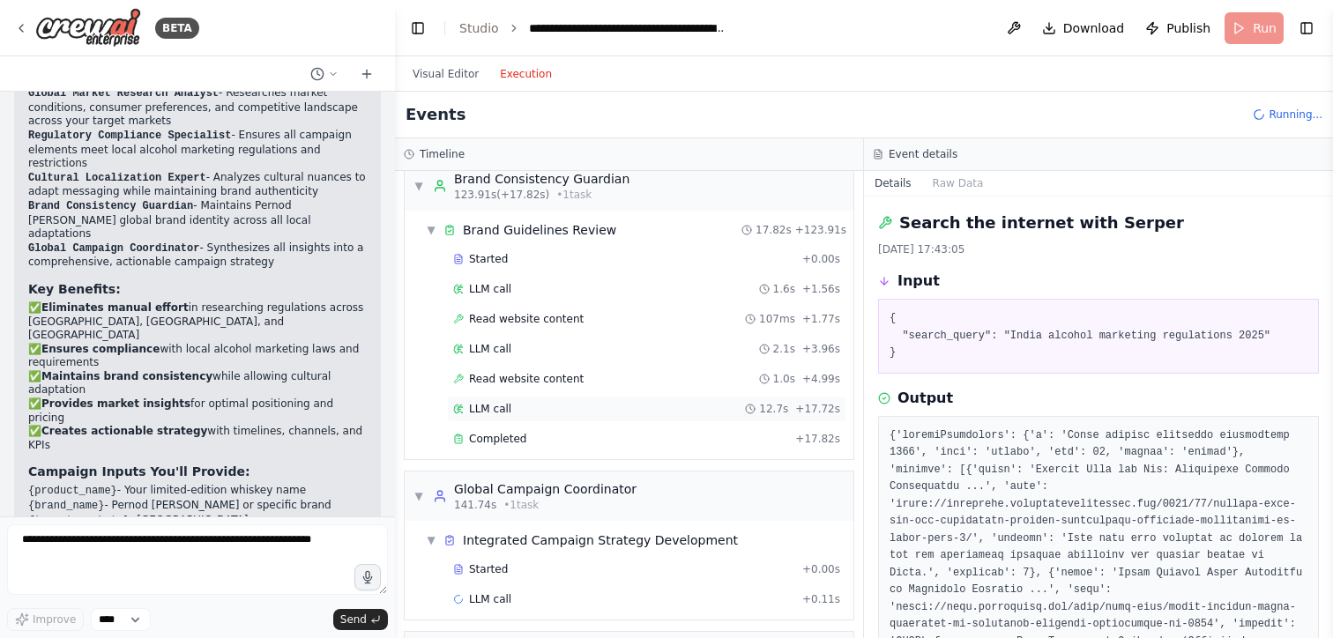
scroll to position [317, 0]
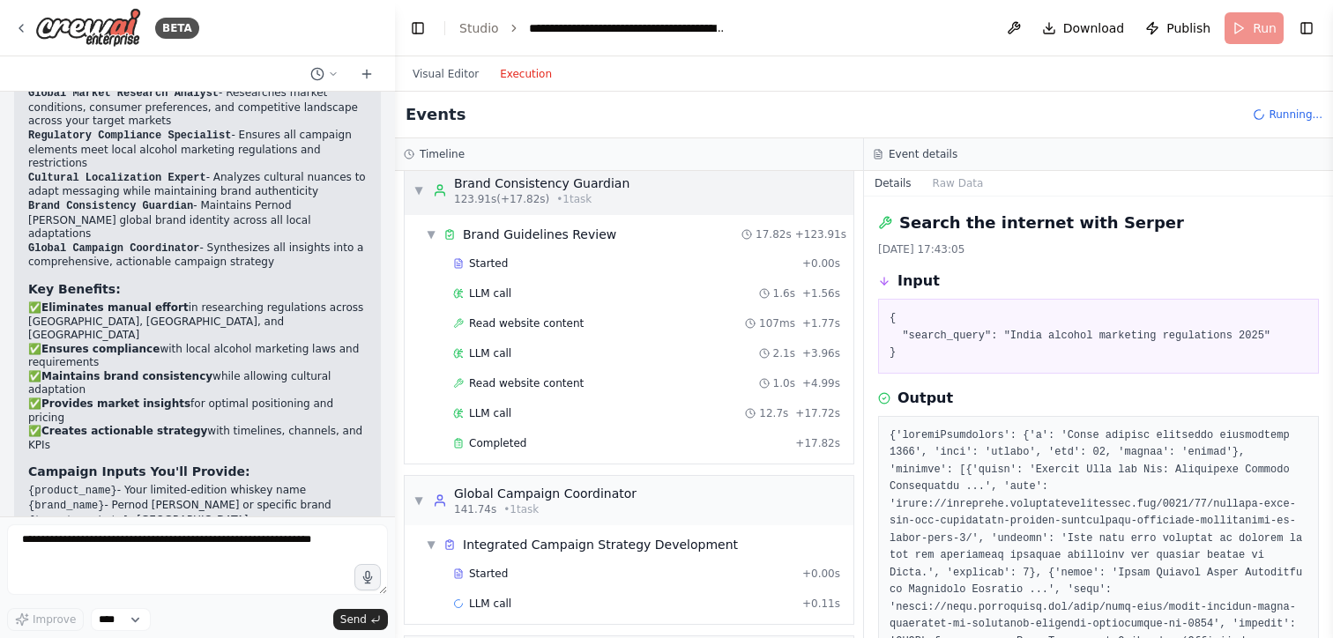
click at [424, 190] on div "▼ Brand Consistency Guardian 123.91s (+17.82s) • 1 task" at bounding box center [521, 191] width 216 height 32
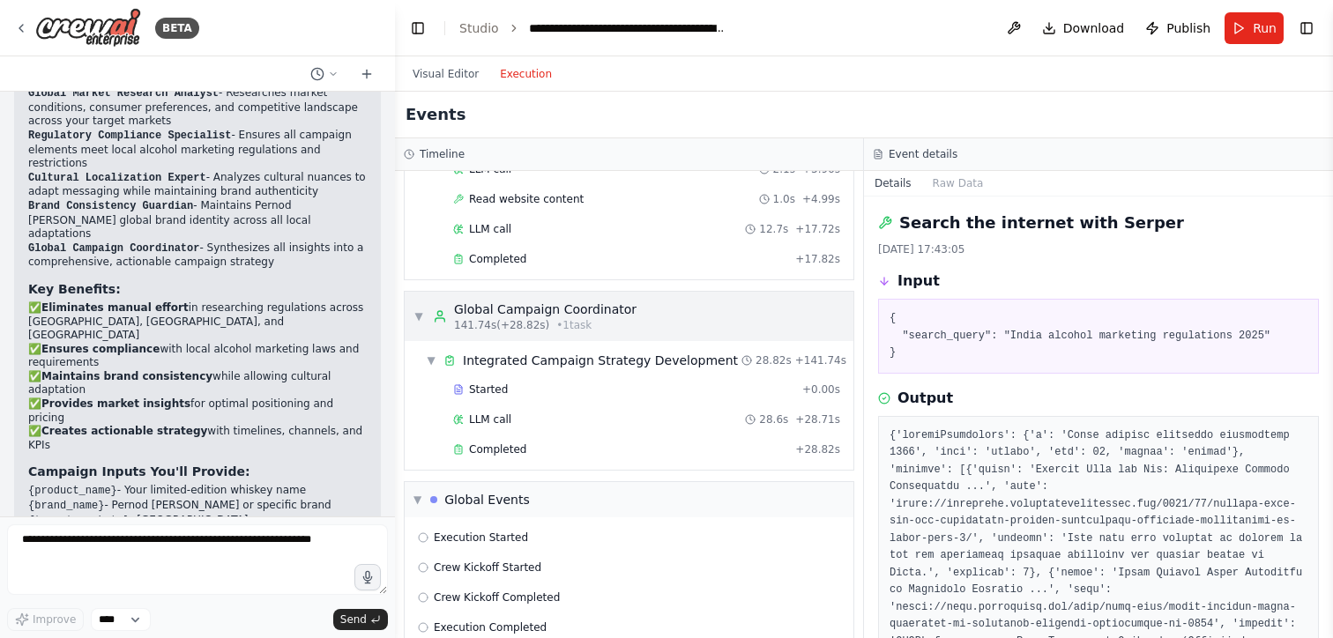
click at [416, 320] on span "▼" at bounding box center [418, 316] width 11 height 14
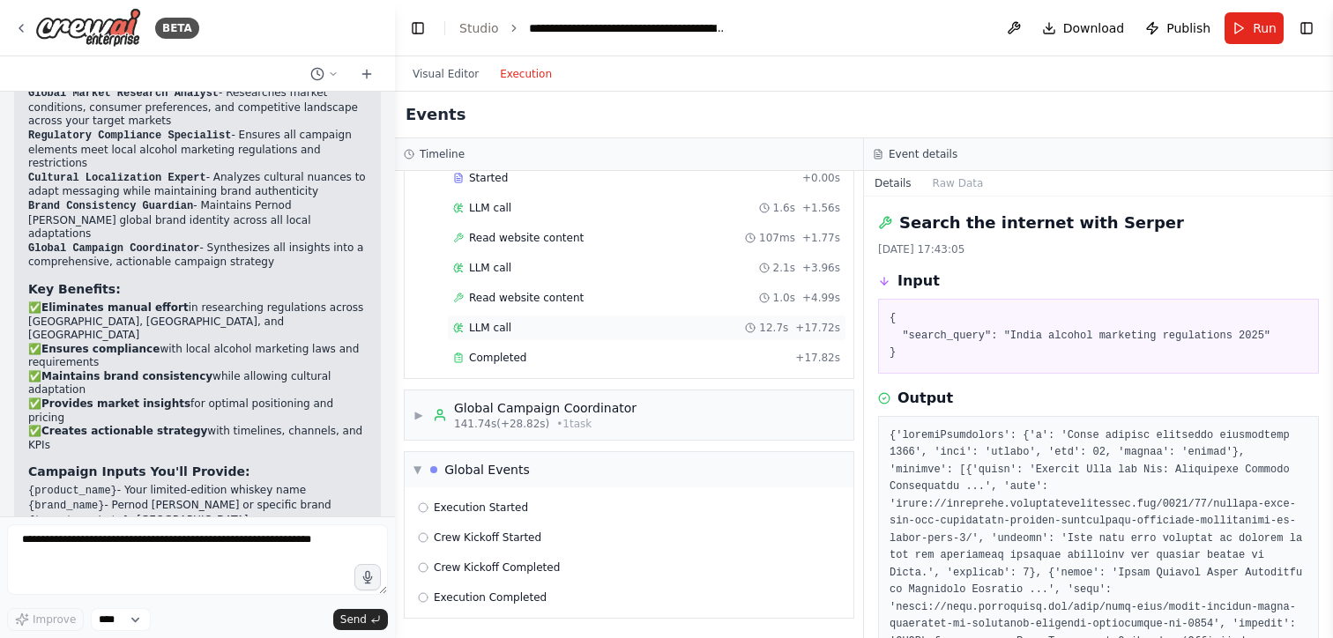
scroll to position [0, 0]
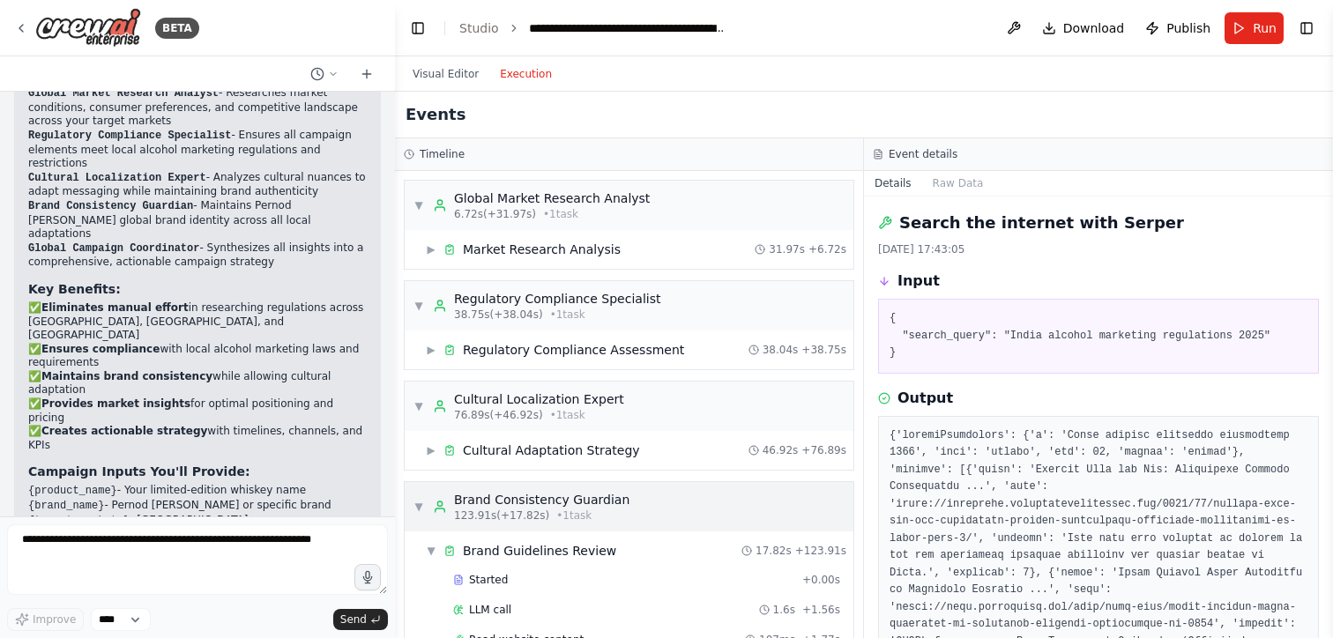
click at [413, 510] on span "▼" at bounding box center [418, 507] width 11 height 14
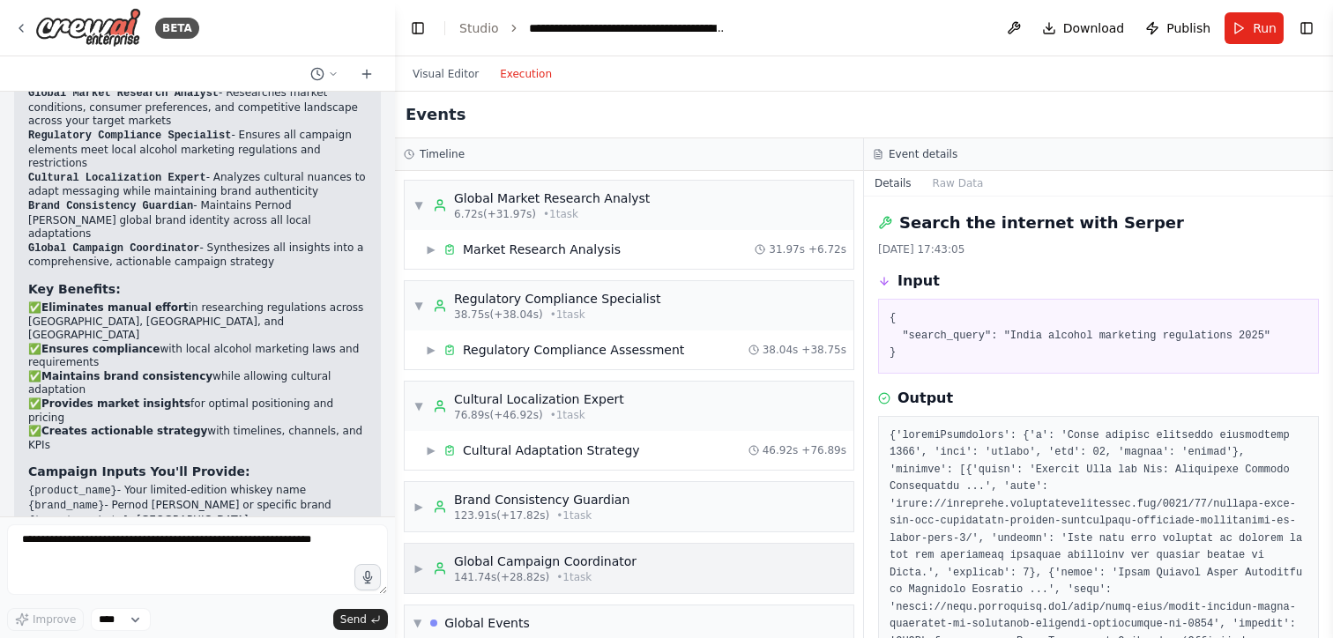
scroll to position [153, 0]
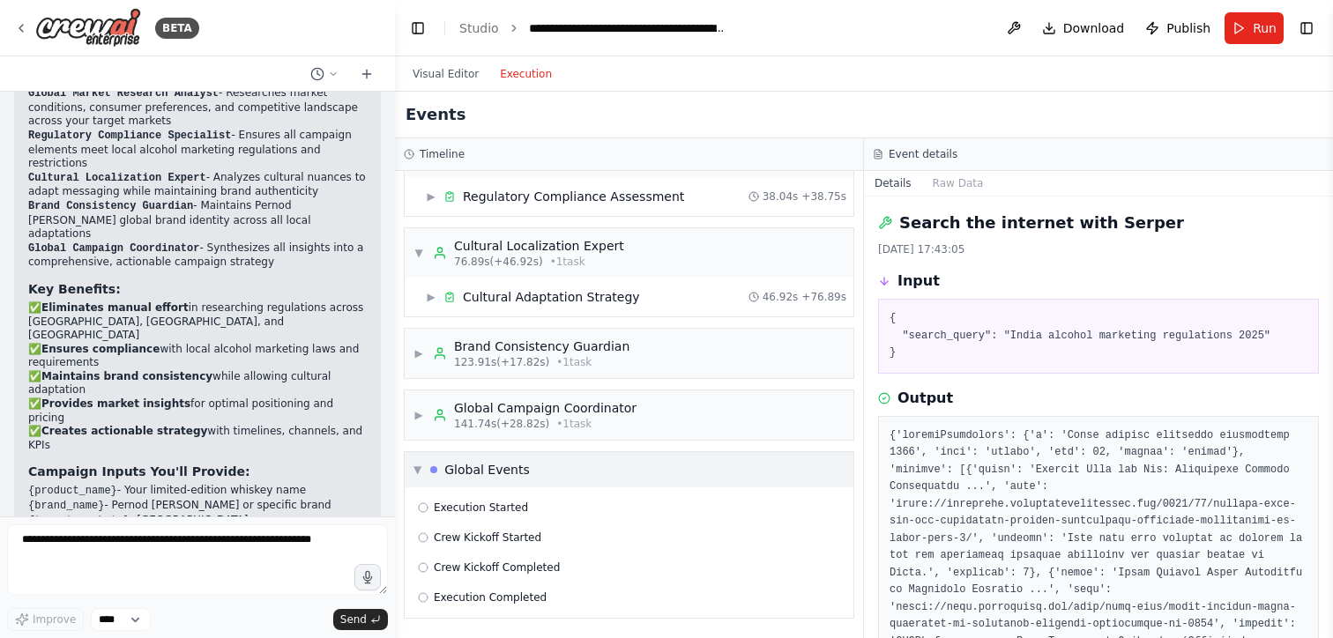
click at [413, 466] on div "▼ Global Events" at bounding box center [629, 469] width 449 height 35
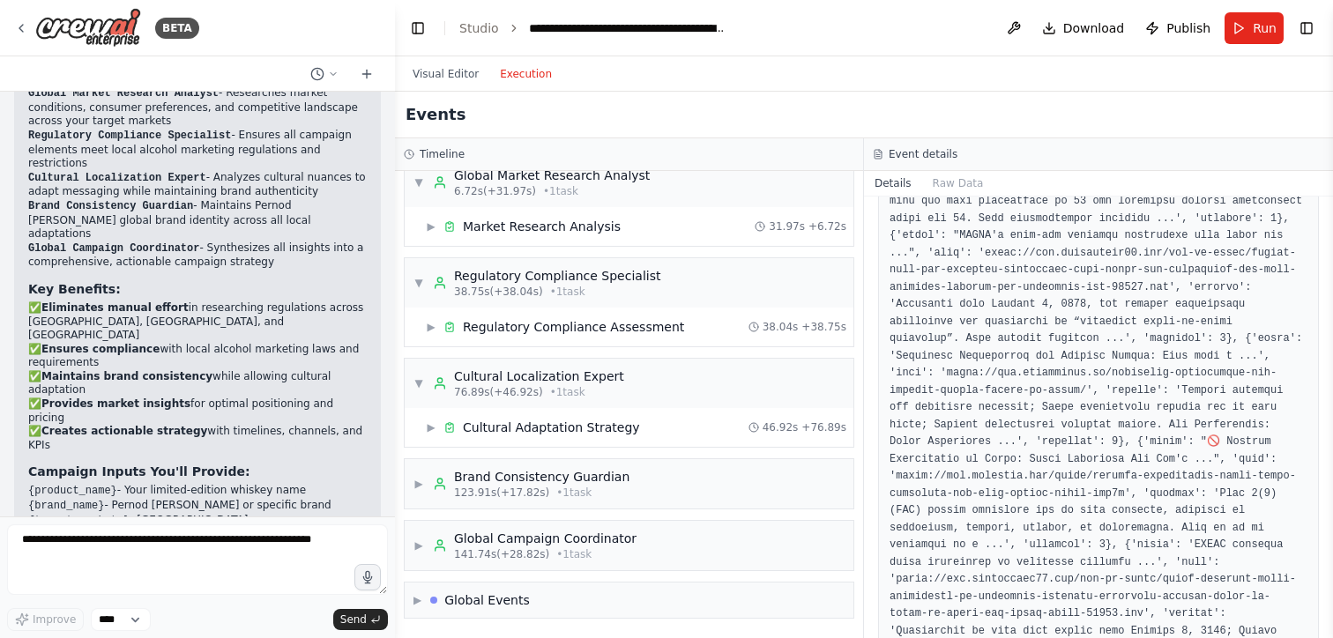
scroll to position [985, 0]
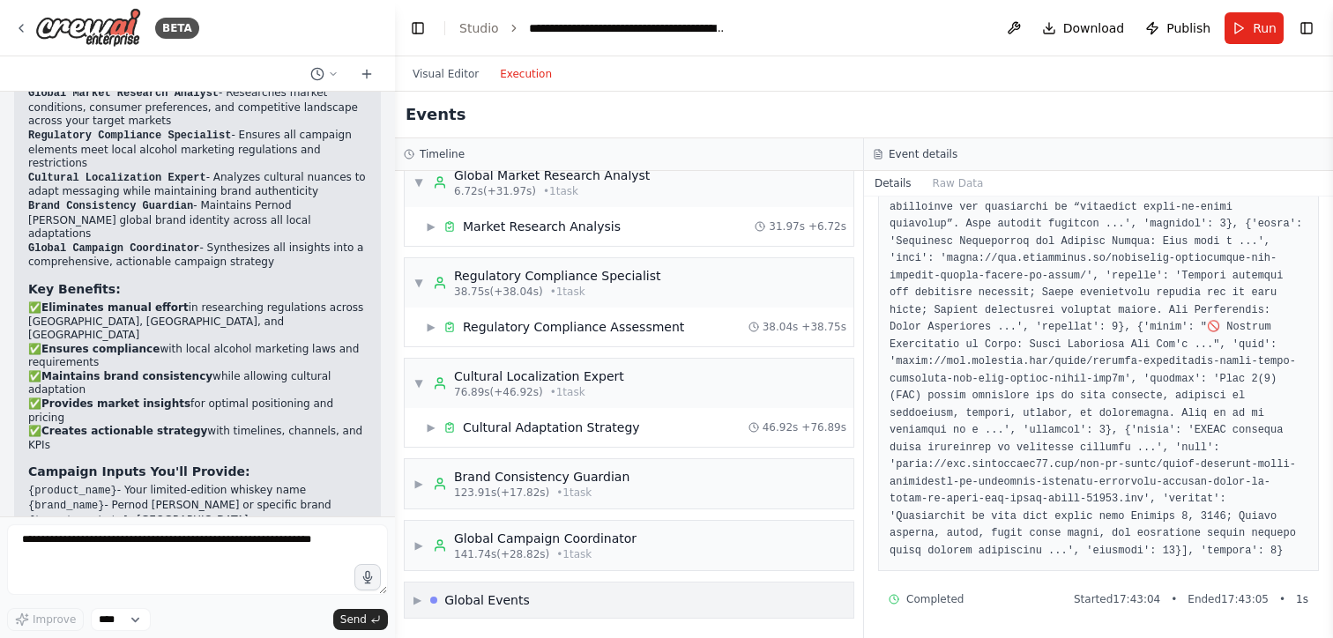
click at [420, 595] on span "▶" at bounding box center [417, 600] width 8 height 14
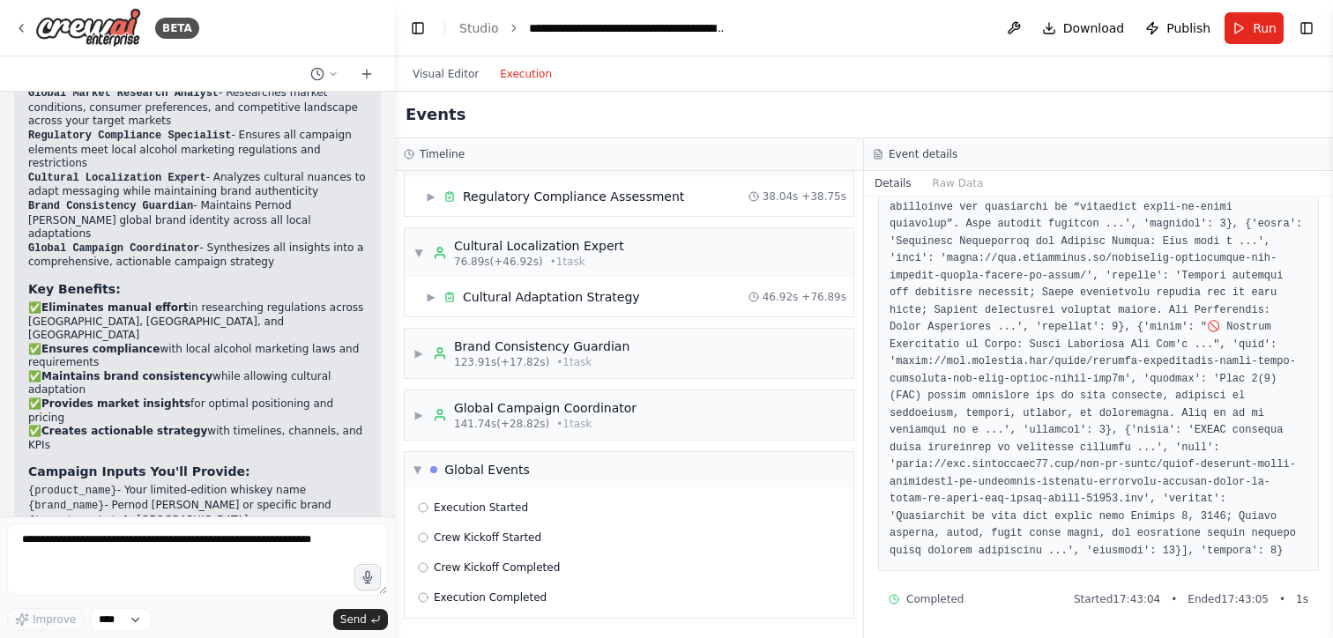
click at [522, 76] on button "Execution" at bounding box center [525, 73] width 73 height 21
click at [420, 473] on span "▼" at bounding box center [417, 470] width 8 height 14
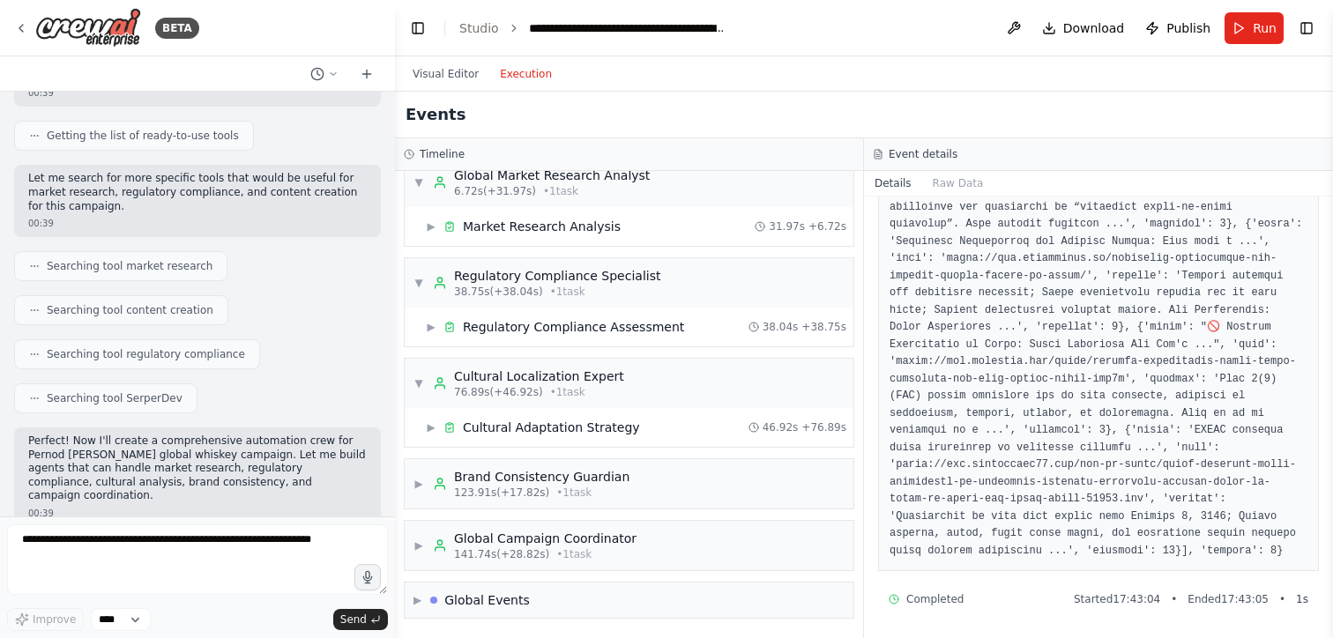
scroll to position [136, 0]
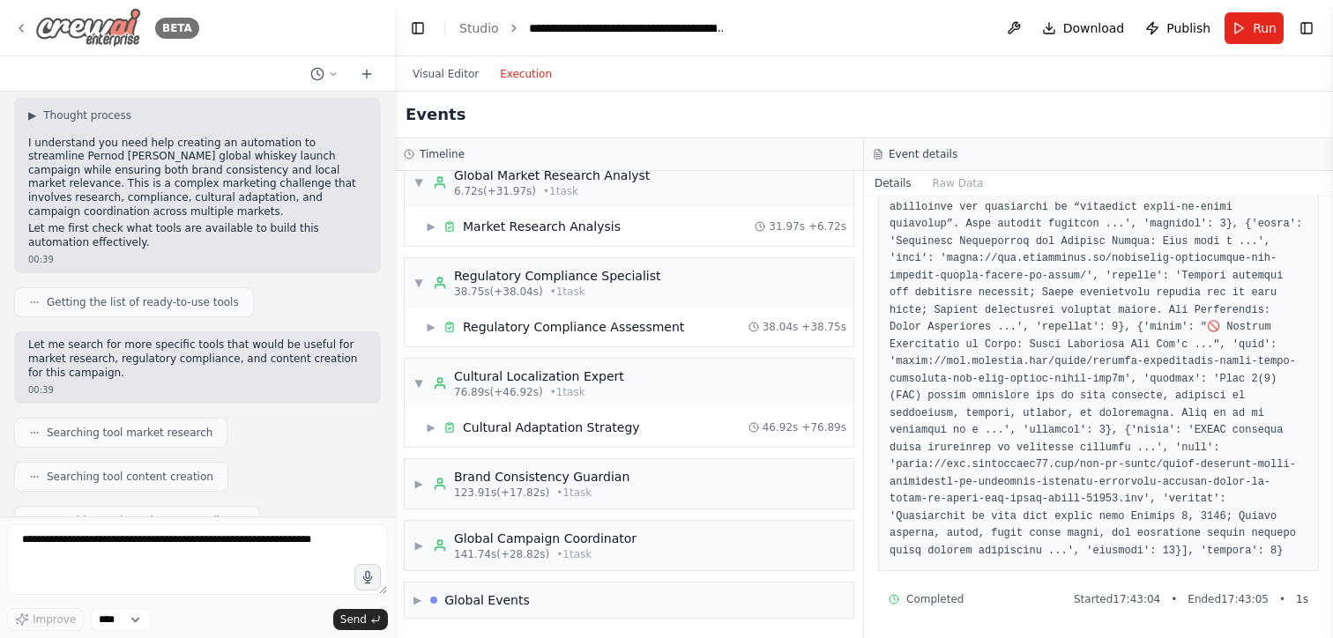
click at [24, 35] on div "BETA" at bounding box center [106, 28] width 185 height 40
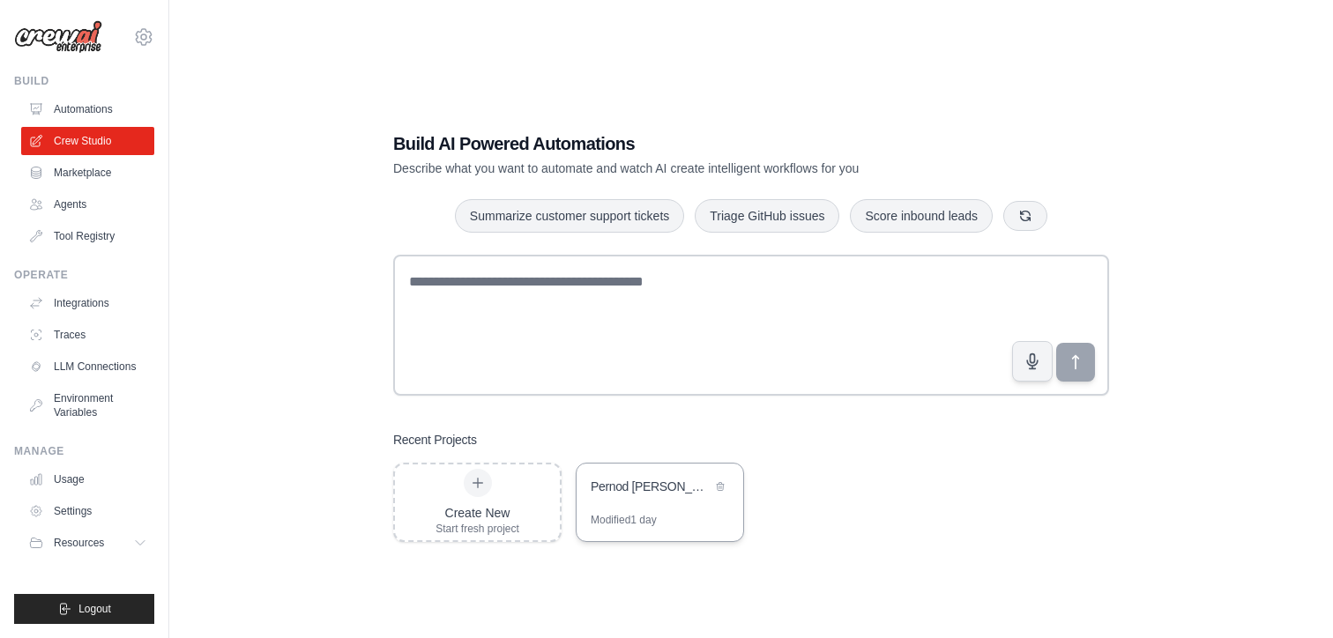
click at [633, 491] on div "Pernod [PERSON_NAME] Global Whiskey Campaign Automation" at bounding box center [651, 487] width 121 height 18
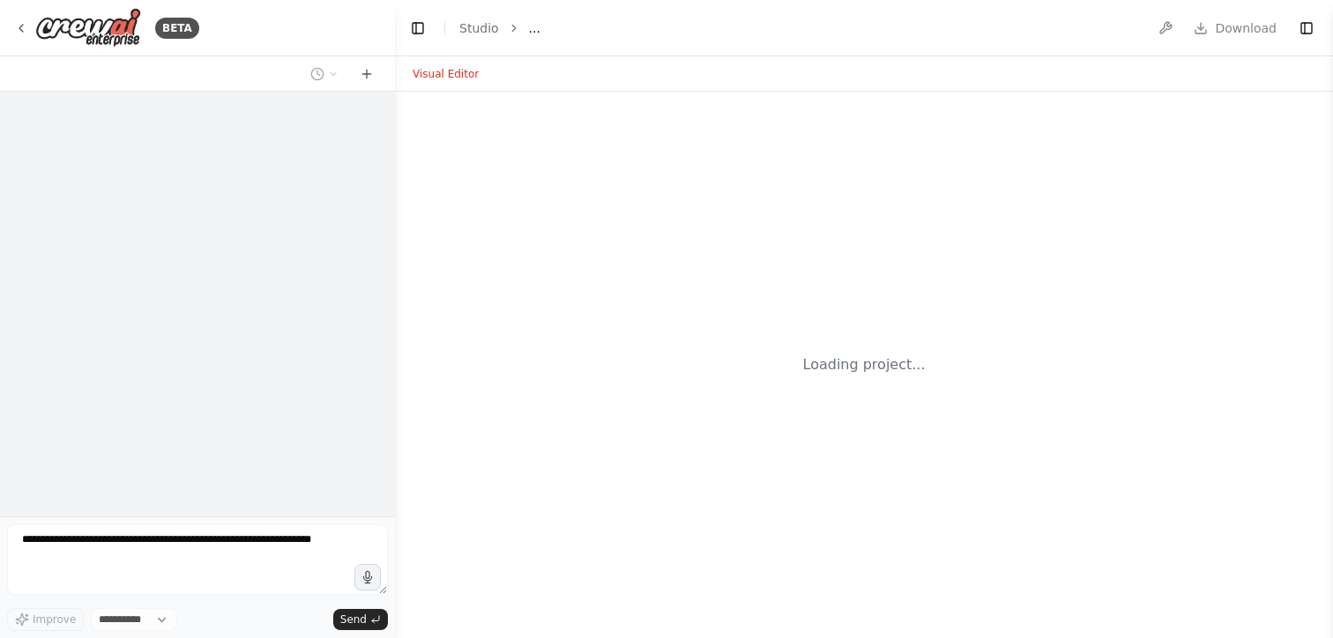
select select "****"
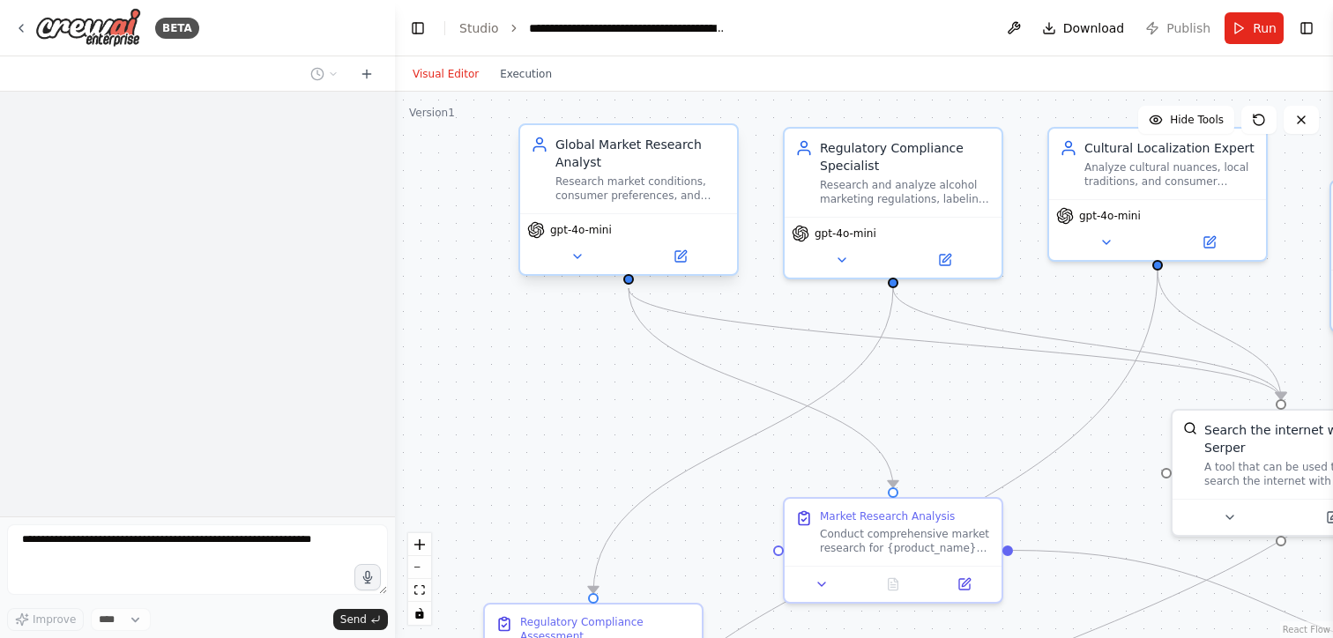
scroll to position [1658, 0]
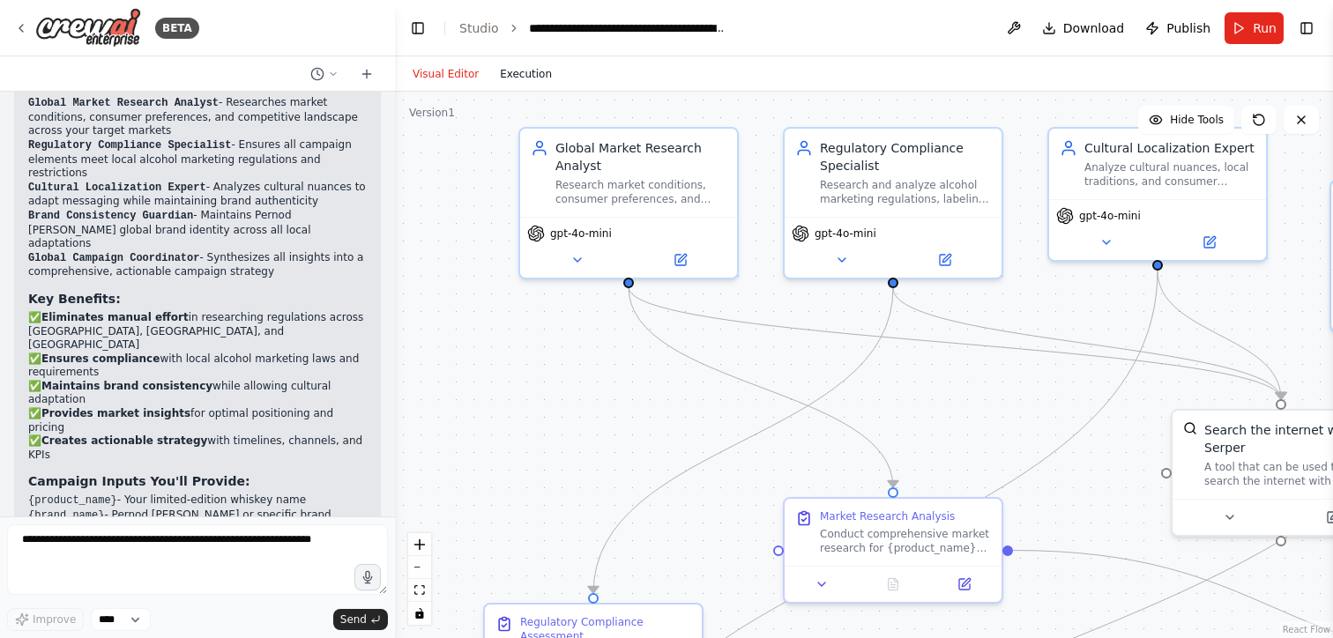
click at [516, 84] on div "Visual Editor Execution" at bounding box center [482, 73] width 160 height 35
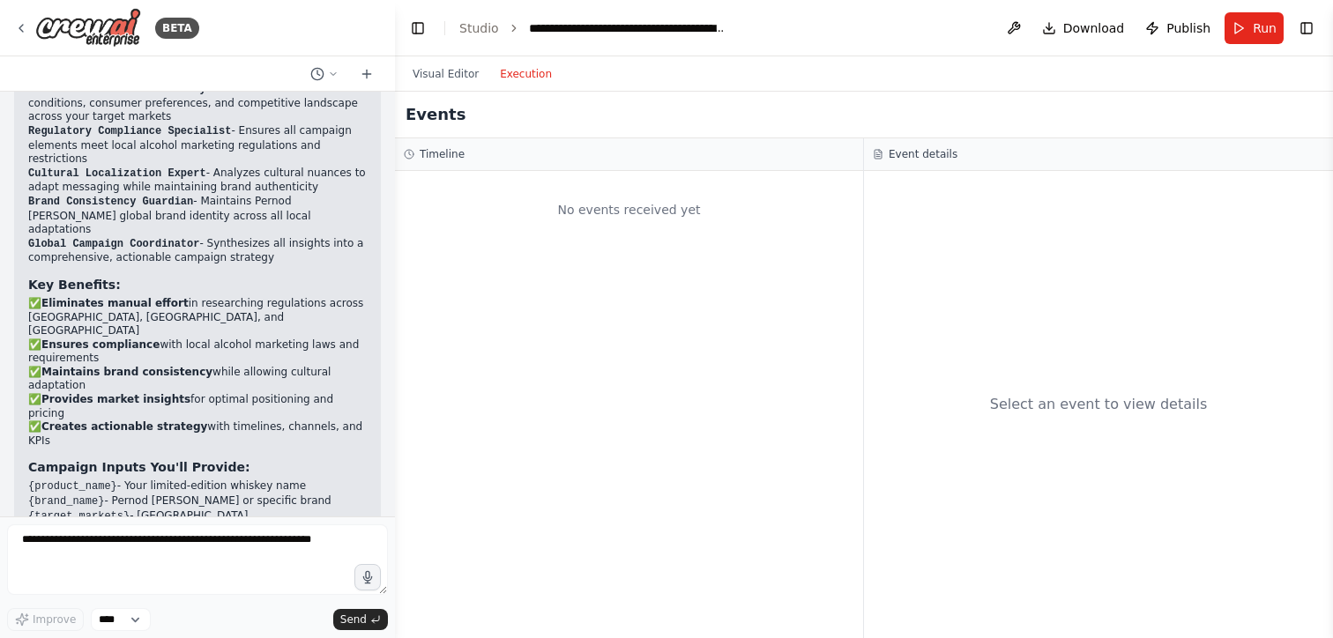
click at [516, 83] on button "Execution" at bounding box center [525, 73] width 73 height 21
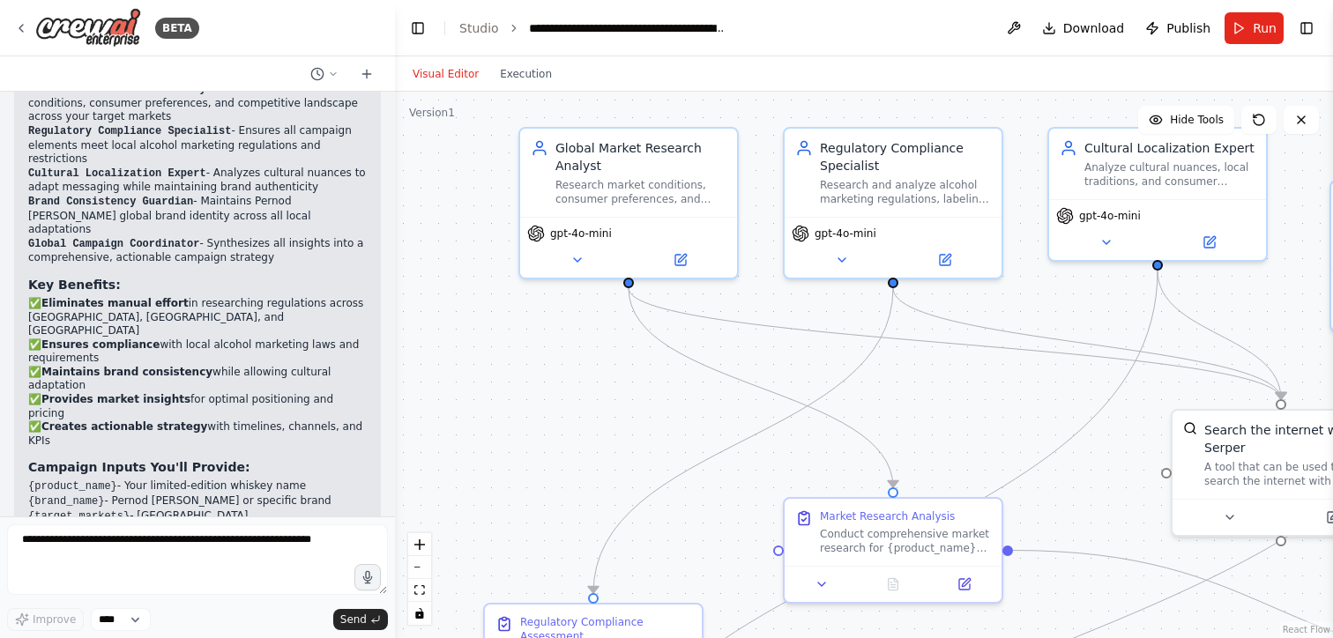
click at [462, 69] on button "Visual Editor" at bounding box center [445, 73] width 87 height 21
click at [325, 71] on button at bounding box center [324, 73] width 42 height 21
click at [480, 26] on link "Studio" at bounding box center [479, 28] width 40 height 14
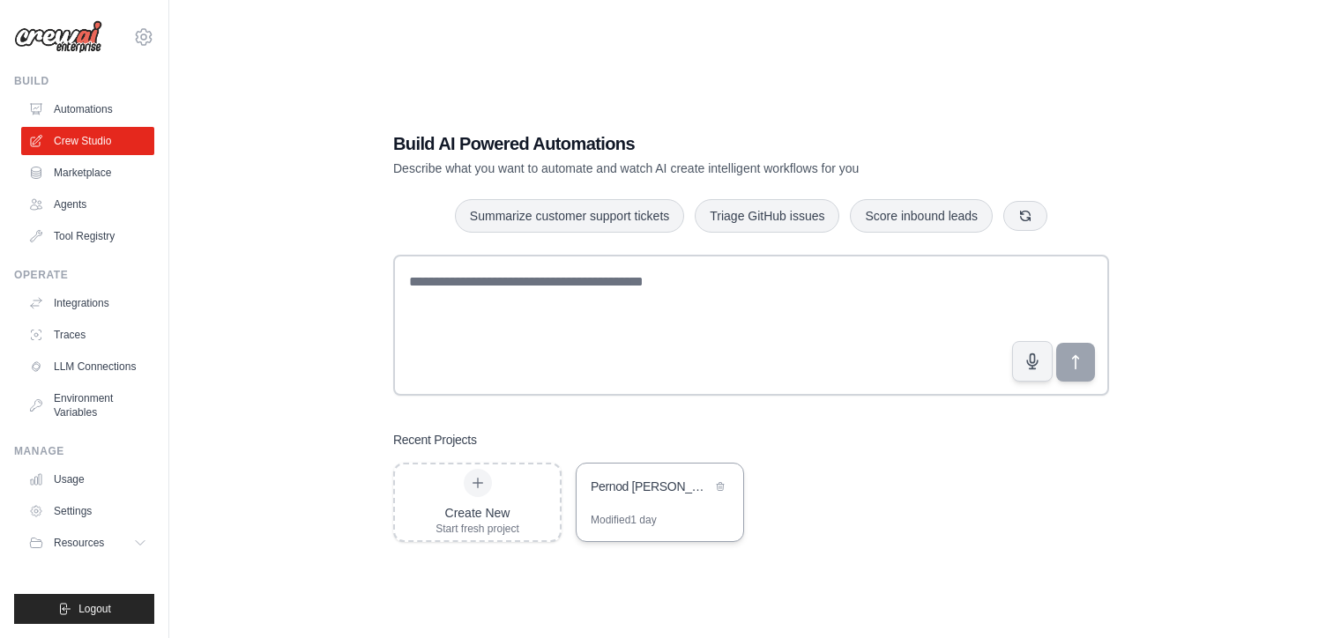
click at [623, 511] on div "Pernod [PERSON_NAME] Global Whiskey Campaign Automation" at bounding box center [660, 488] width 167 height 49
click at [630, 494] on div "Pernod [PERSON_NAME] Global Whiskey Campaign Automation" at bounding box center [651, 487] width 121 height 18
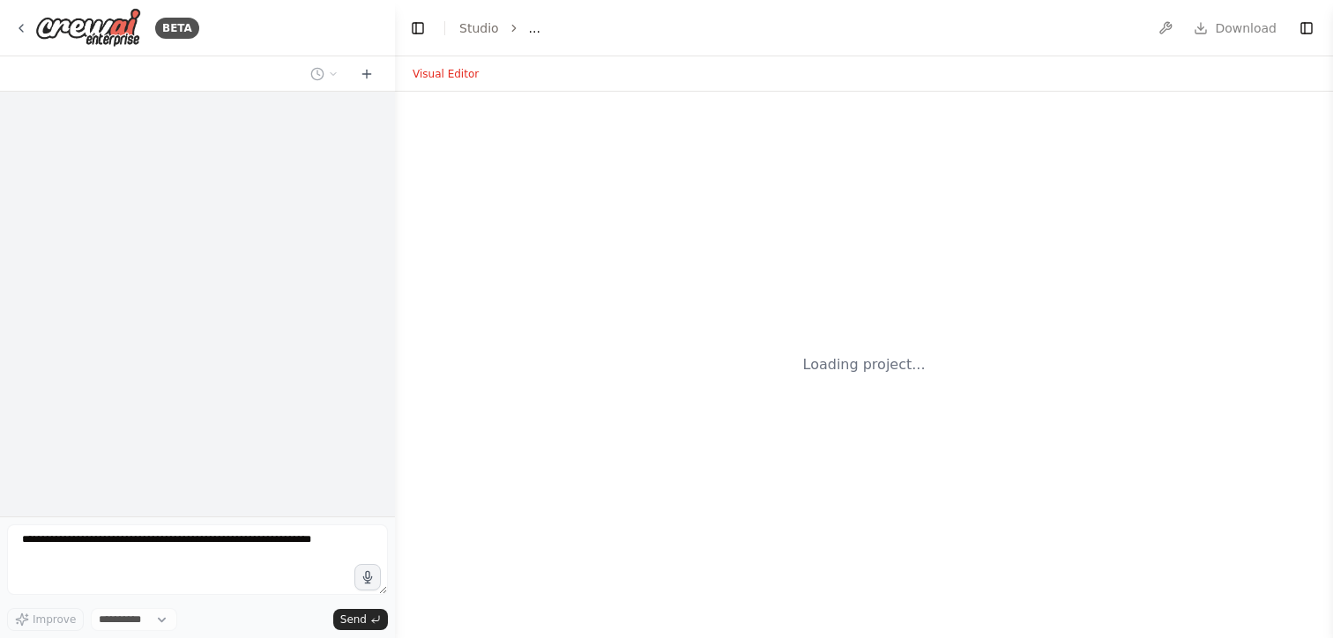
select select "****"
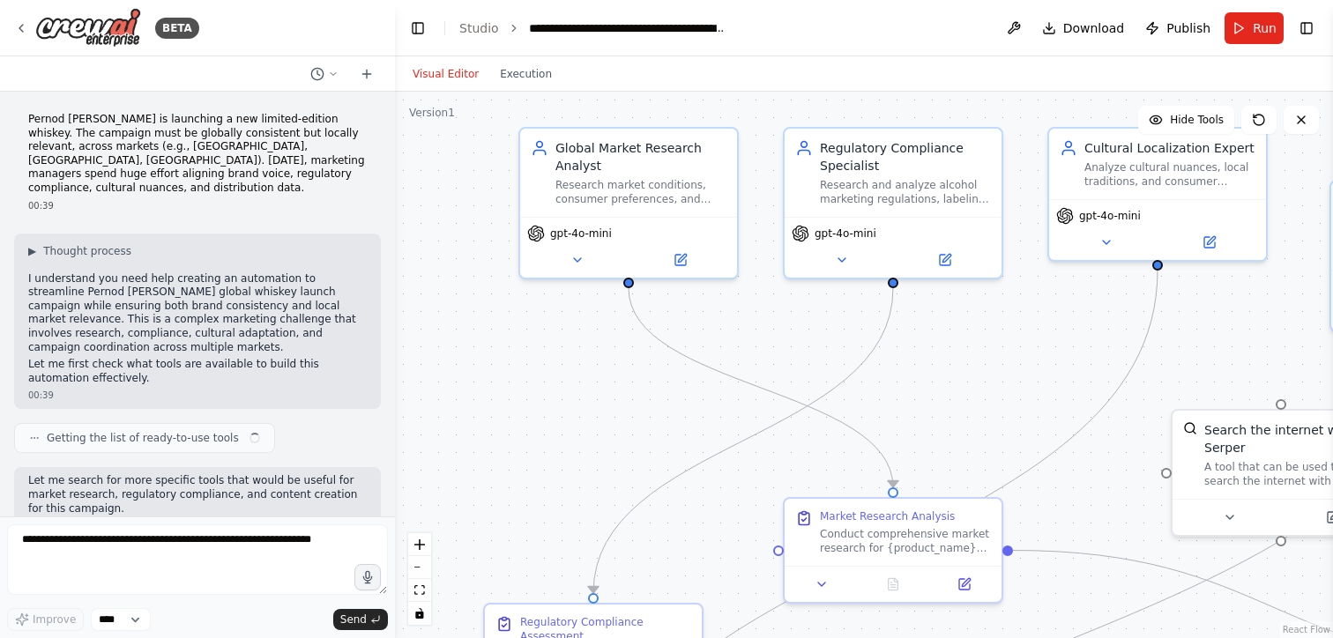
scroll to position [1658, 0]
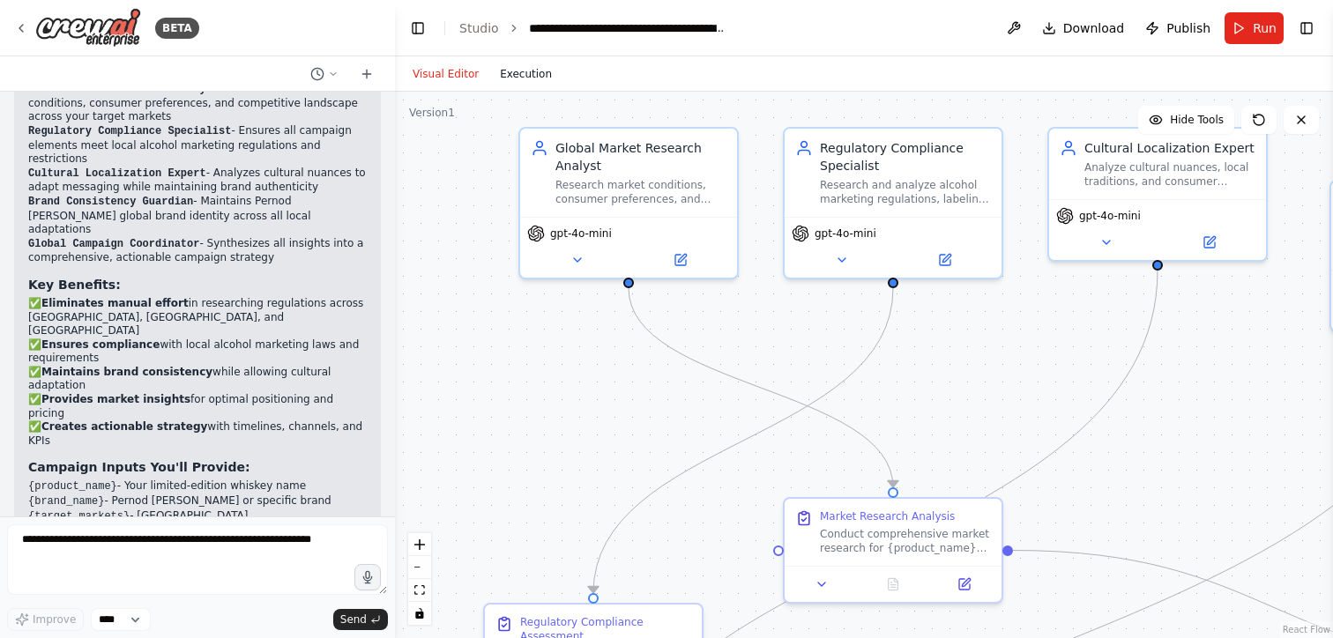
click at [542, 75] on button "Execution" at bounding box center [525, 73] width 73 height 21
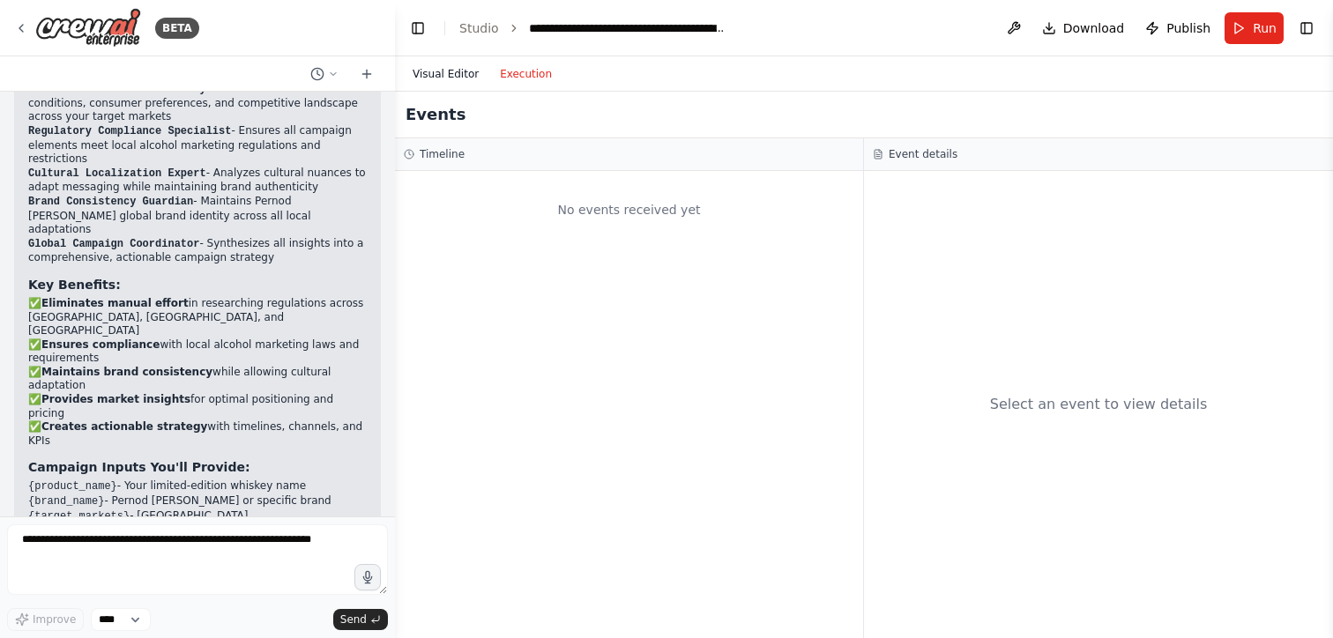
click at [466, 74] on button "Visual Editor" at bounding box center [445, 73] width 87 height 21
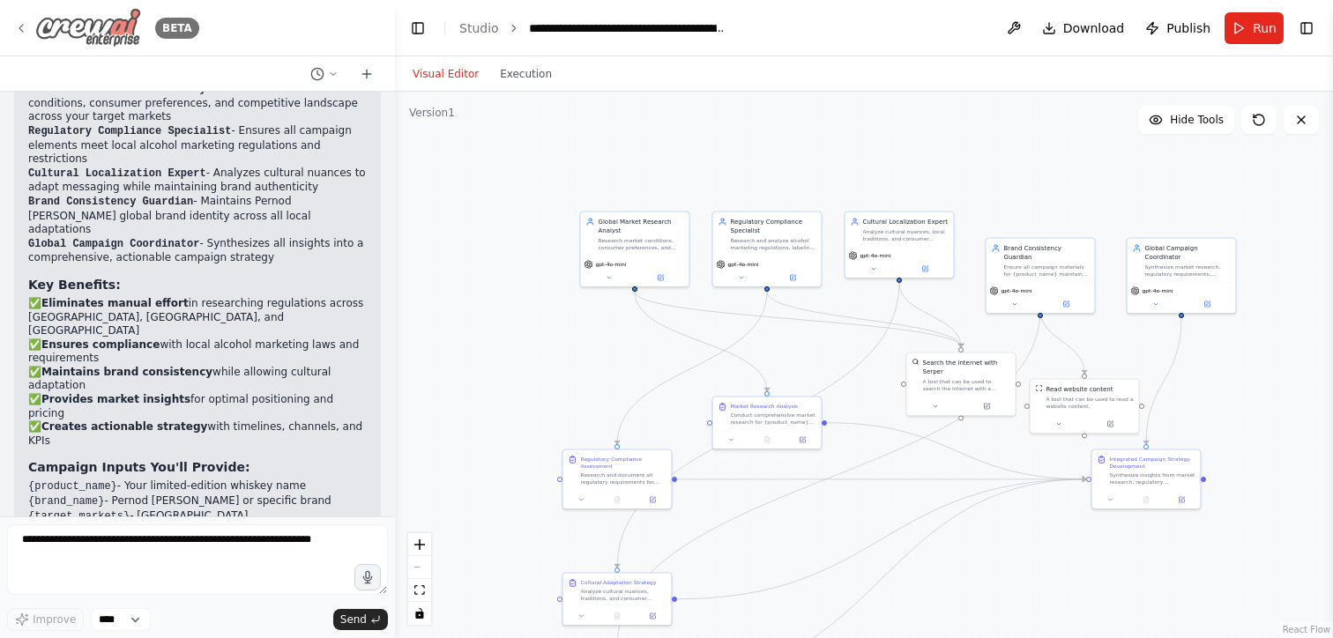
click at [16, 35] on div "BETA" at bounding box center [106, 28] width 185 height 40
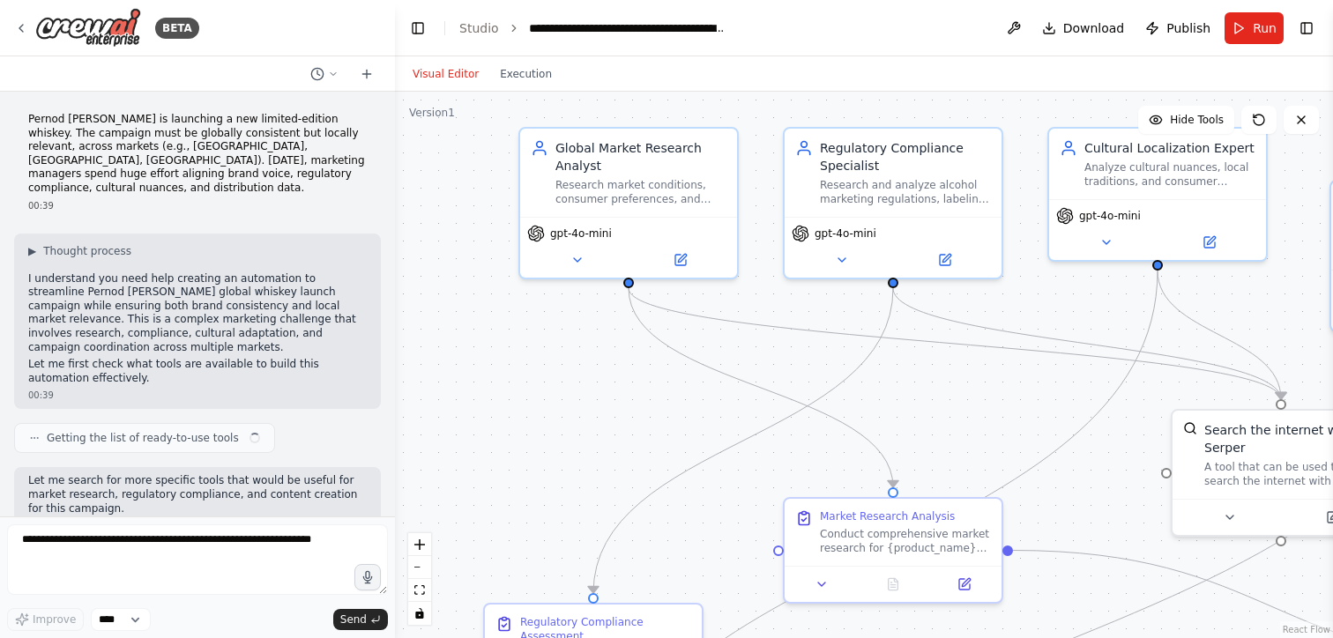
scroll to position [1658, 0]
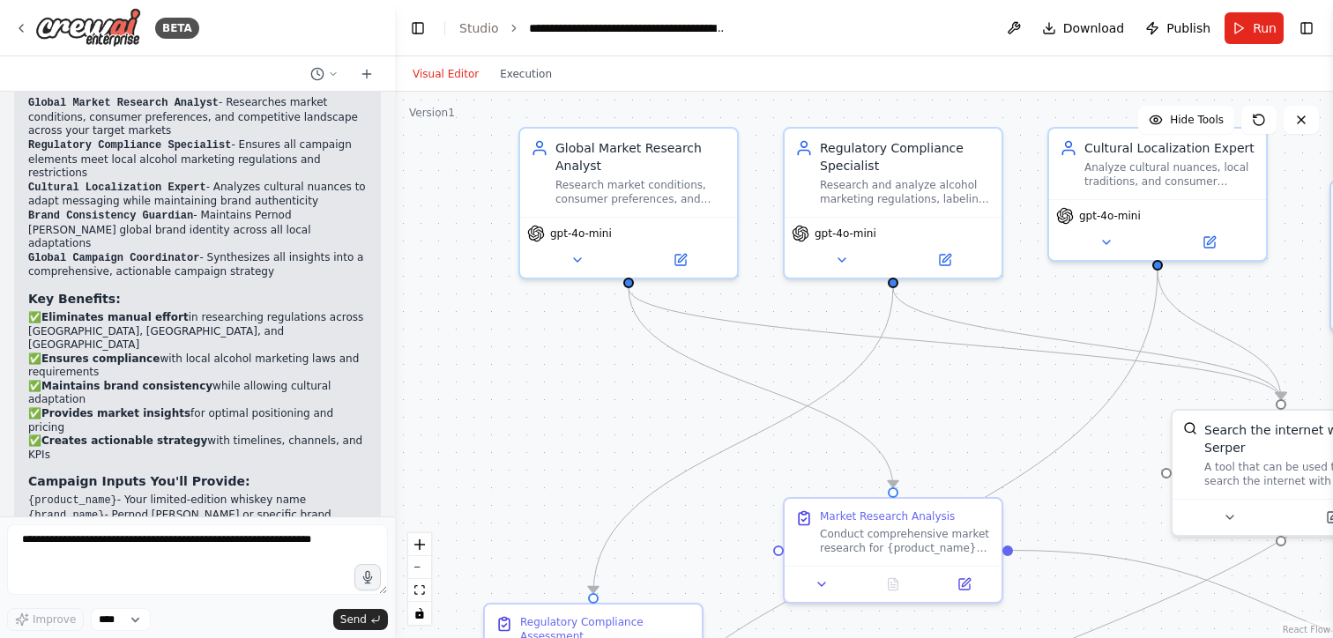
click at [511, 87] on div "Visual Editor Execution" at bounding box center [482, 73] width 160 height 35
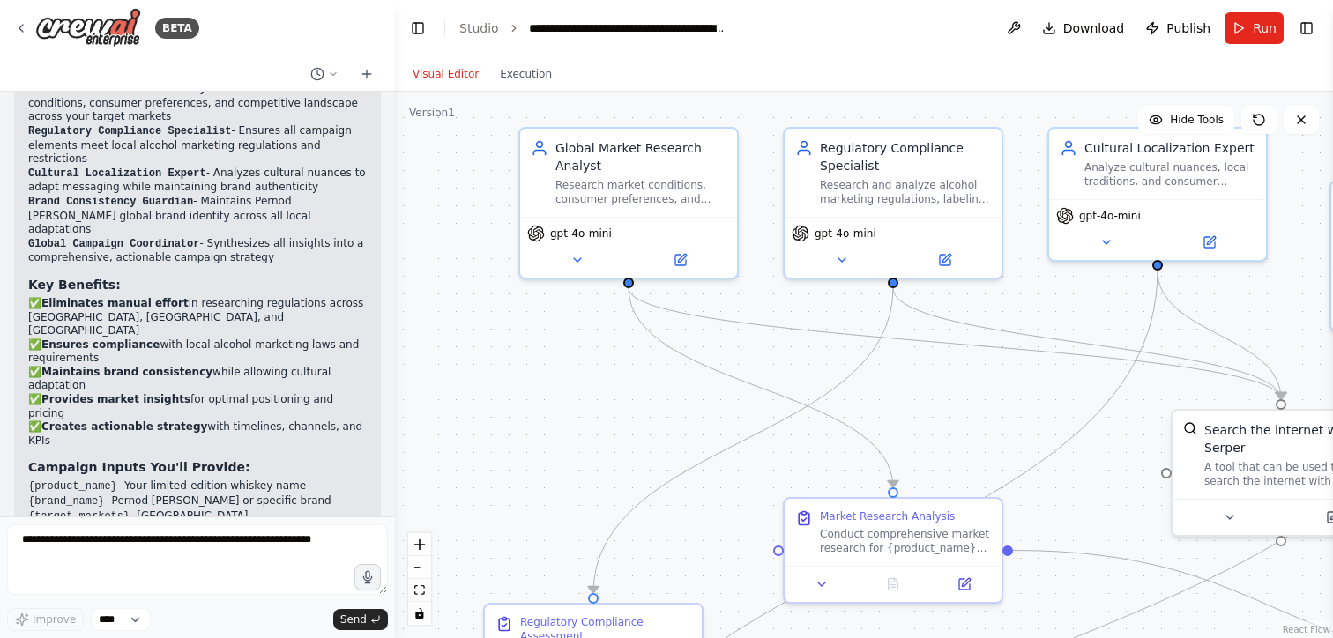
click at [518, 89] on div "Visual Editor Execution" at bounding box center [482, 73] width 160 height 35
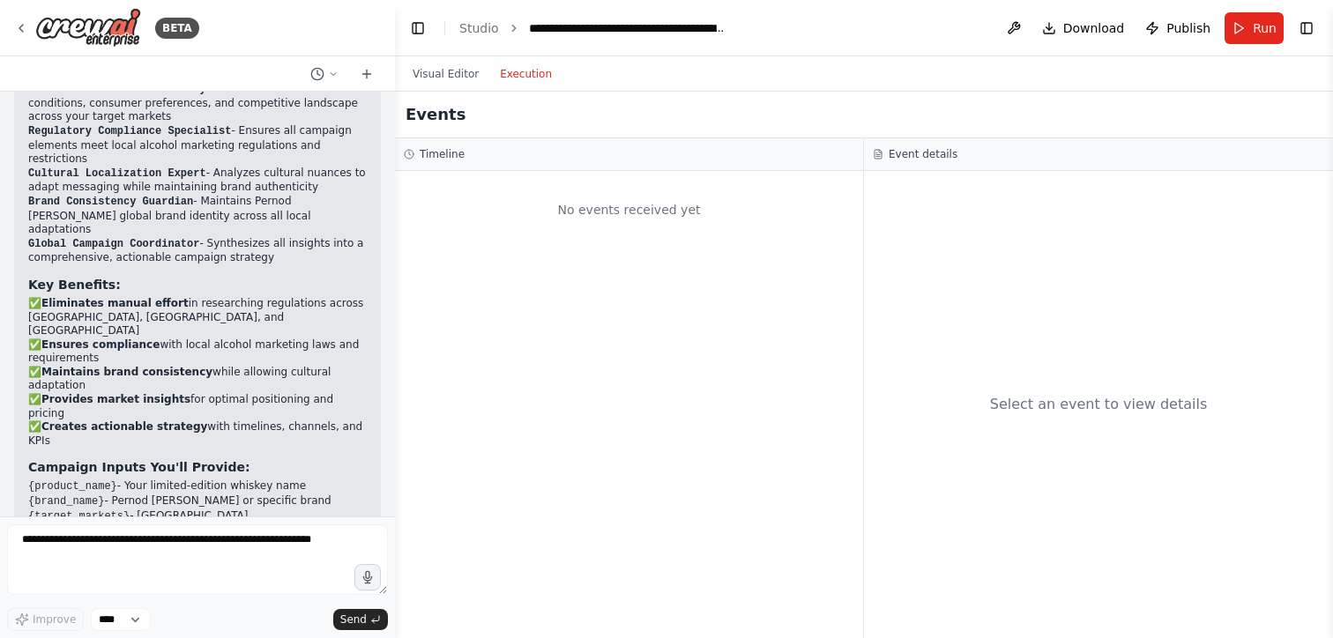
click at [521, 68] on button "Execution" at bounding box center [525, 73] width 73 height 21
drag, startPoint x: 554, startPoint y: 201, endPoint x: 574, endPoint y: 220, distance: 27.5
click at [558, 205] on div "No events received yet" at bounding box center [629, 210] width 451 height 60
click at [465, 78] on button "Visual Editor" at bounding box center [445, 73] width 87 height 21
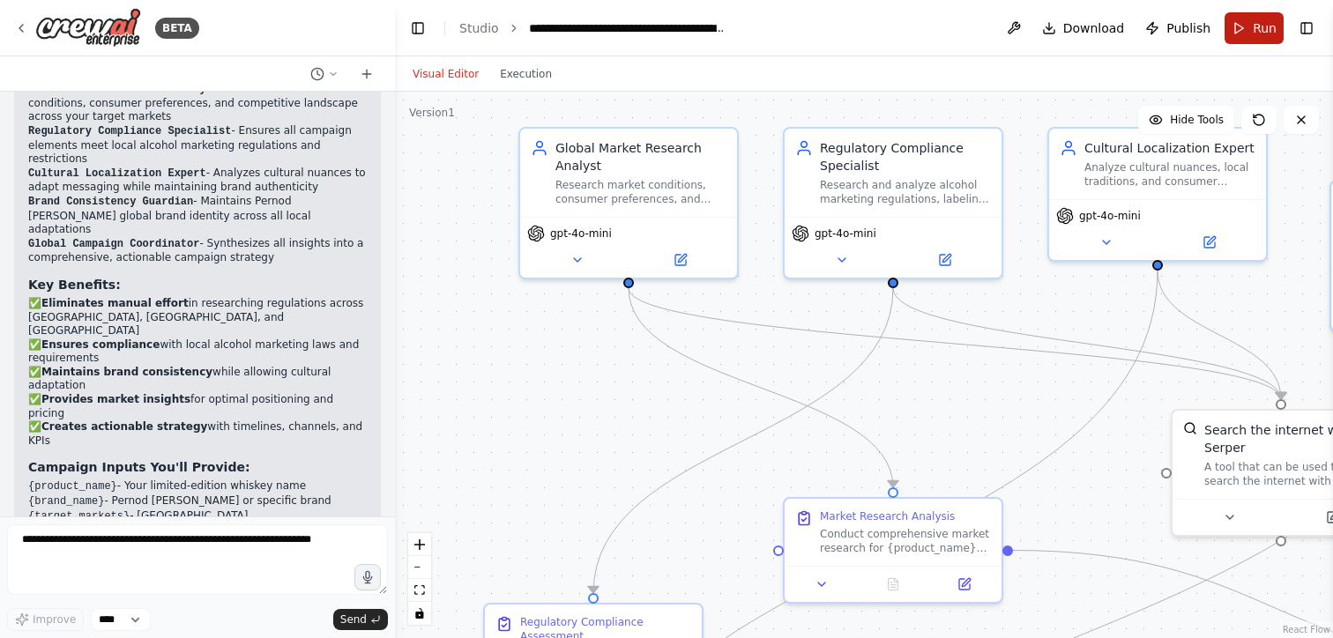
click at [1255, 24] on span "Run" at bounding box center [1265, 28] width 24 height 18
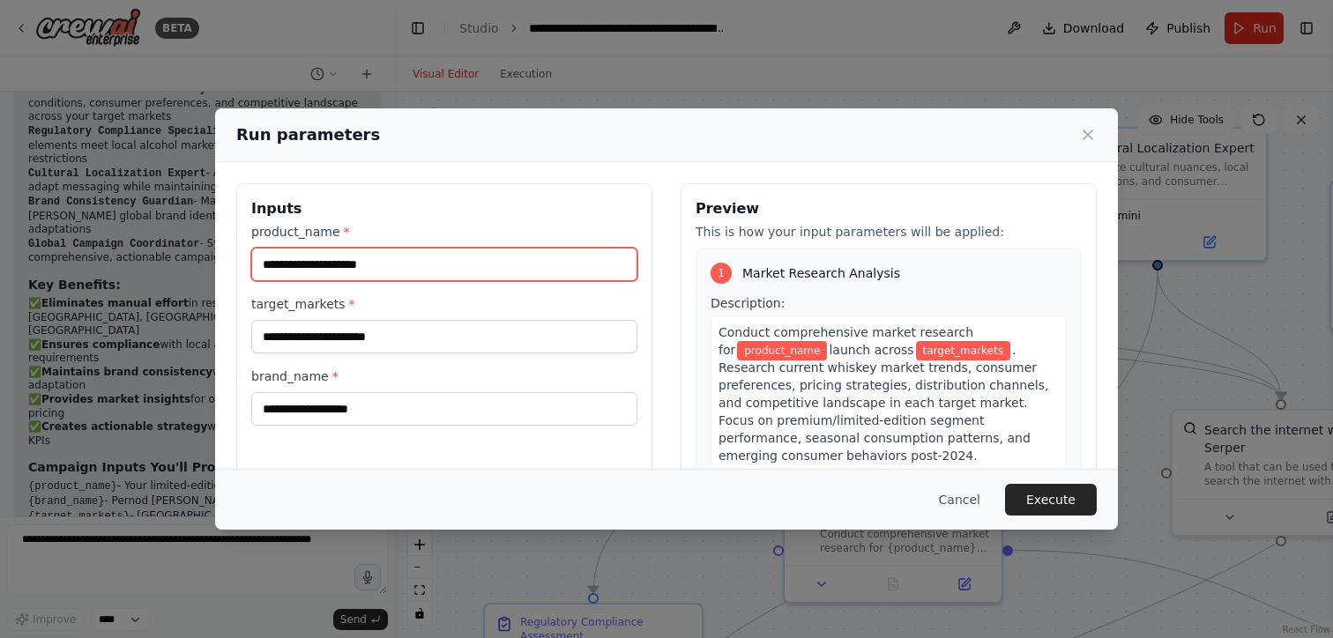
click at [528, 261] on input "product_name *" at bounding box center [444, 265] width 386 height 34
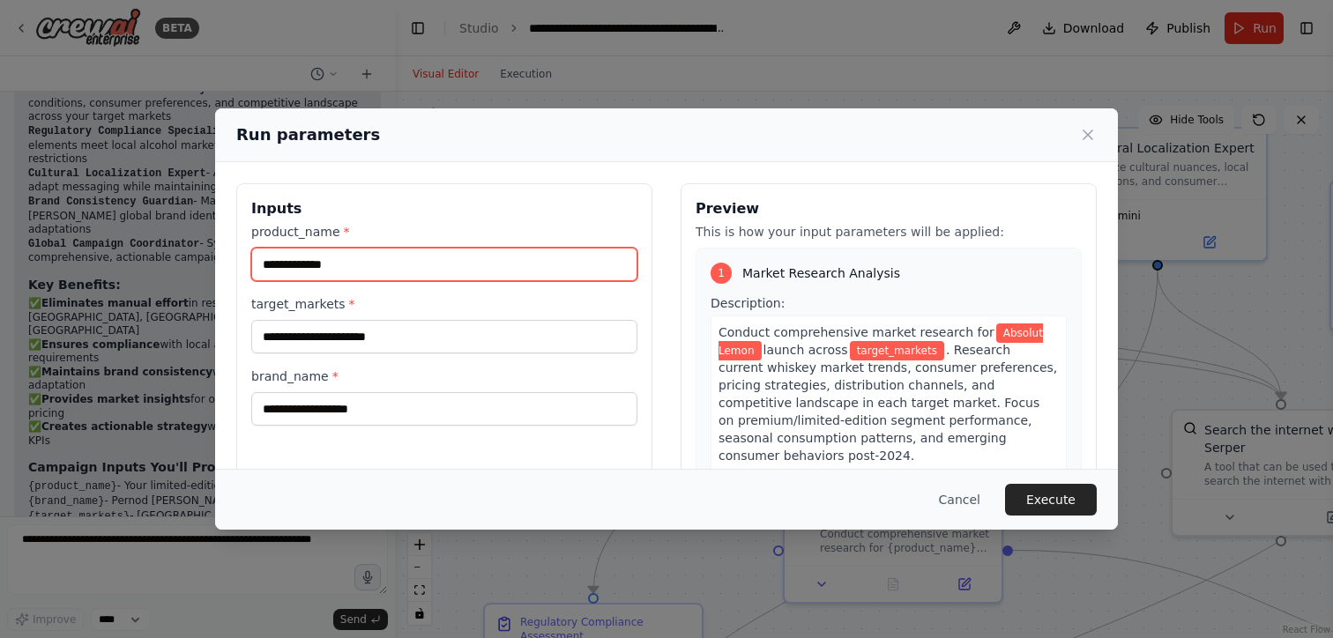
type input "**********"
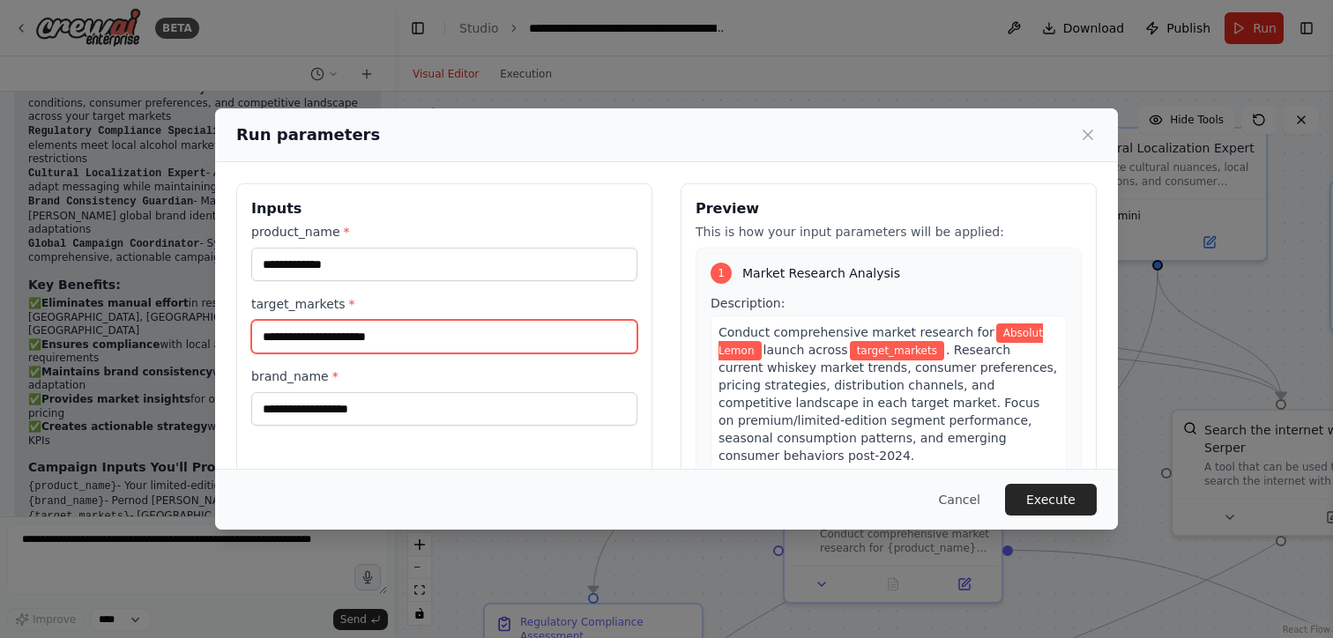
click at [423, 331] on input "target_markets *" at bounding box center [444, 337] width 386 height 34
type input "*"
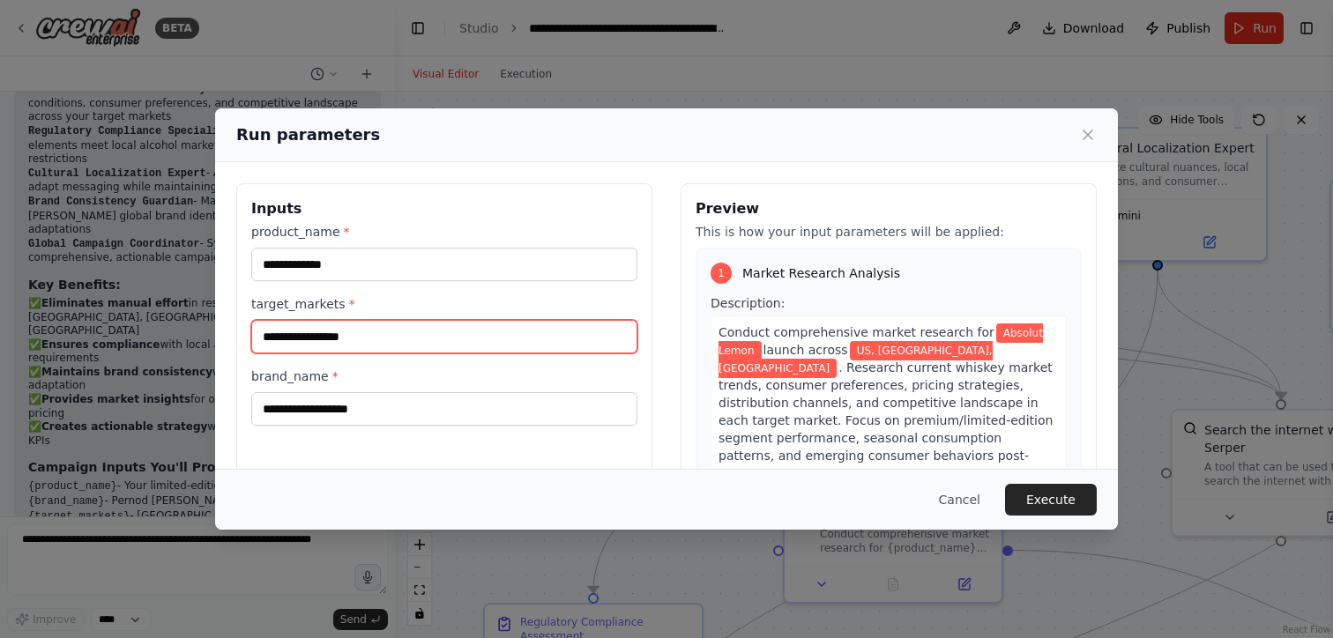
type input "**********"
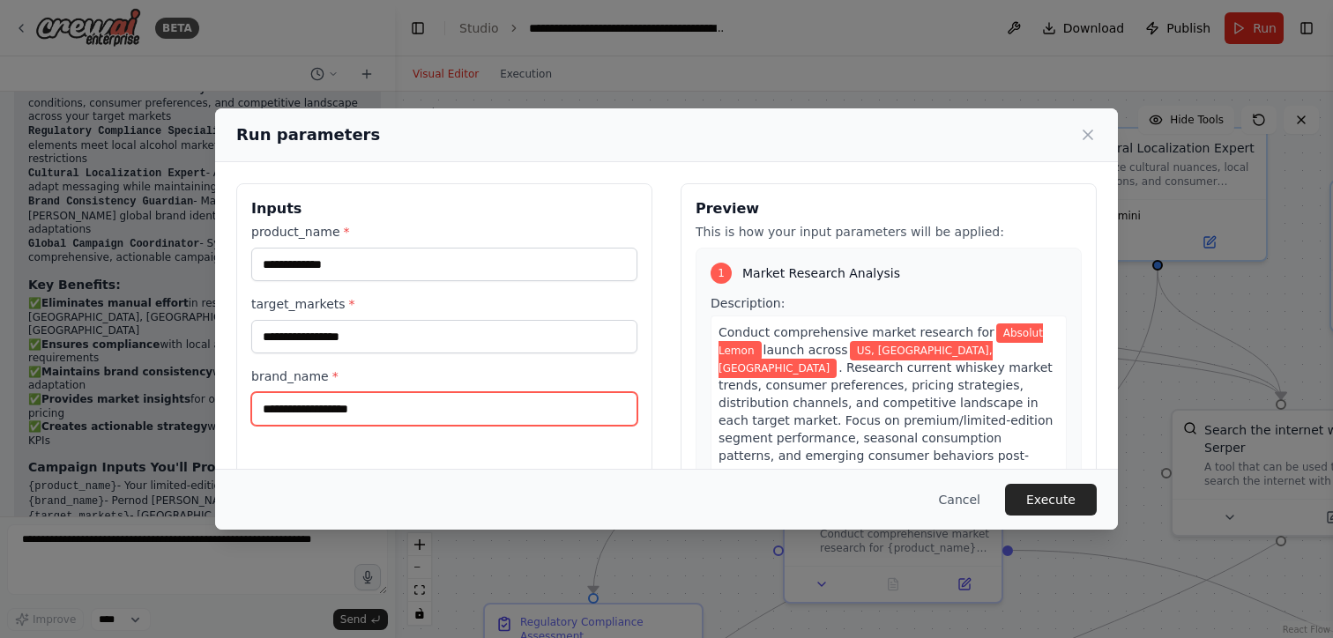
click at [389, 408] on input "brand_name *" at bounding box center [444, 409] width 386 height 34
type input "*******"
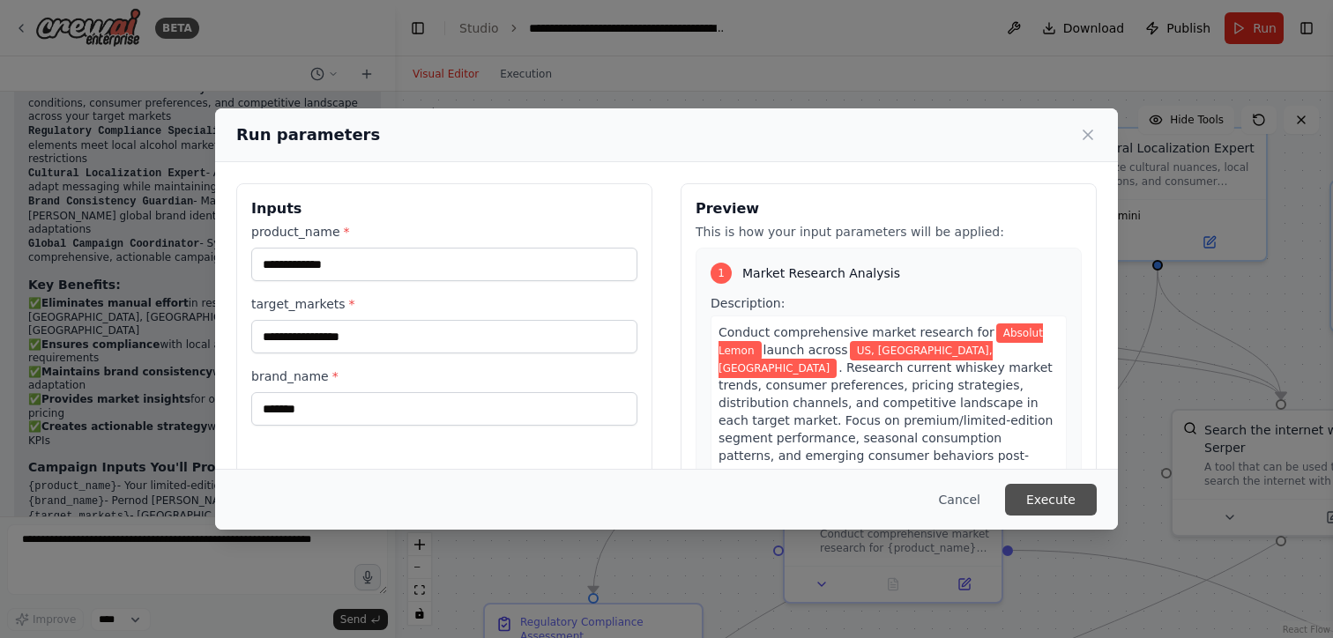
click at [1043, 498] on button "Execute" at bounding box center [1051, 500] width 92 height 32
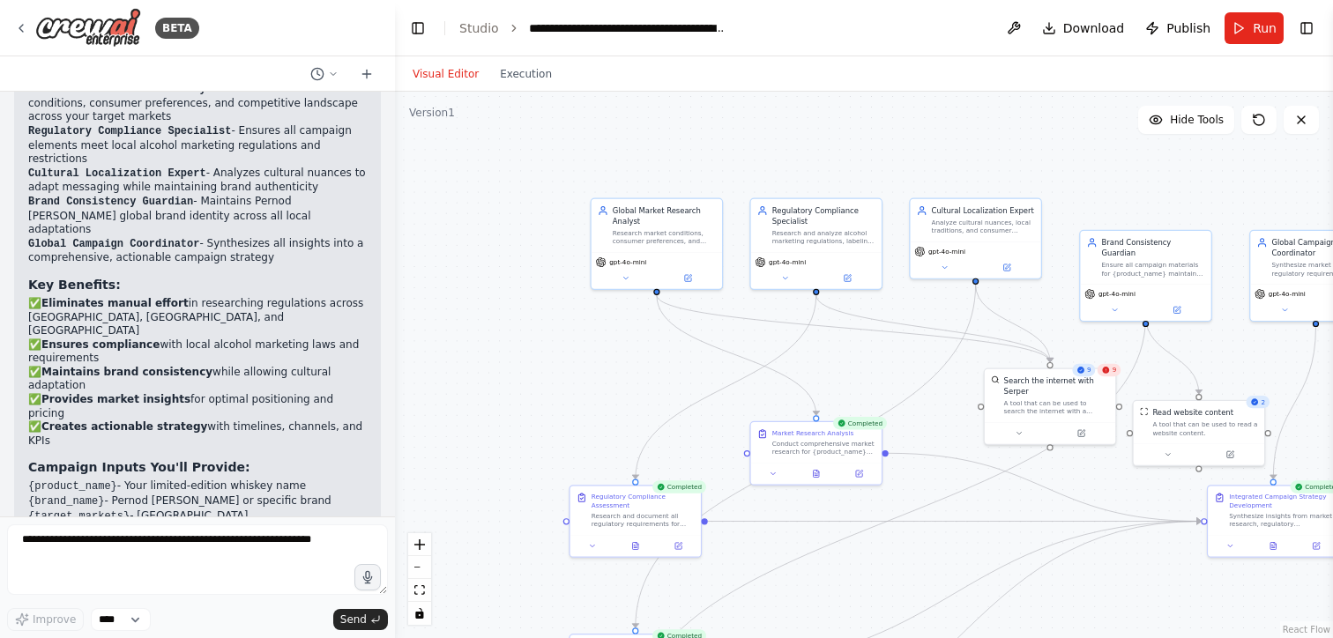
drag, startPoint x: 1029, startPoint y: 394, endPoint x: 946, endPoint y: 394, distance: 82.9
click at [946, 394] on div ".deletable-edge-delete-btn { width: 20px; height: 20px; border: 0px solid #ffff…" at bounding box center [864, 365] width 938 height 547
click at [1089, 423] on div at bounding box center [1050, 432] width 130 height 22
drag, startPoint x: 1116, startPoint y: 375, endPoint x: 1041, endPoint y: 376, distance: 75.0
click at [1041, 376] on div "9 9 Search the internet with [PERSON_NAME] A tool that can be used to search th…" at bounding box center [975, 407] width 133 height 77
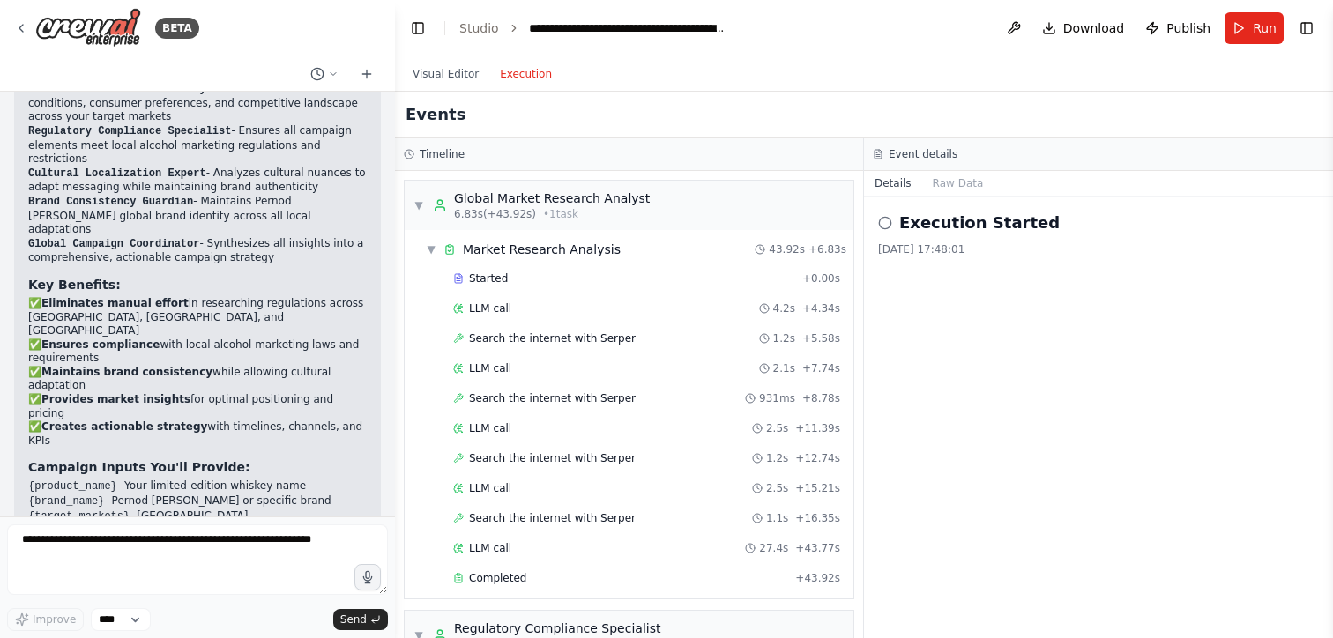
click at [505, 69] on button "Execution" at bounding box center [525, 73] width 73 height 21
click at [420, 195] on div "▼ Global Market Research Analyst 6.83s (+43.92s) • 1 task" at bounding box center [531, 206] width 236 height 32
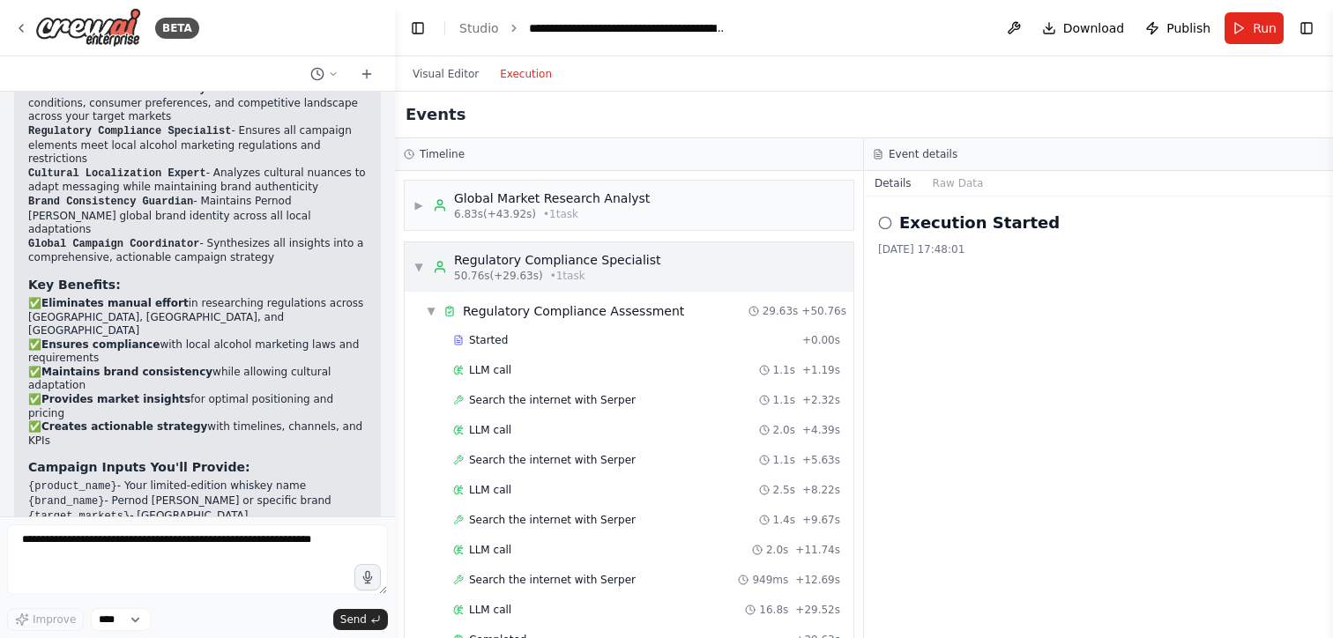
click at [421, 253] on div "▼ Regulatory Compliance Specialist 50.76s (+29.63s) • 1 task" at bounding box center [536, 267] width 247 height 32
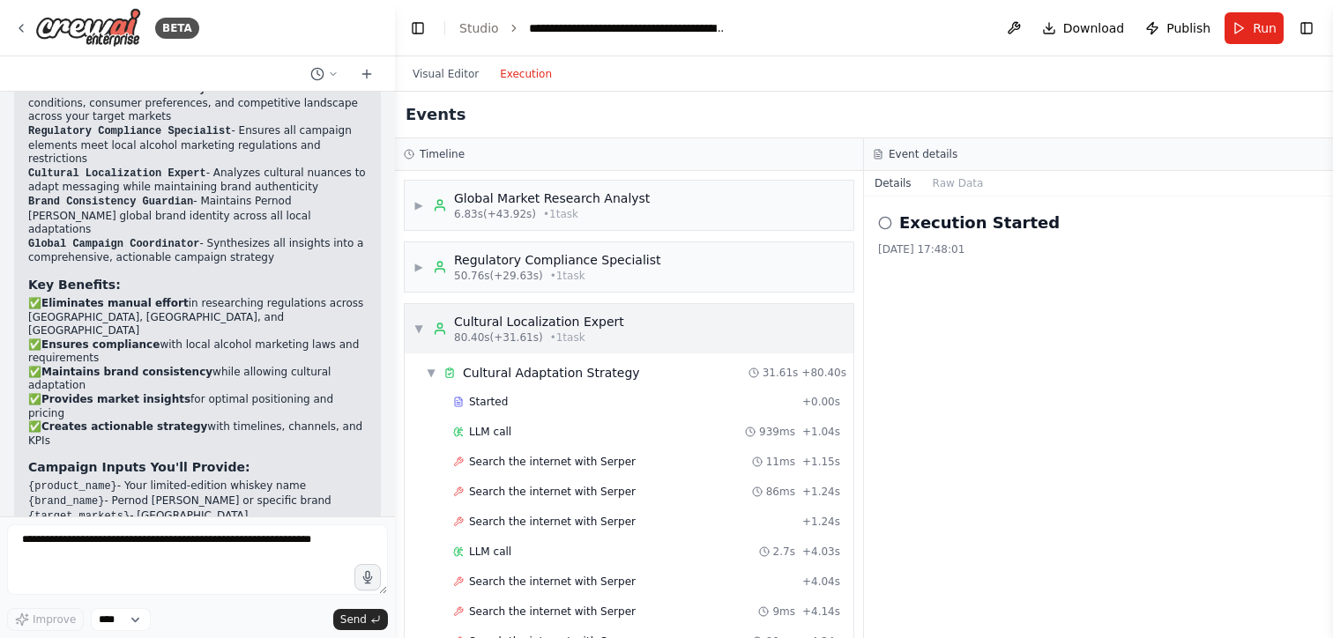
click at [422, 314] on div "▼ Cultural Localization Expert 80.40s (+31.61s) • 1 task" at bounding box center [518, 329] width 211 height 32
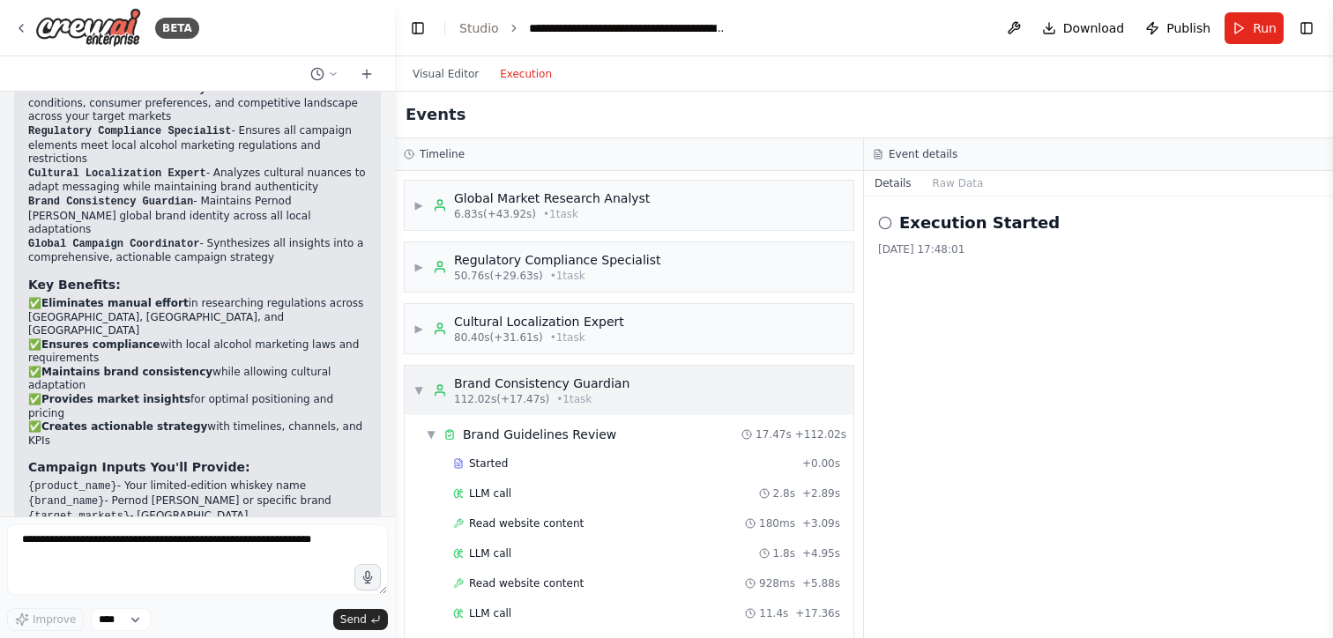
click at [413, 394] on span "▼" at bounding box center [418, 391] width 11 height 14
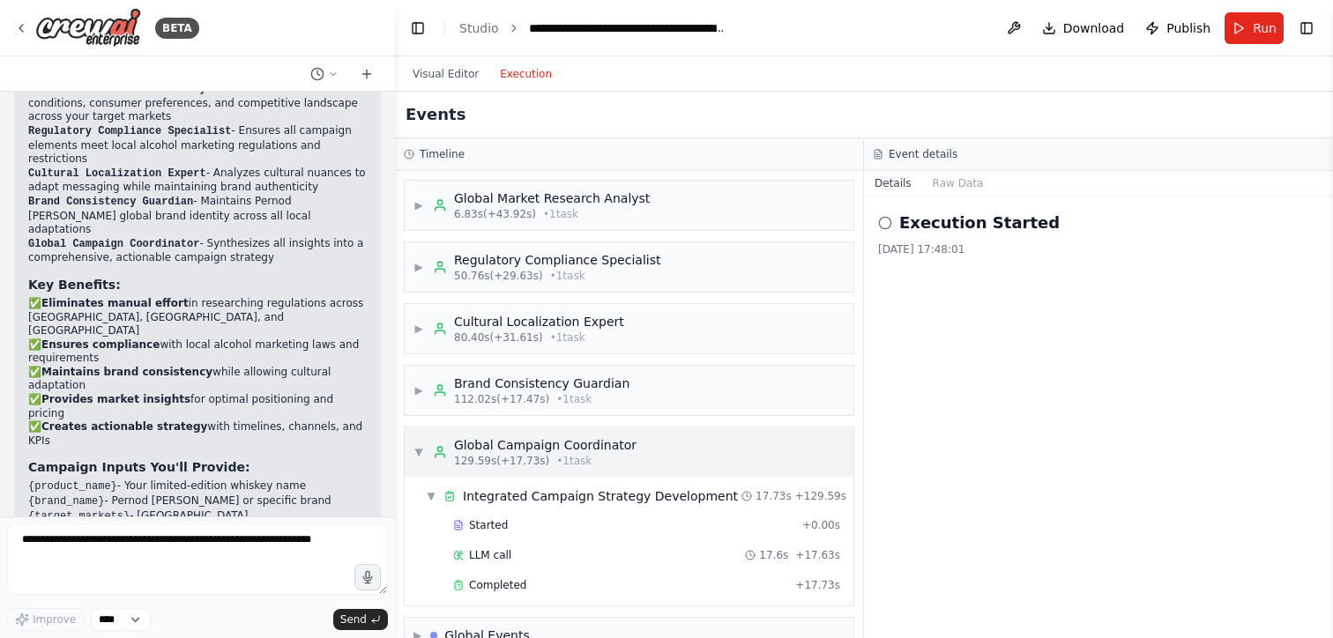
click at [421, 443] on div "▼ Global Campaign Coordinator 129.59s (+17.73s) • 1 task" at bounding box center [524, 452] width 223 height 32
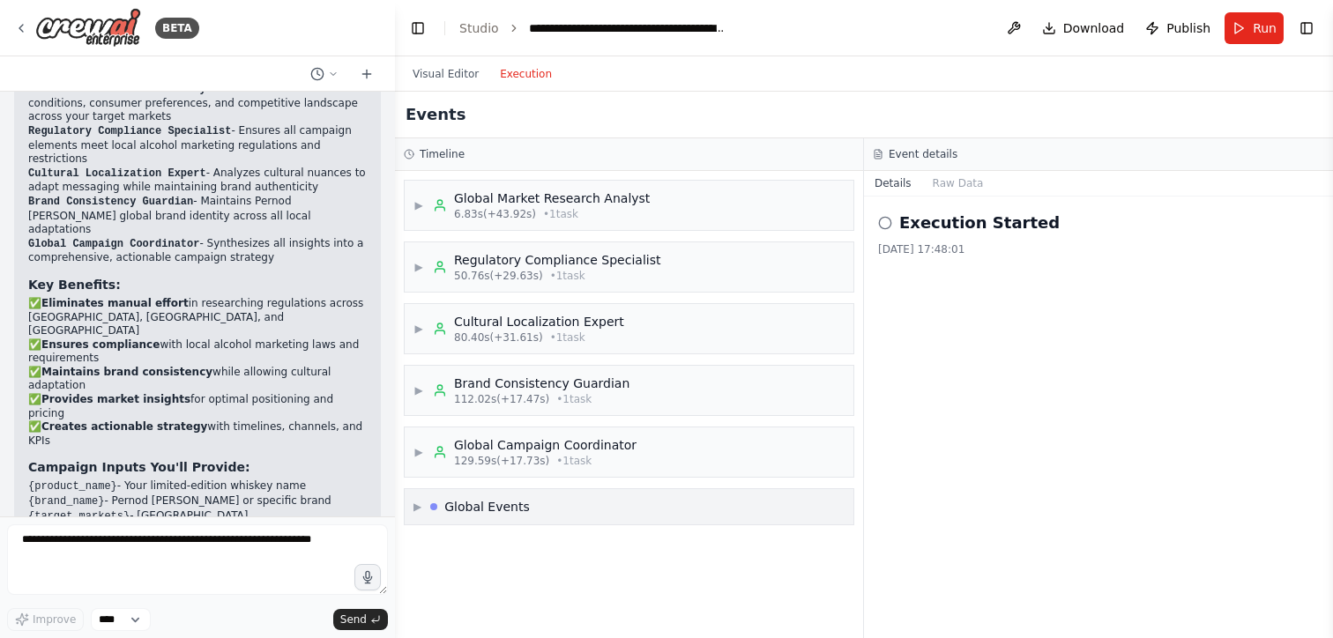
click at [422, 503] on div "▶ Global Events" at bounding box center [471, 507] width 116 height 18
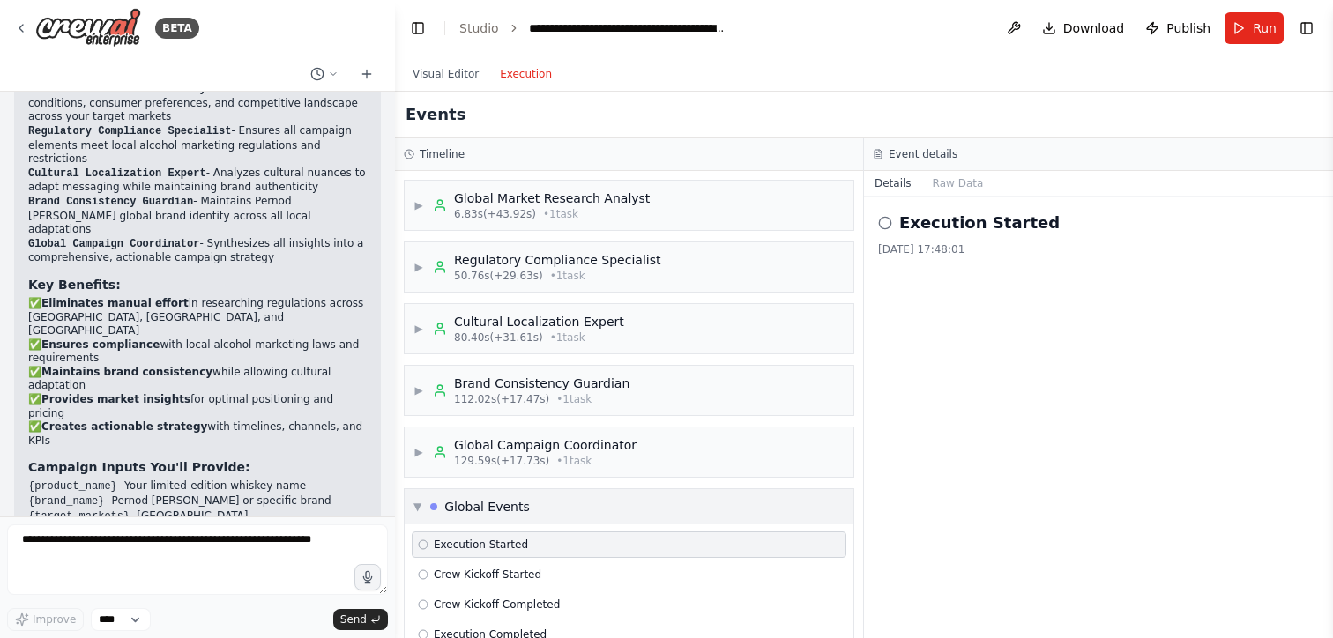
scroll to position [37, 0]
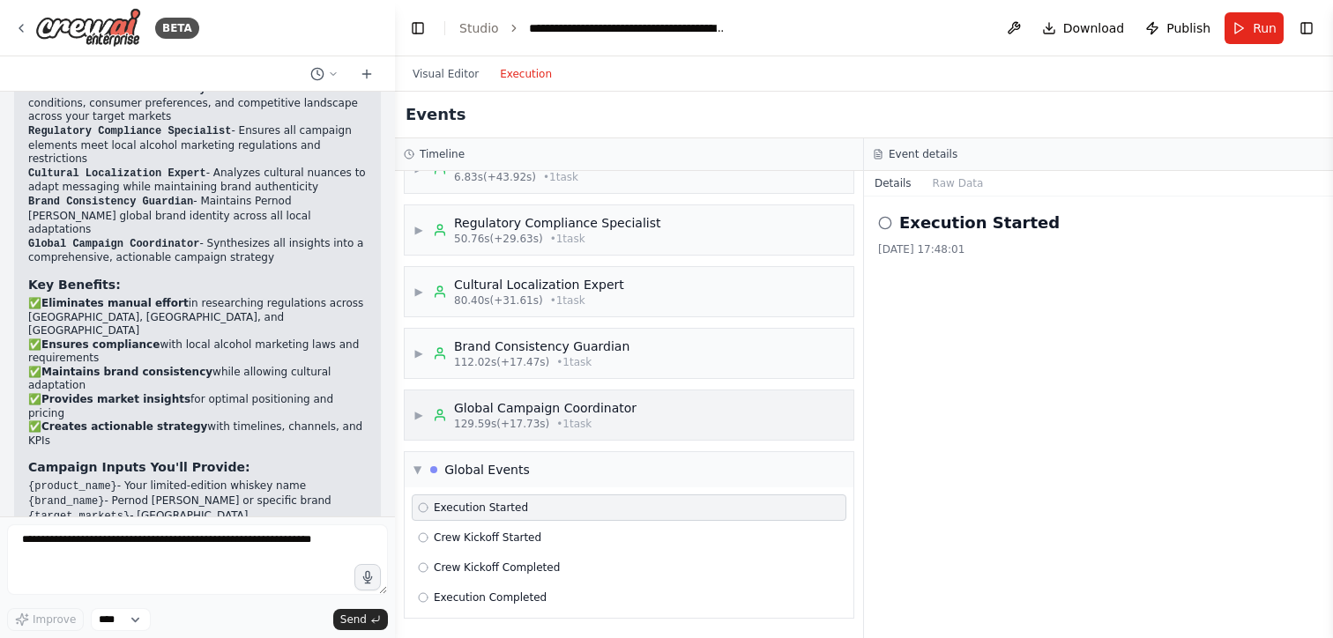
click at [493, 430] on span "129.59s (+17.73s)" at bounding box center [501, 424] width 95 height 14
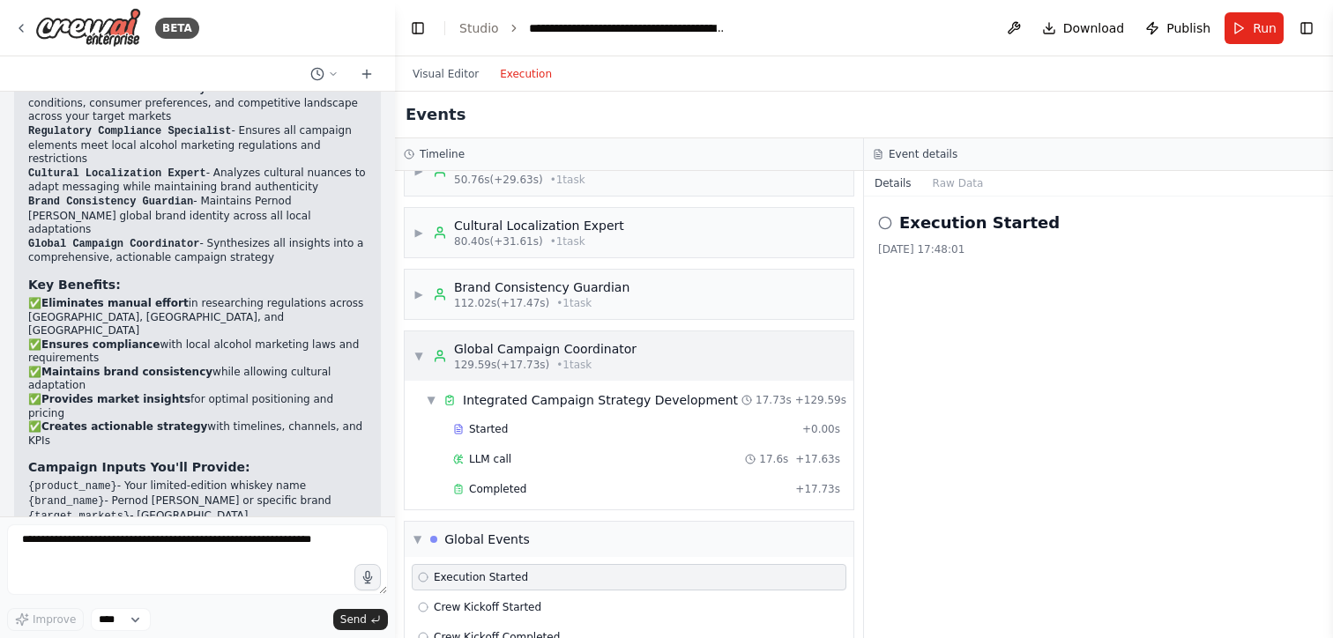
scroll to position [106, 0]
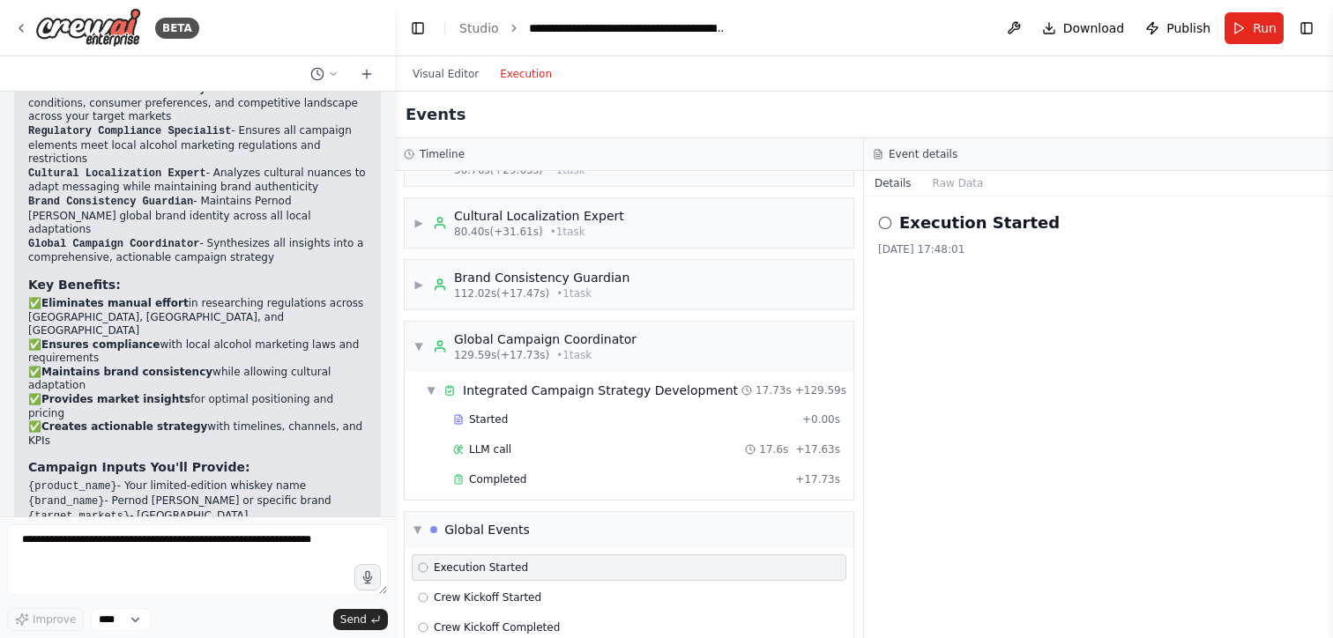
click at [501, 493] on div "Started + 0.00s LLM call 17.6s + 17.63s Completed + 17.73s" at bounding box center [636, 451] width 435 height 90
click at [503, 484] on span "Completed" at bounding box center [497, 480] width 57 height 14
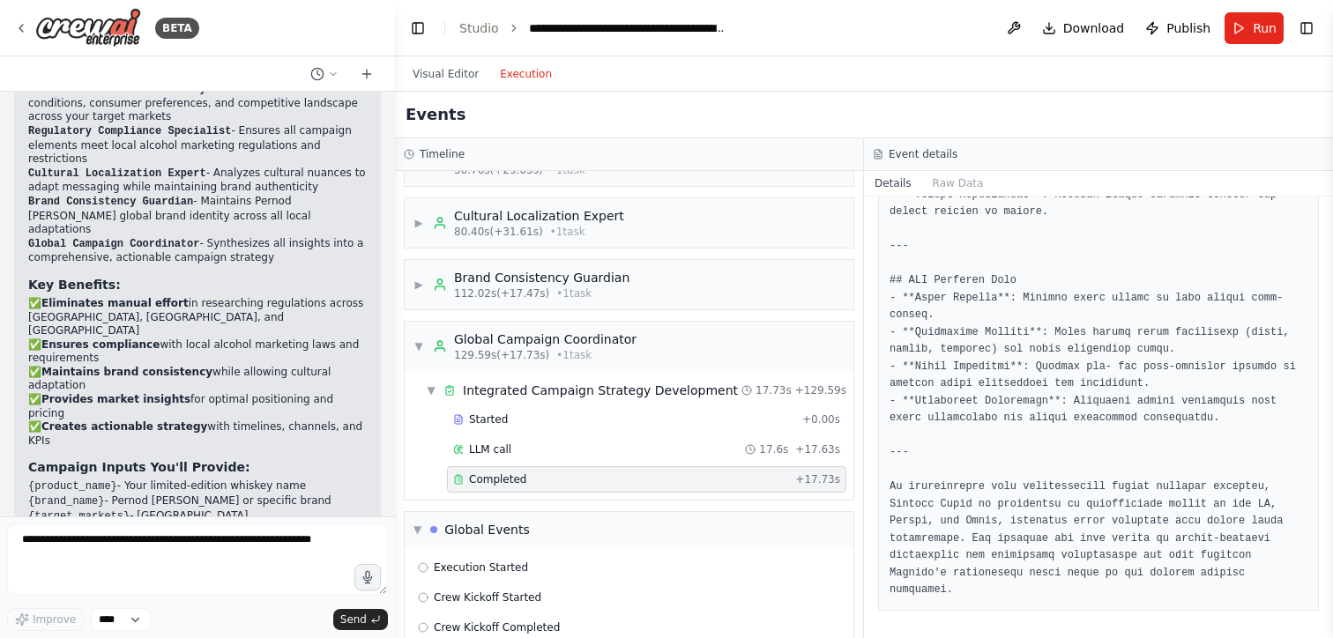
scroll to position [2185, 0]
